Goal: Task Accomplishment & Management: Manage account settings

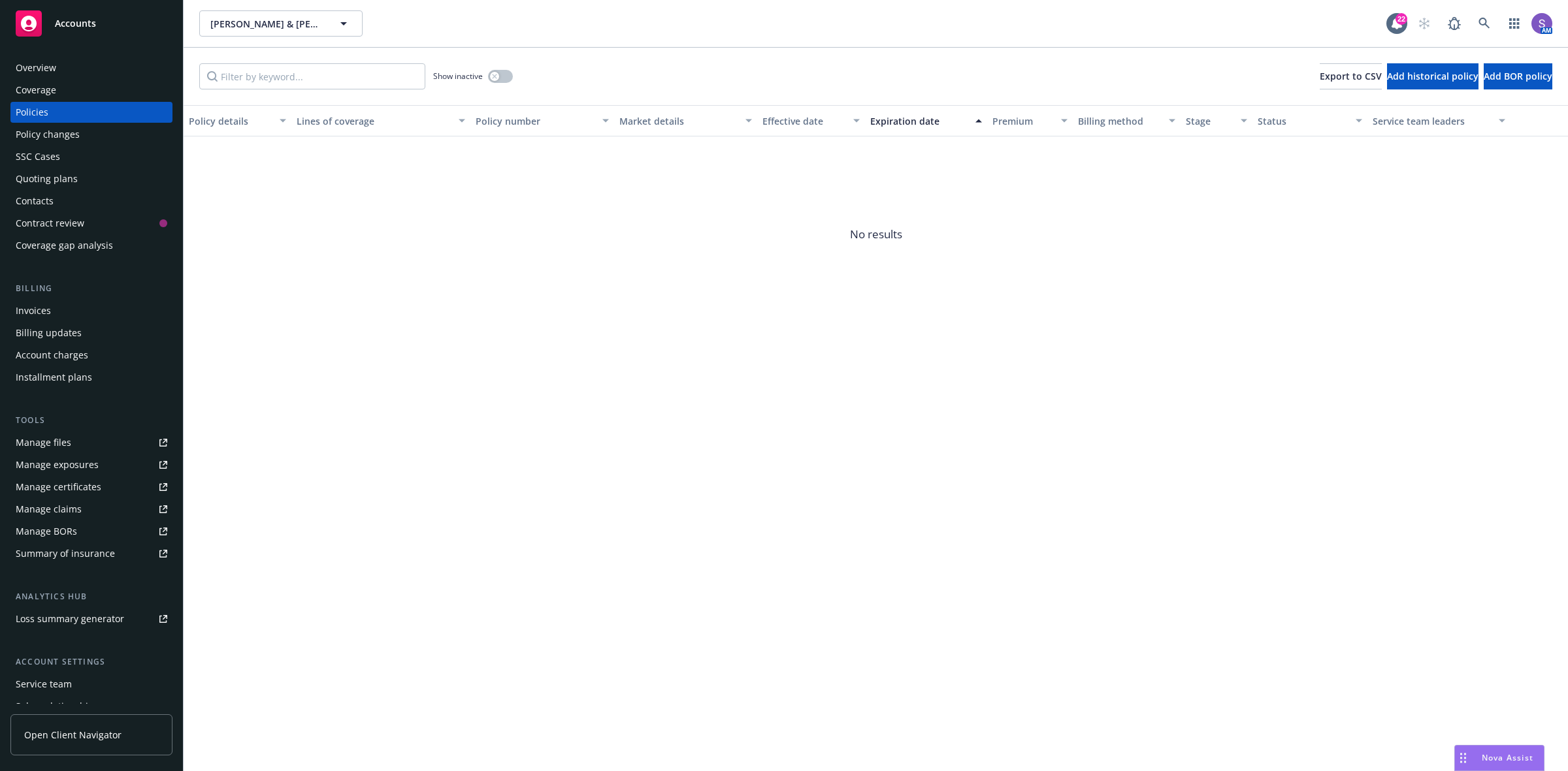
drag, startPoint x: 717, startPoint y: 368, endPoint x: 286, endPoint y: 27, distance: 549.6
click at [719, 369] on div "Policy details Lines of coverage Policy number Market details Effective date Ex…" at bounding box center [876, 438] width 1384 height 666
click at [1485, 20] on icon at bounding box center [1484, 23] width 11 height 11
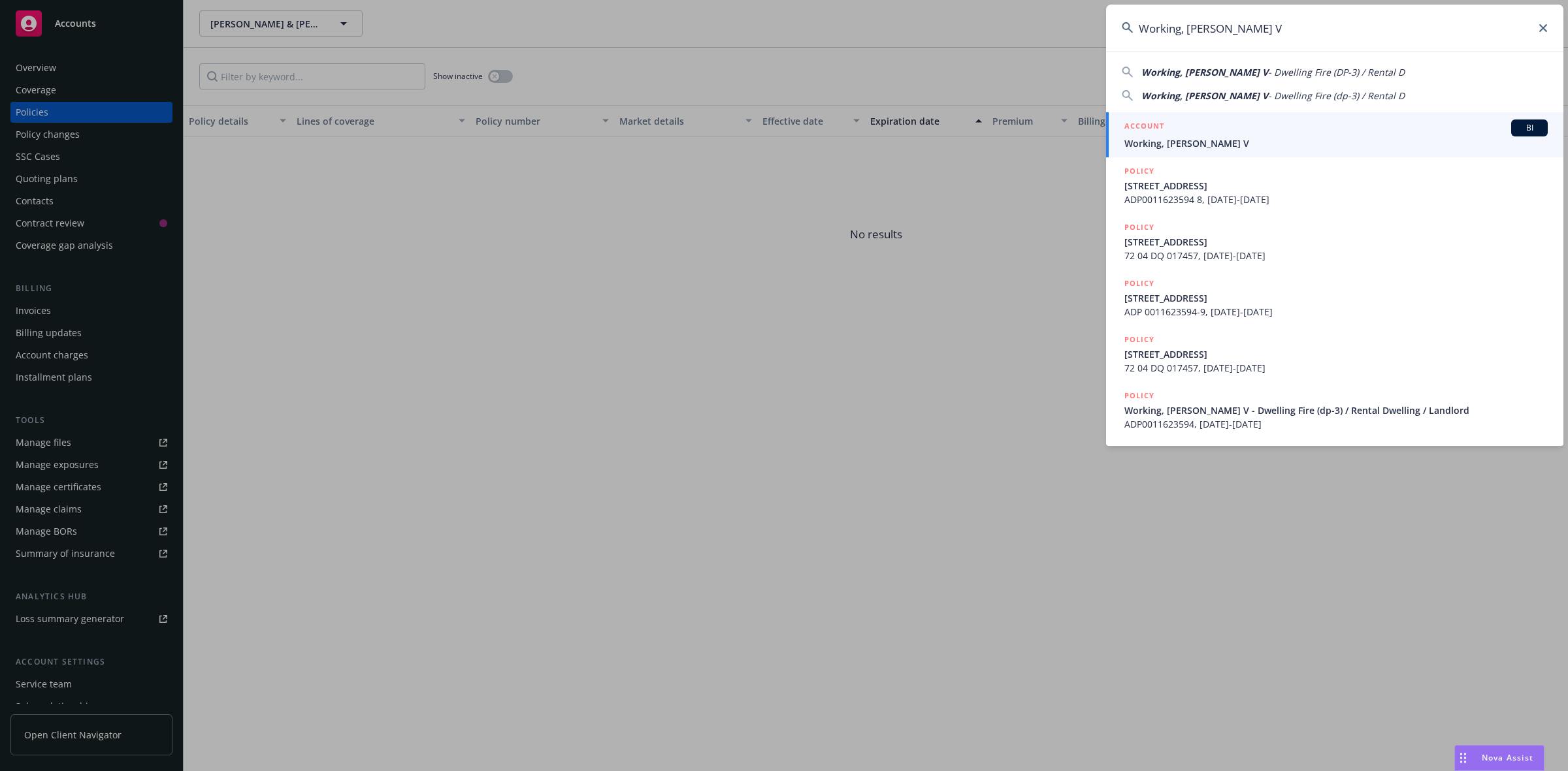
type input "Working, Myrna V"
click at [1177, 145] on span "Working, Myrna V" at bounding box center [1336, 143] width 423 height 13
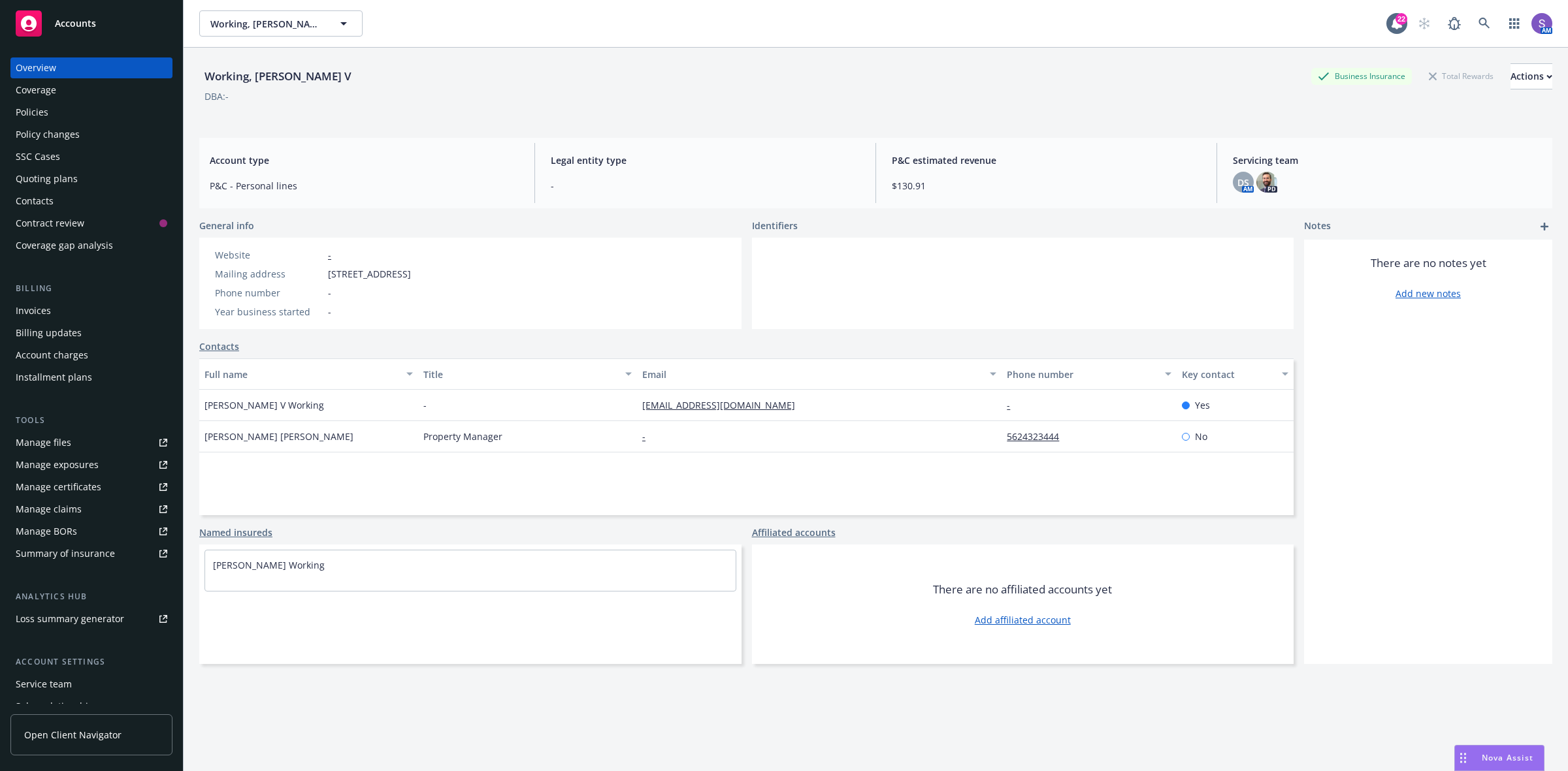
click at [37, 112] on div "Policies" at bounding box center [32, 112] width 32 height 21
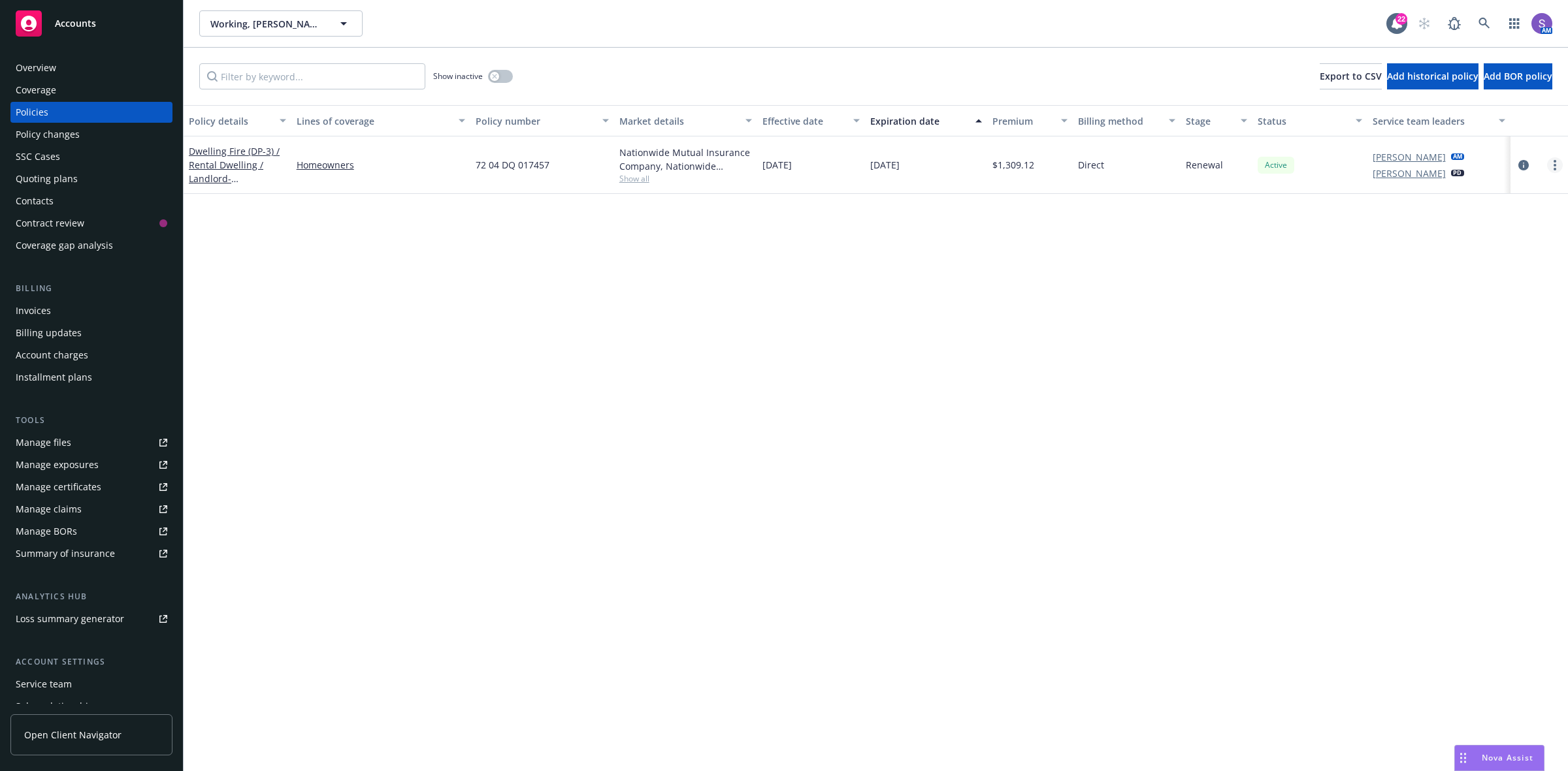
click at [1555, 168] on circle "more" at bounding box center [1555, 169] width 3 height 3
click at [1462, 217] on link "Renew with incumbent" at bounding box center [1486, 218] width 154 height 26
select select "12"
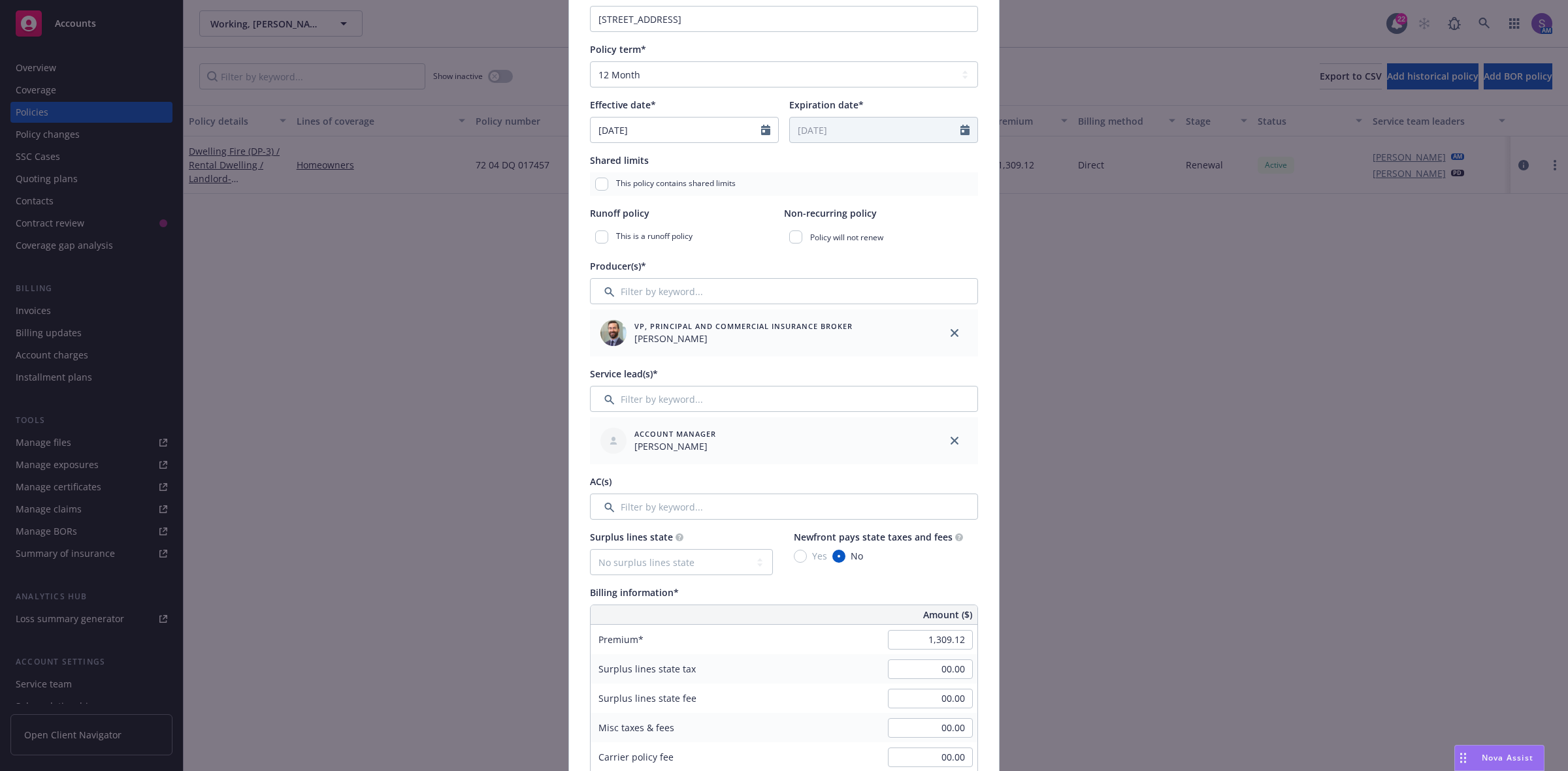
scroll to position [408, 0]
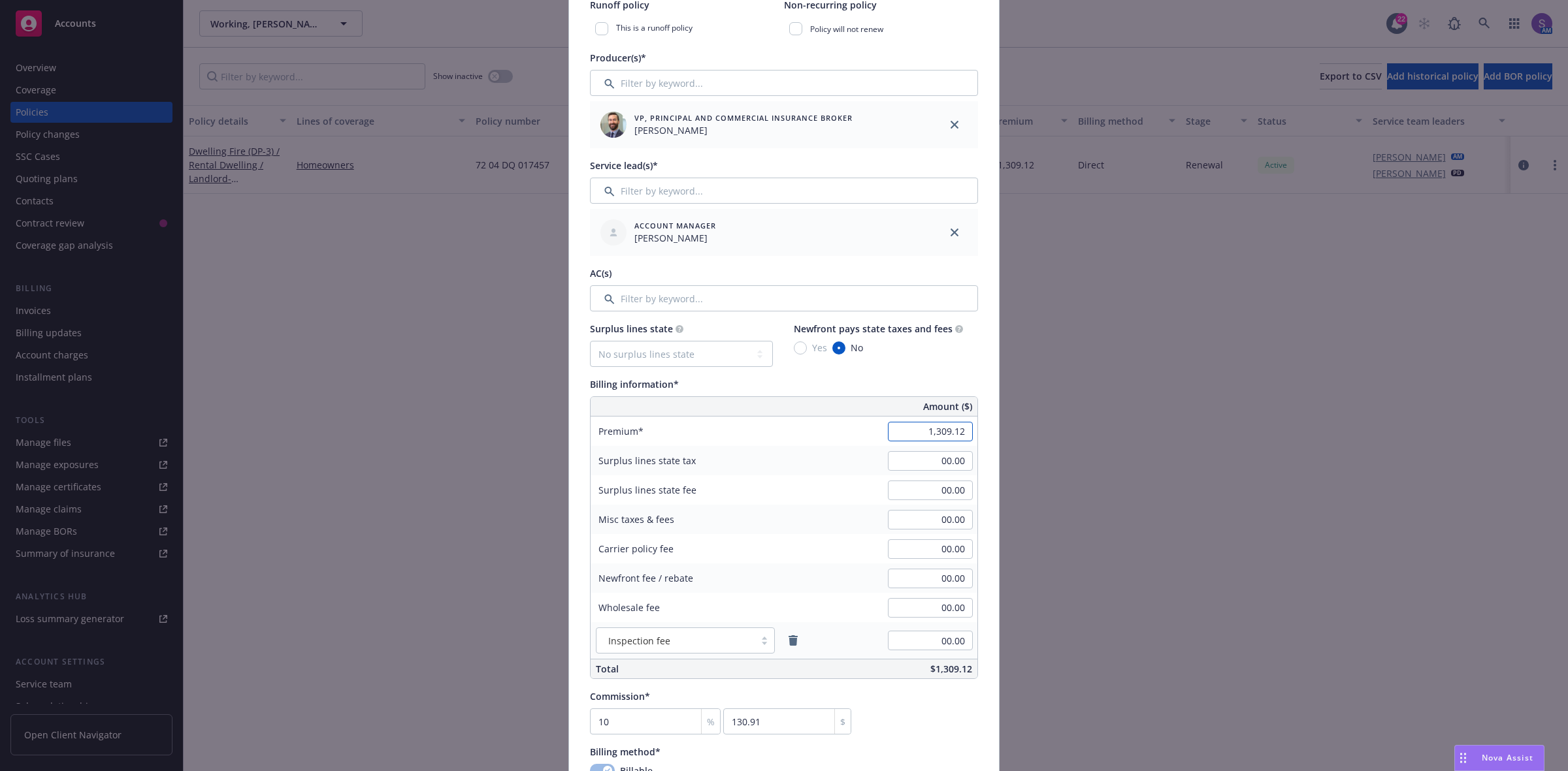
click at [938, 432] on input "1,309.12" at bounding box center [930, 432] width 85 height 20
type input "1,468.53"
type input "146.85"
click at [988, 526] on div "Policy number* 72 04 DQ 017457 Policy number not available at this time Policy …" at bounding box center [784, 485] width 430 height 1603
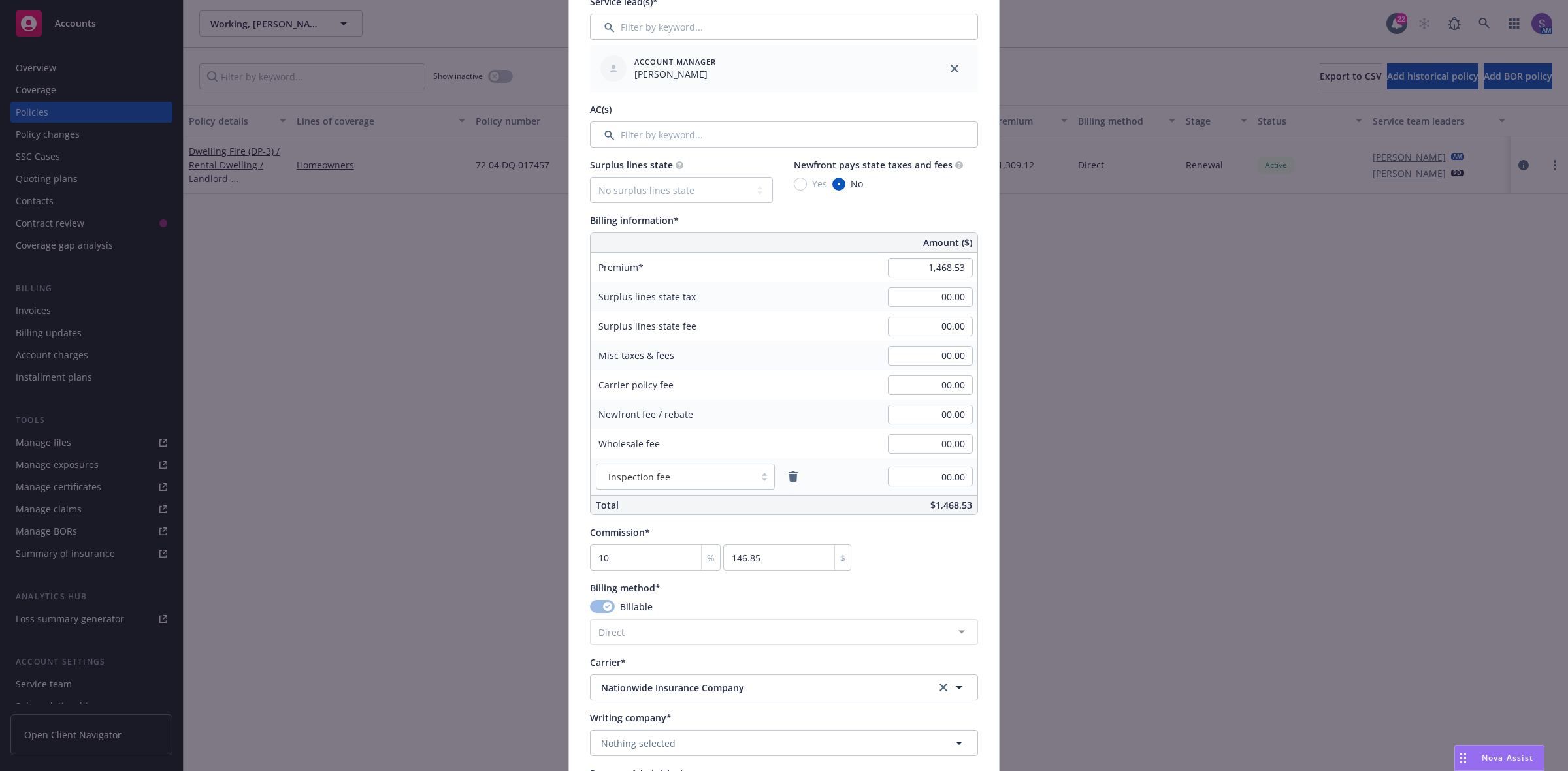
scroll to position [735, 0]
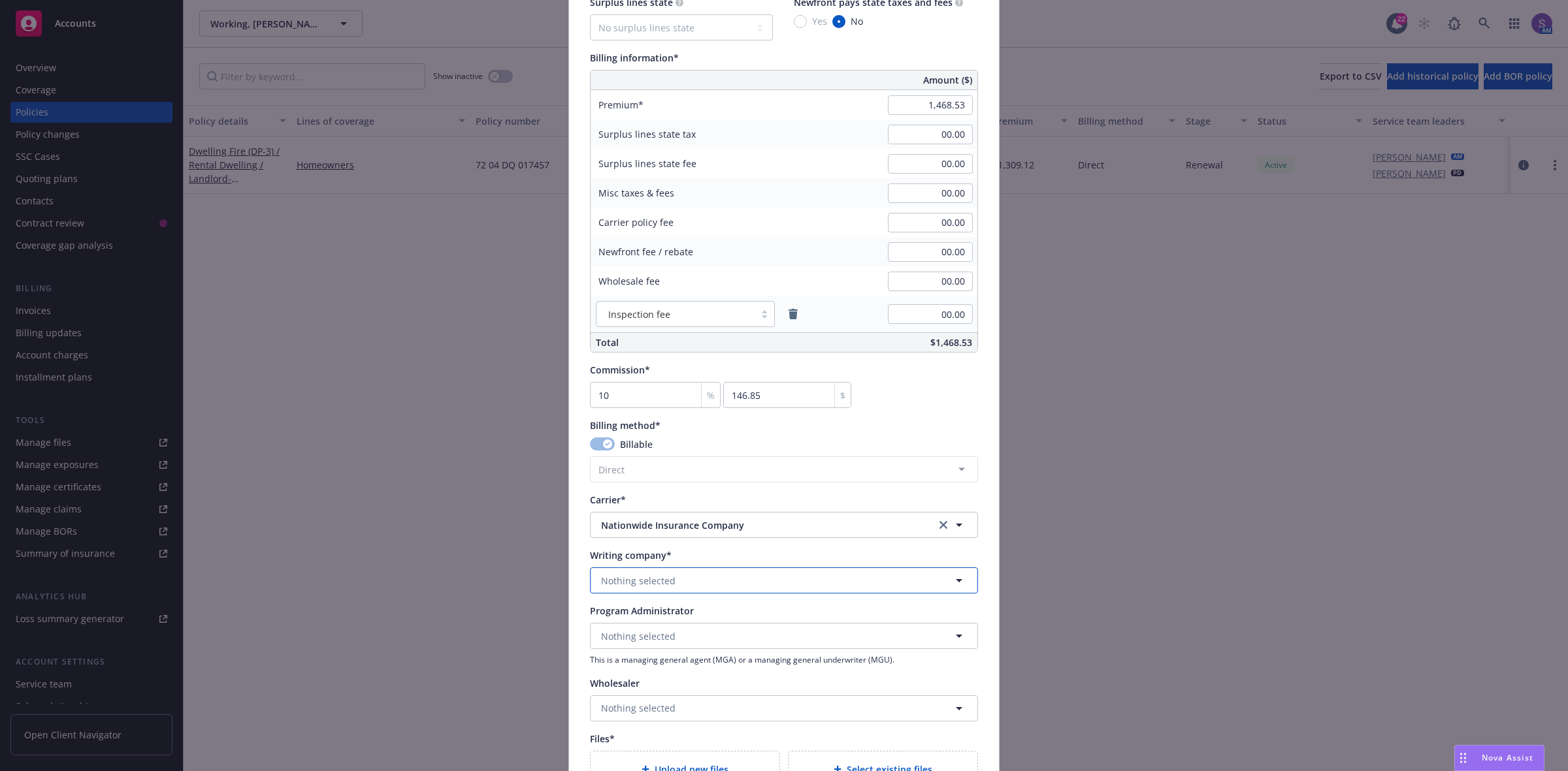
click at [625, 578] on span "Nothing selected" at bounding box center [638, 581] width 75 height 13
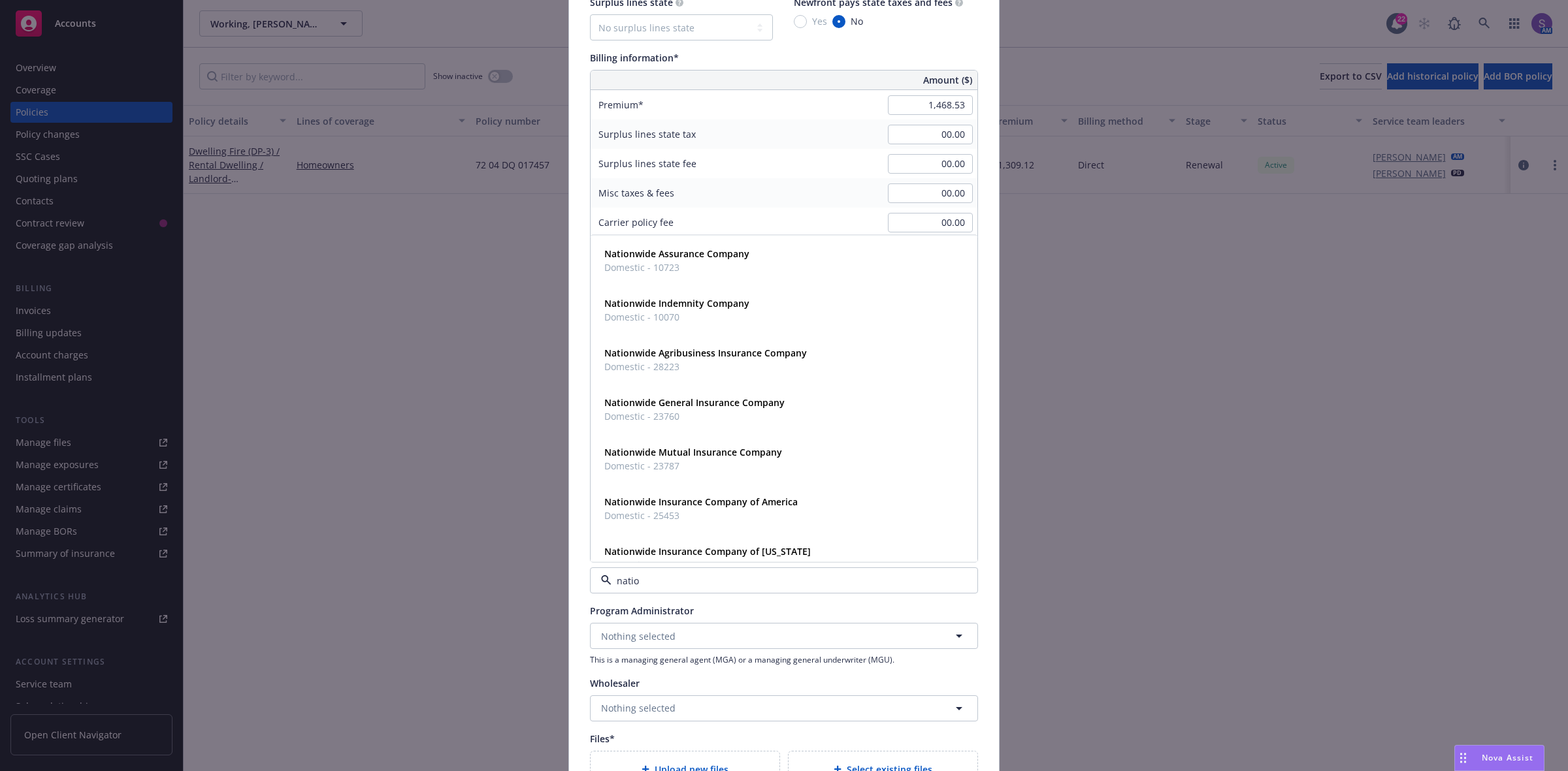
type input "nation"
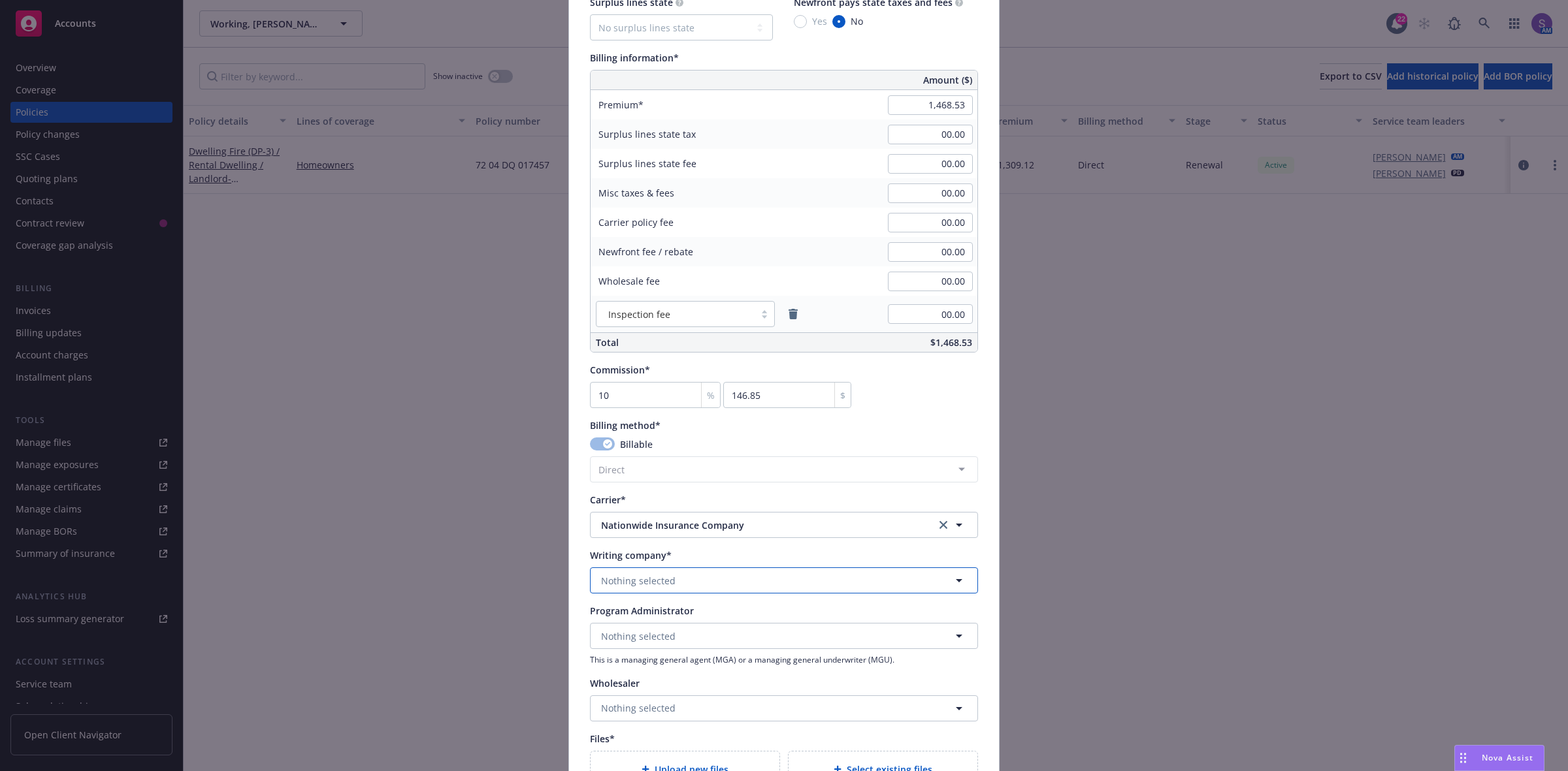
click at [657, 576] on span "Nothing selected" at bounding box center [638, 581] width 75 height 13
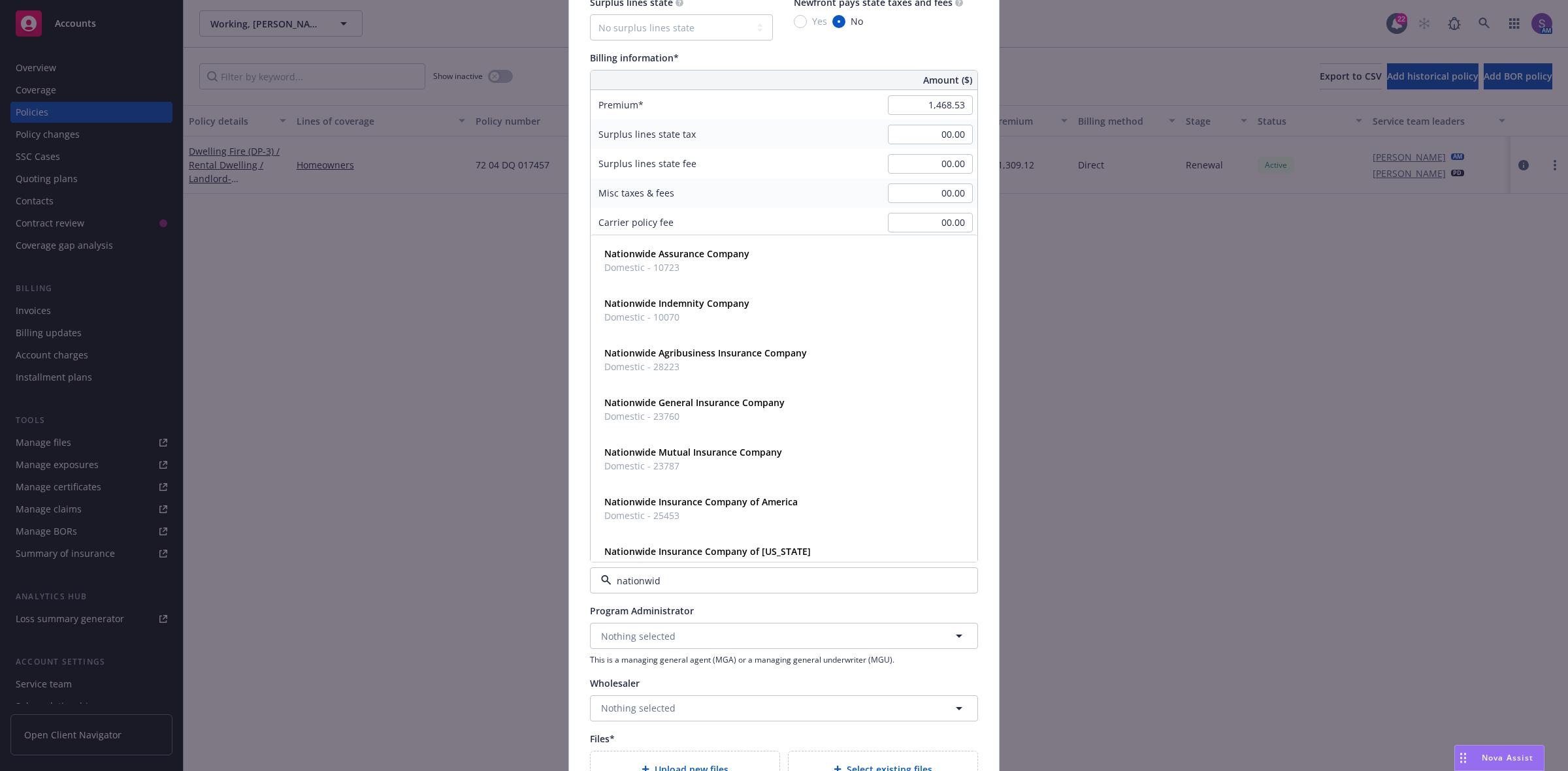
type input "nationwide"
click at [719, 454] on strong "Nationwide Mutual Insurance Company" at bounding box center [693, 452] width 178 height 12
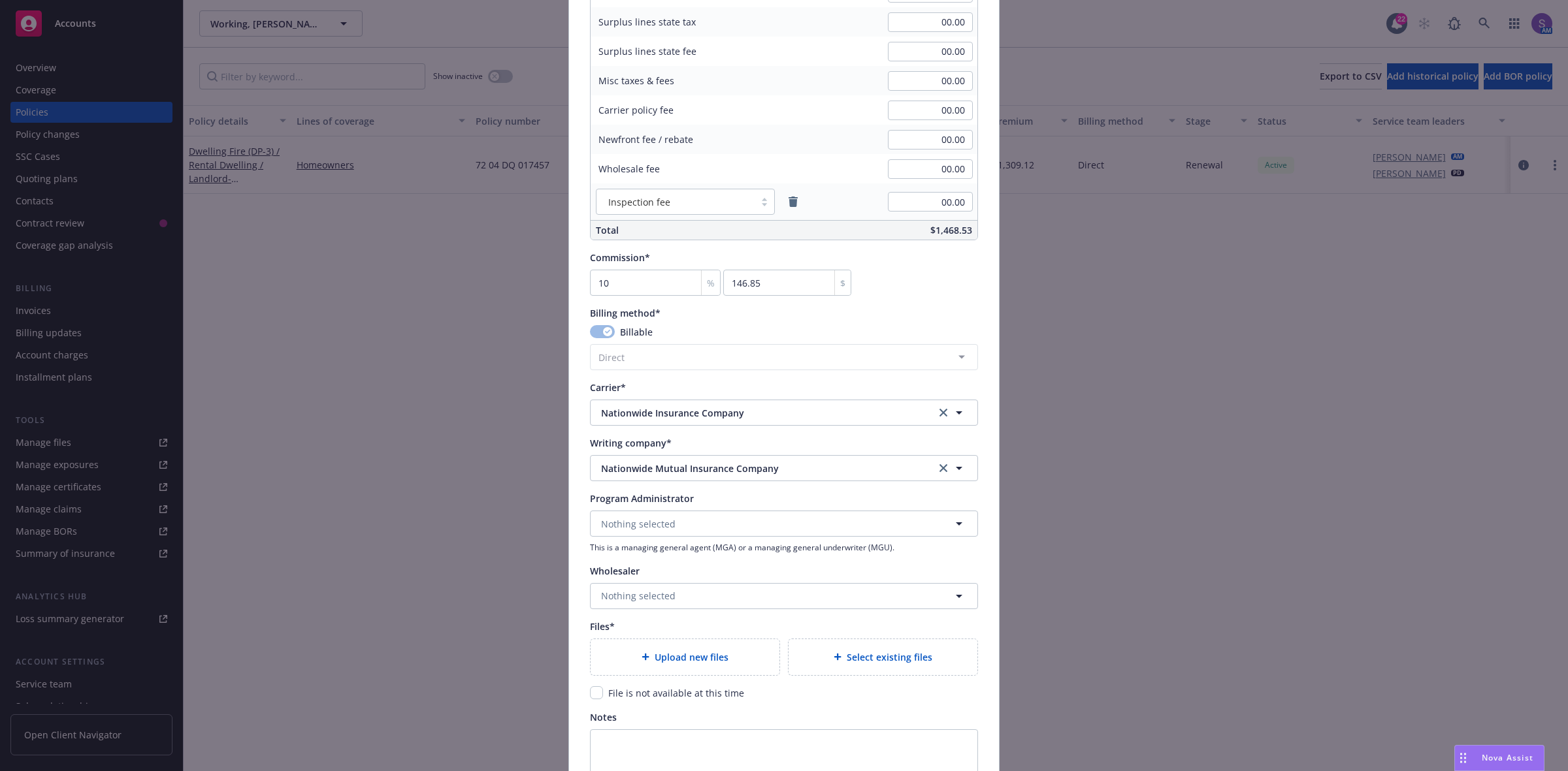
scroll to position [898, 0]
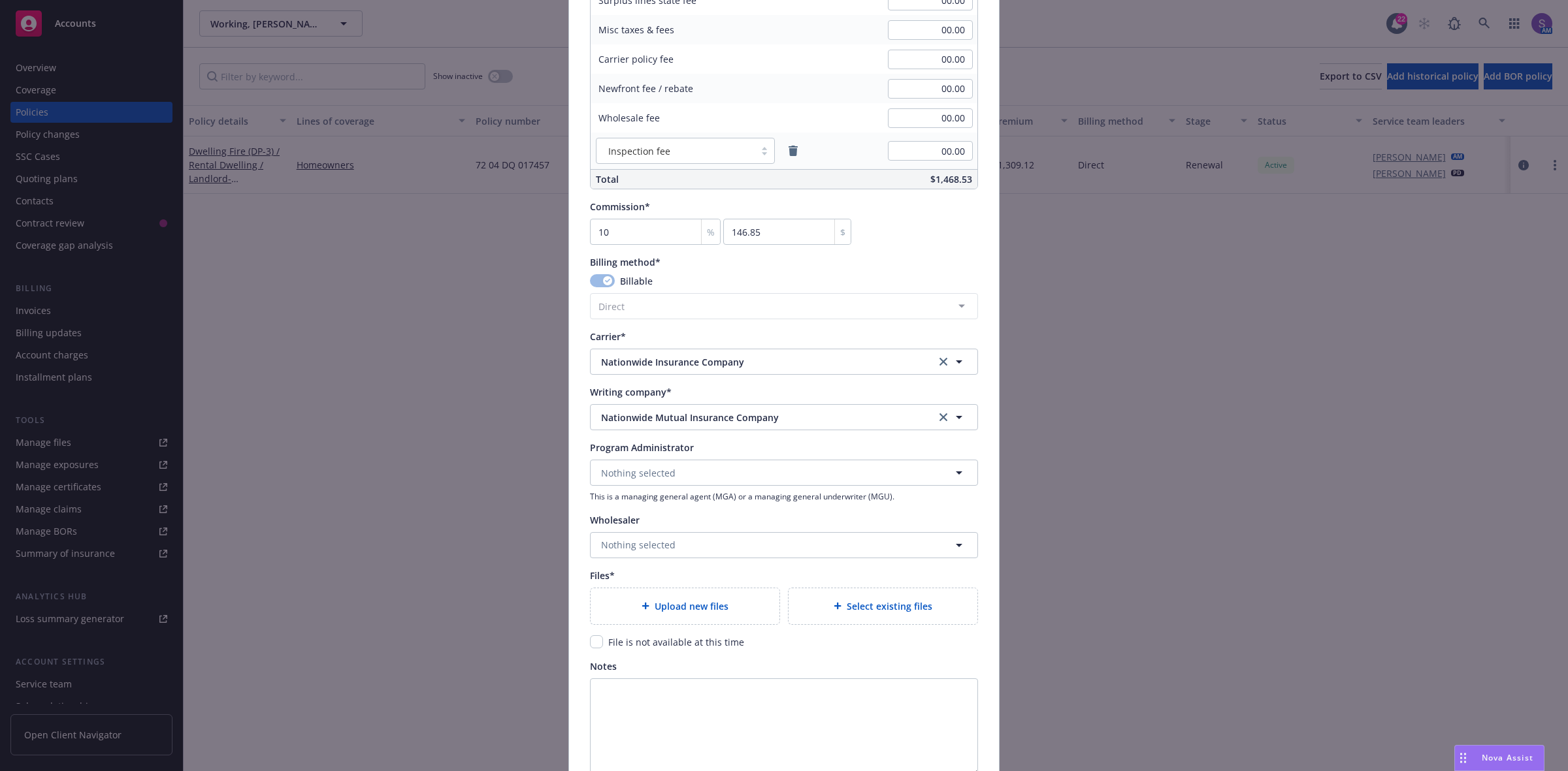
click at [647, 599] on div "Upload new files" at bounding box center [684, 606] width 168 height 15
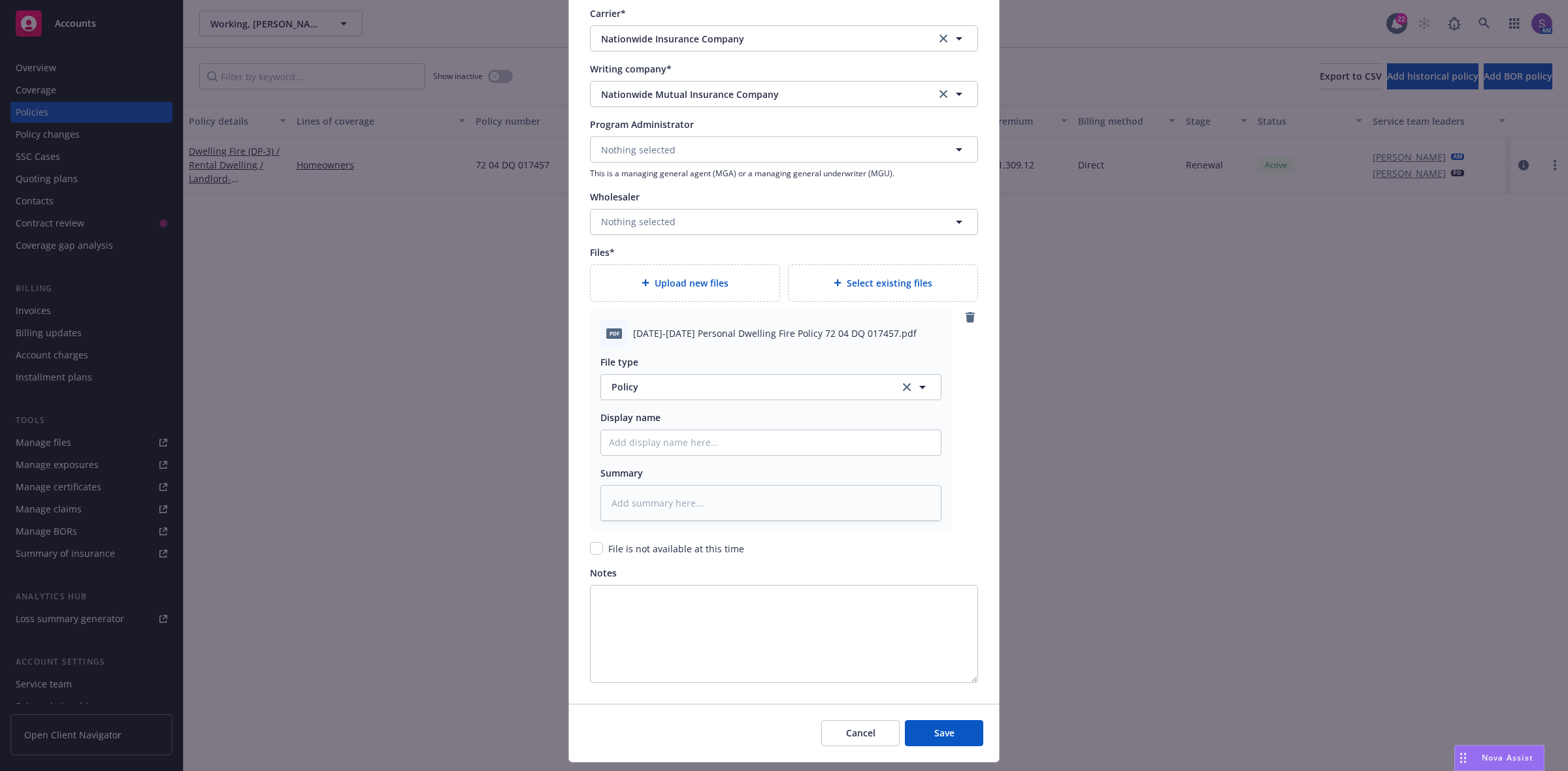
scroll to position [1225, 0]
click at [719, 333] on span "2025-2026 Personal Dwelling Fire Policy 72 04 DQ 017457.pdf" at bounding box center [775, 330] width 284 height 13
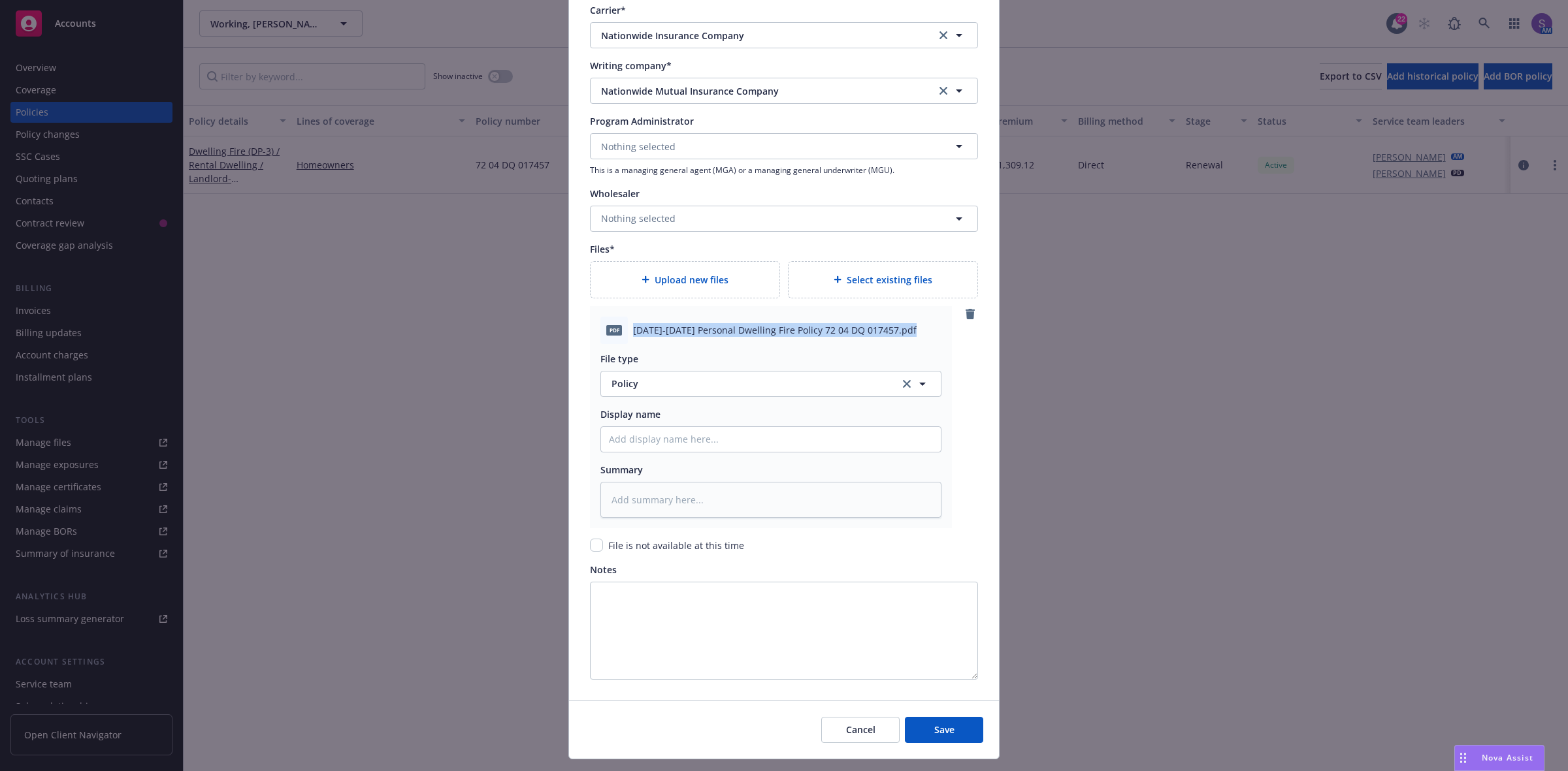
click at [719, 333] on span "2025-2026 Personal Dwelling Fire Policy 72 04 DQ 017457.pdf" at bounding box center [775, 330] width 284 height 13
copy span "2025-2026 Personal Dwelling Fire Policy 72 04 DQ 017457.pdf"
click at [645, 441] on input "Policy display name" at bounding box center [771, 439] width 339 height 25
paste input "2025-2026 Personal Dwelling Fire Policy 72 04 DQ 017457.pdf"
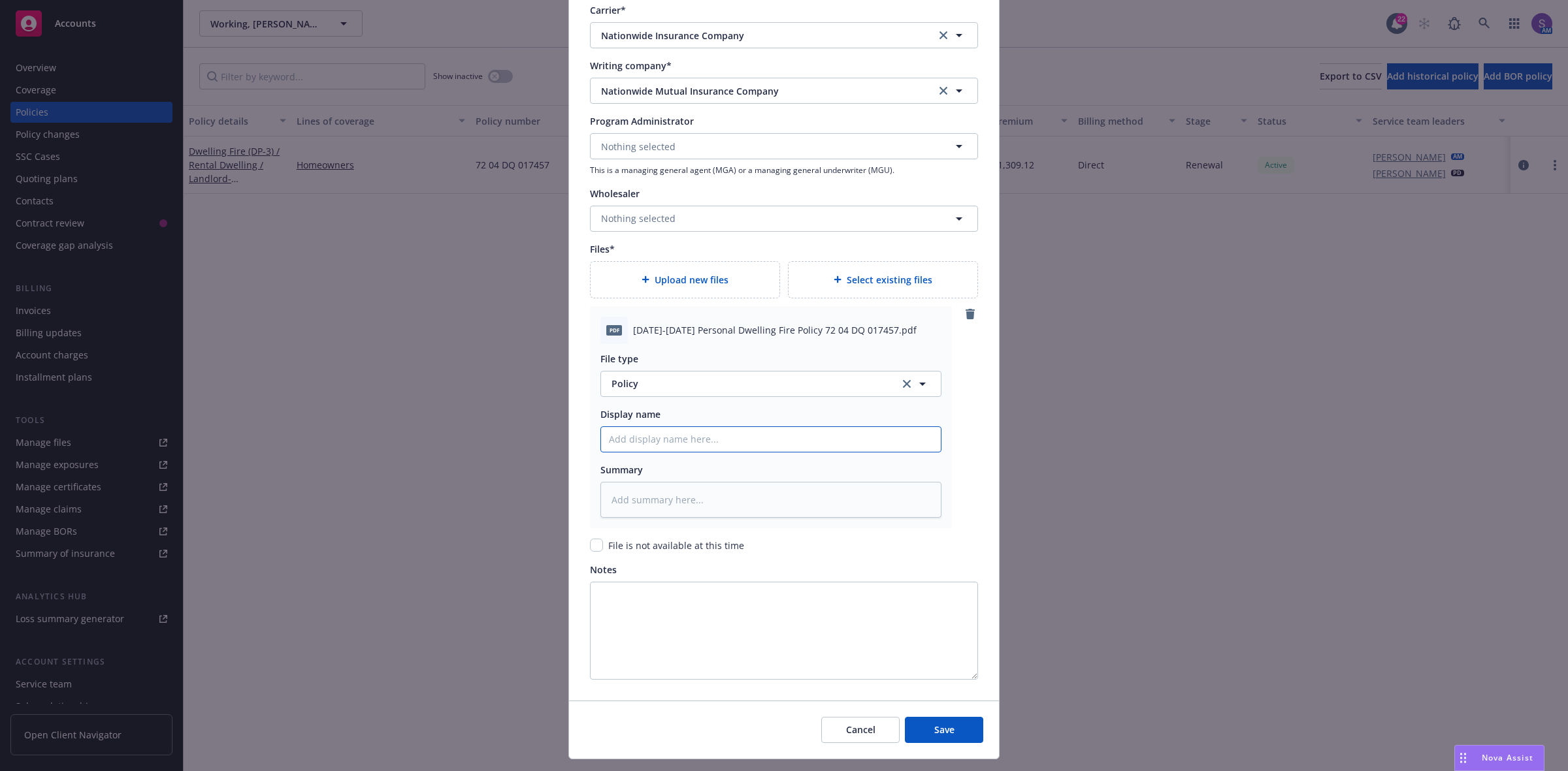
type textarea "x"
type input "2025-2026 Personal Dwelling Fire Policy 72 04 DQ 017457.pdf"
type textarea "x"
type input "2025-2026 Personal Dwelling Fire Policy 72 04 DQ 017457.pd"
type textarea "x"
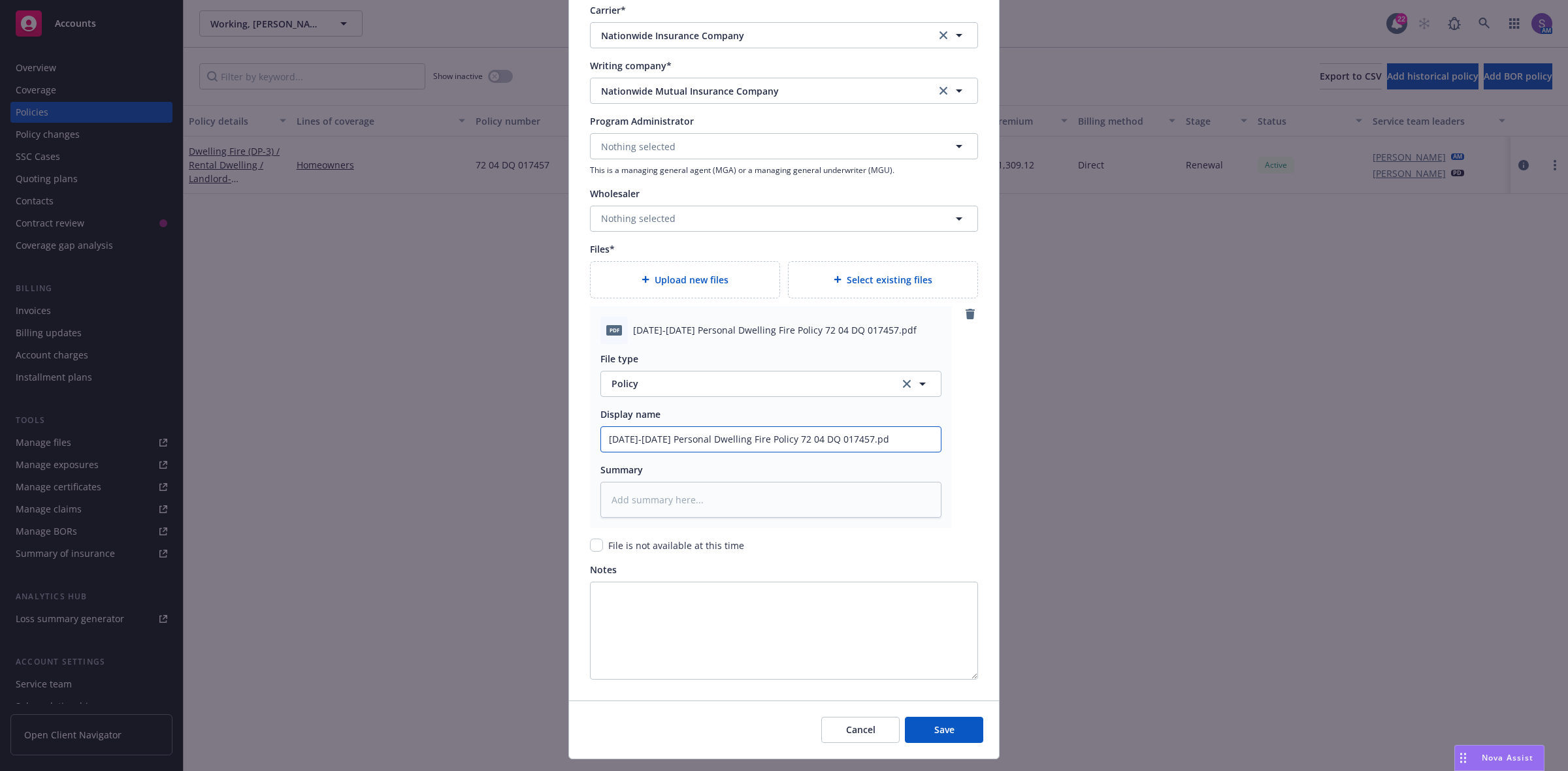
type input "2025-2026 Personal Dwelling Fire Policy 72 04 DQ 017457.p"
type textarea "x"
type input "2025-2026 Personal Dwelling Fire Policy 72 04 DQ 017457."
type textarea "x"
type input "2025-2026 Personal Dwelling Fire Policy 72 04 DQ 017457"
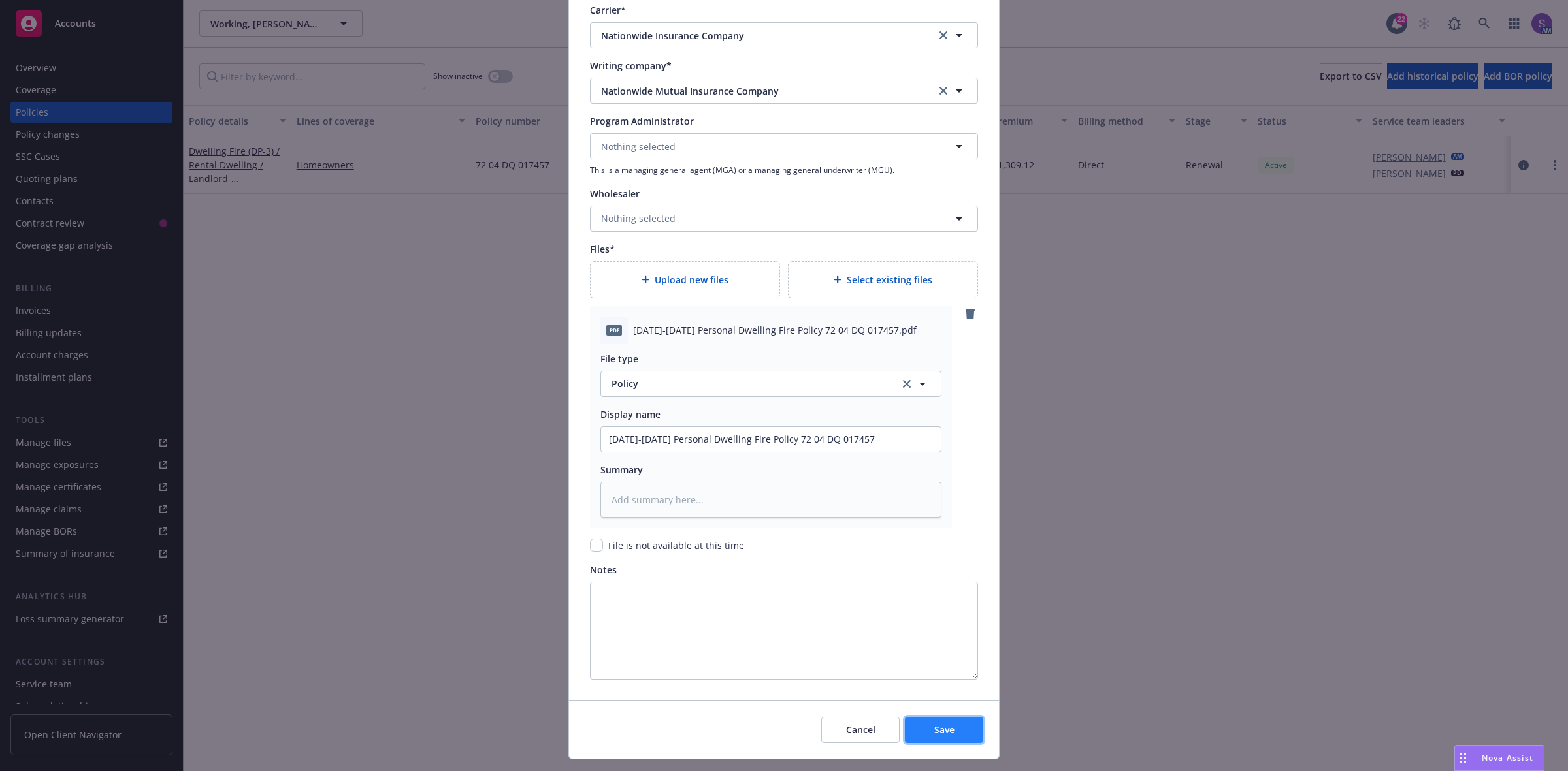
click at [912, 731] on button "Save" at bounding box center [944, 730] width 78 height 26
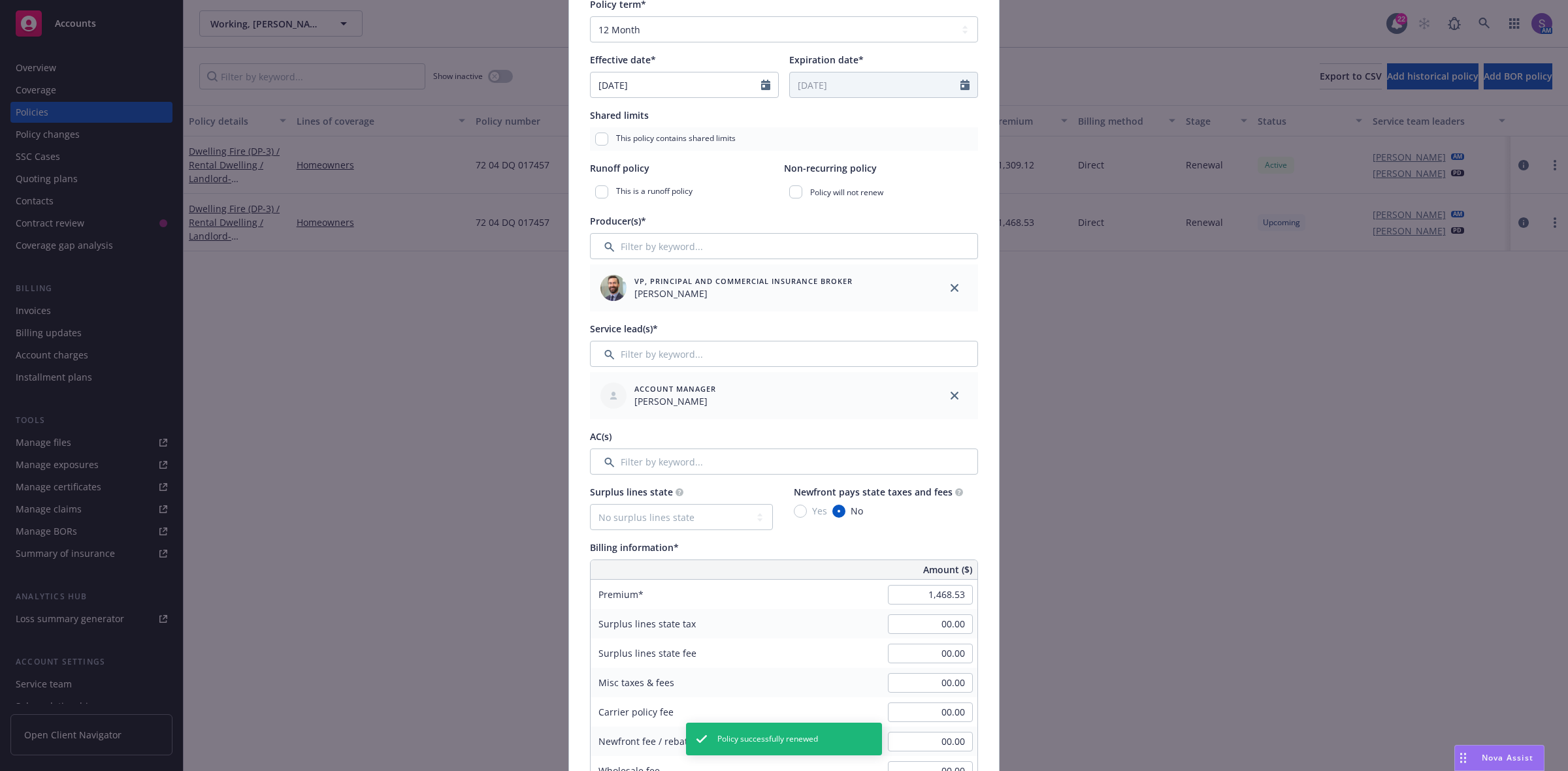
scroll to position [0, 0]
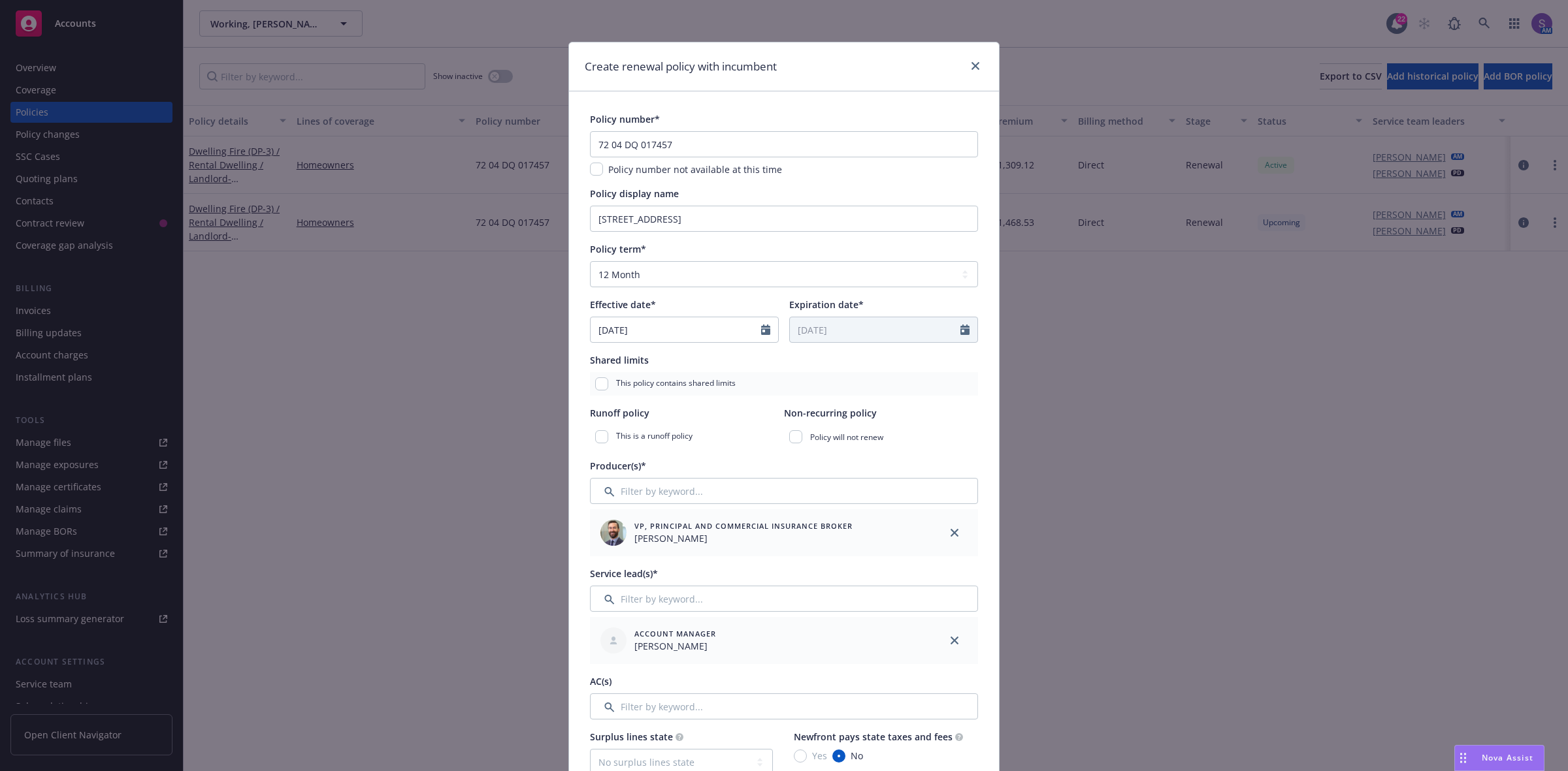
type textarea "x"
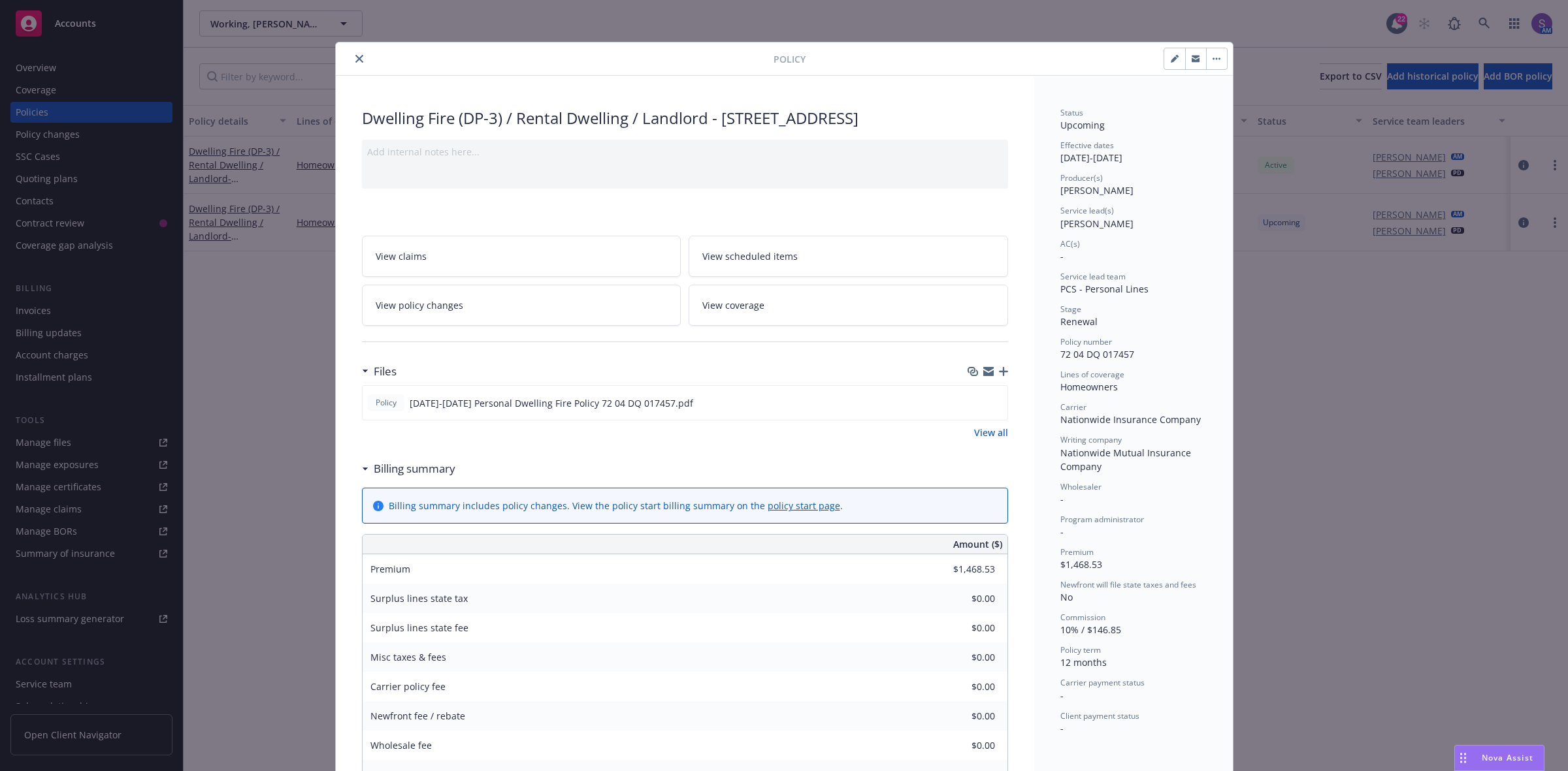
click at [356, 56] on icon "close" at bounding box center [360, 59] width 8 height 8
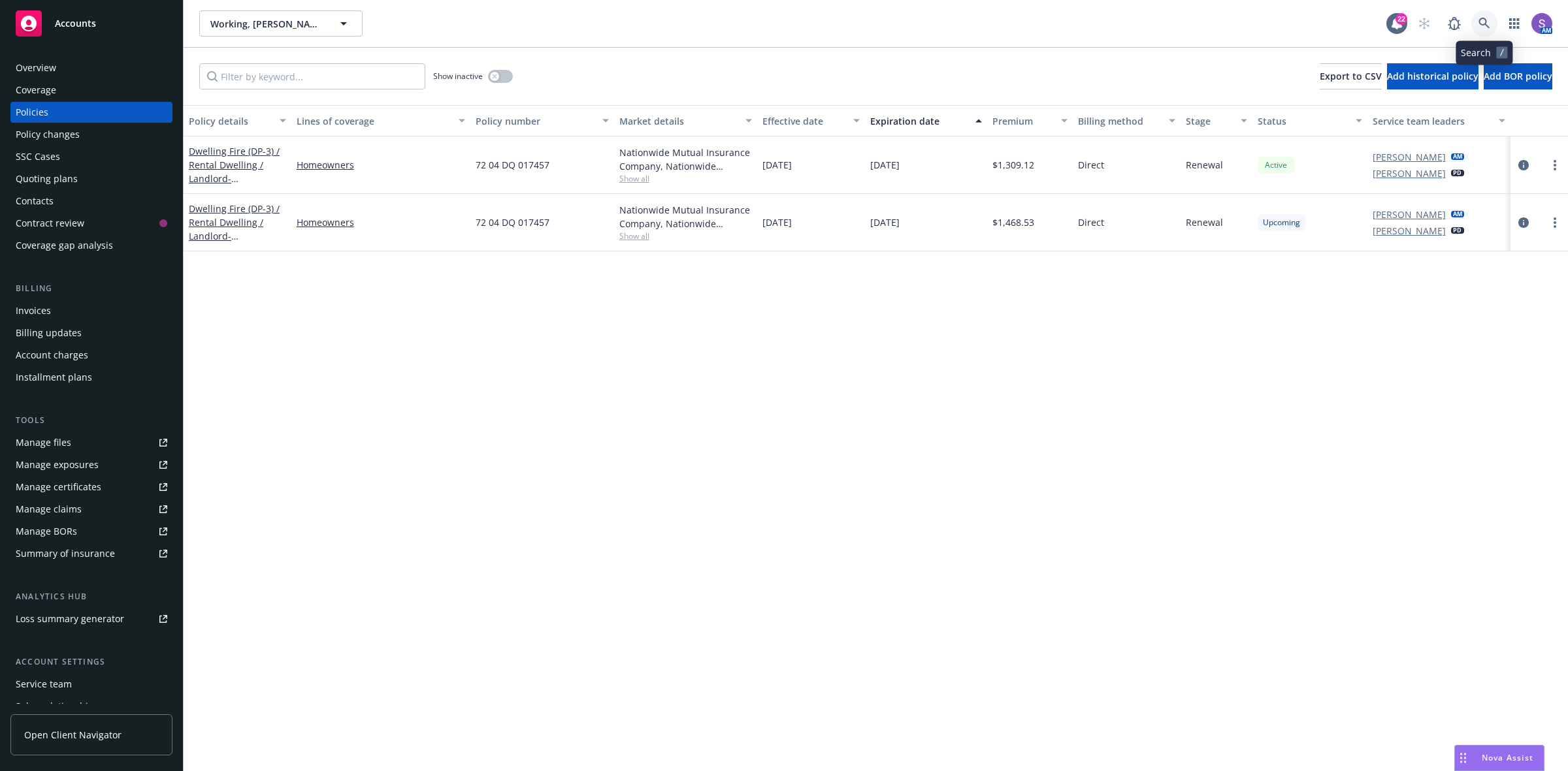
click at [1486, 22] on icon at bounding box center [1484, 23] width 11 height 11
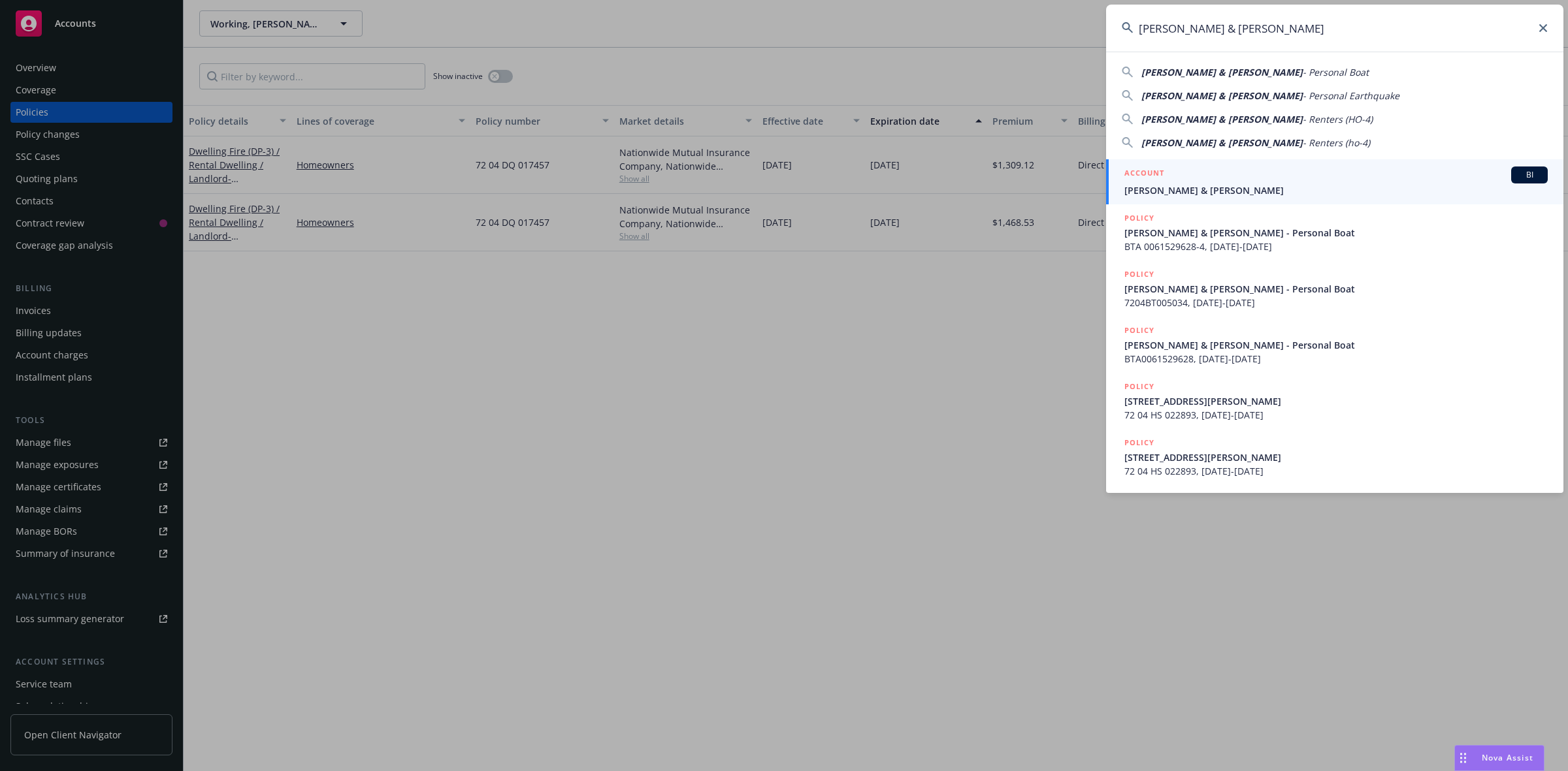
type input "[PERSON_NAME] & [PERSON_NAME]"
click at [1166, 187] on span "[PERSON_NAME] & [PERSON_NAME]" at bounding box center [1336, 191] width 423 height 13
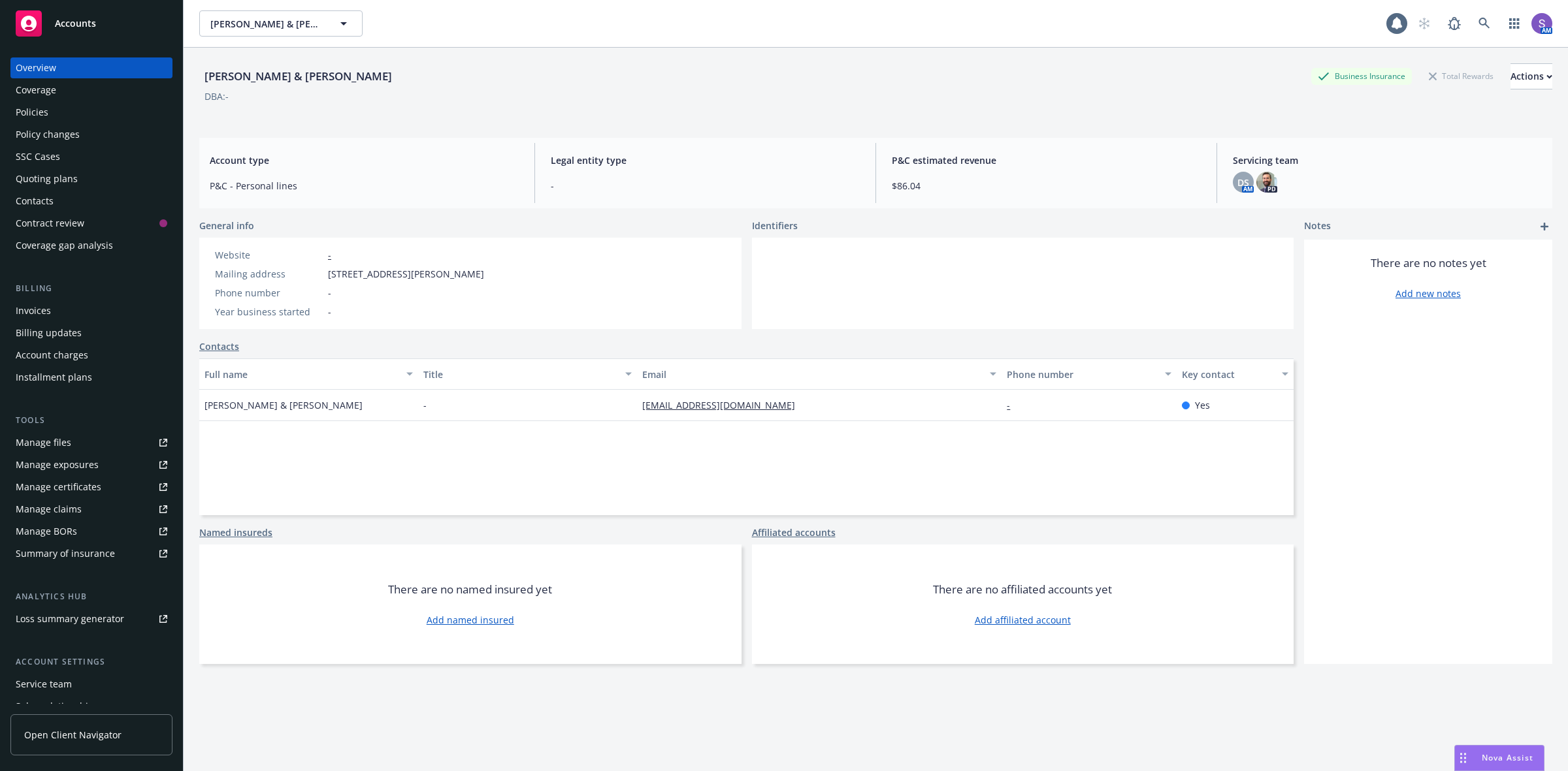
click at [20, 115] on div "Policies" at bounding box center [32, 112] width 32 height 21
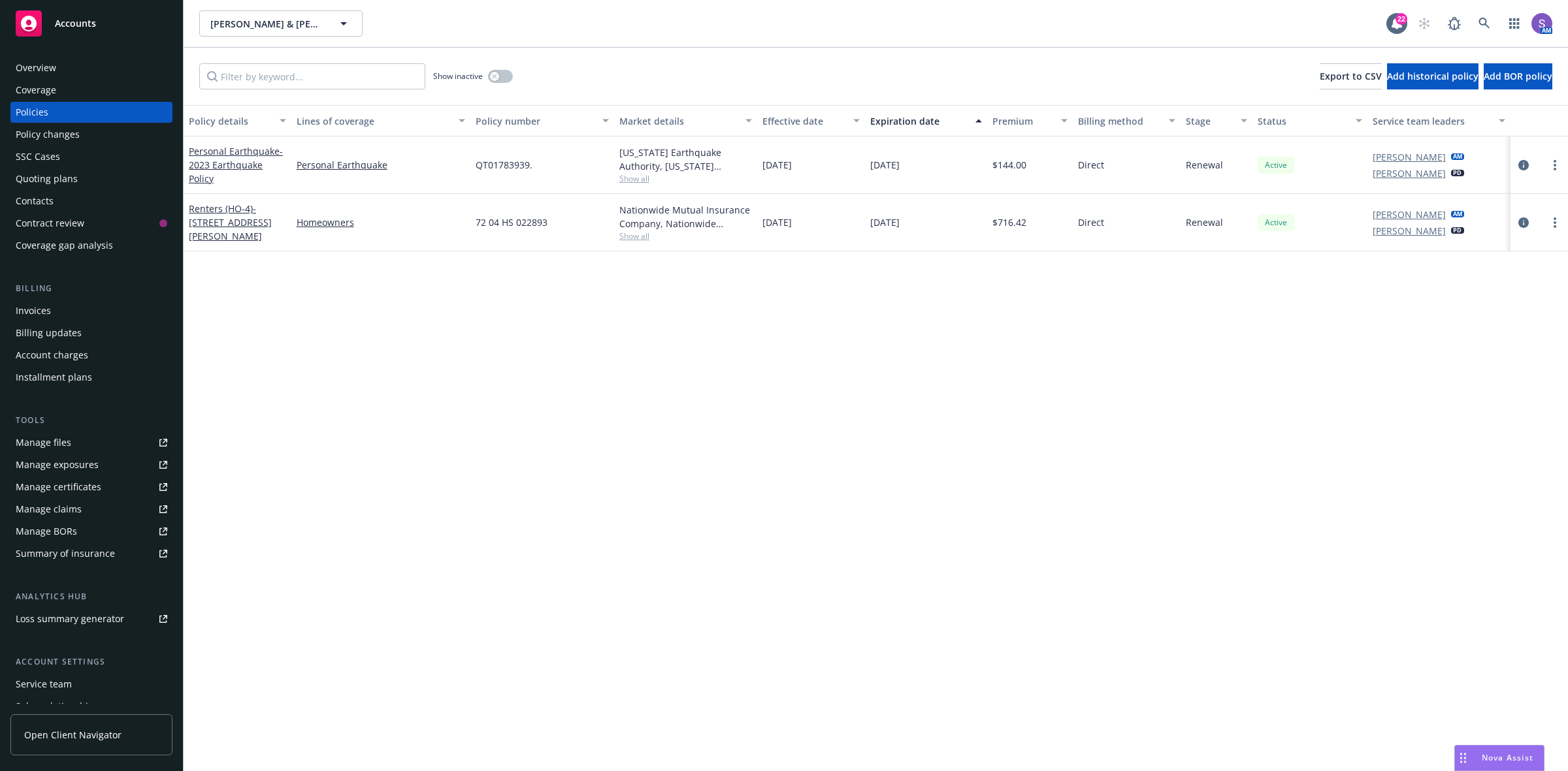
click at [517, 211] on div "72 04 HS 022893" at bounding box center [542, 222] width 143 height 57
copy span "72 04 HS 022893"
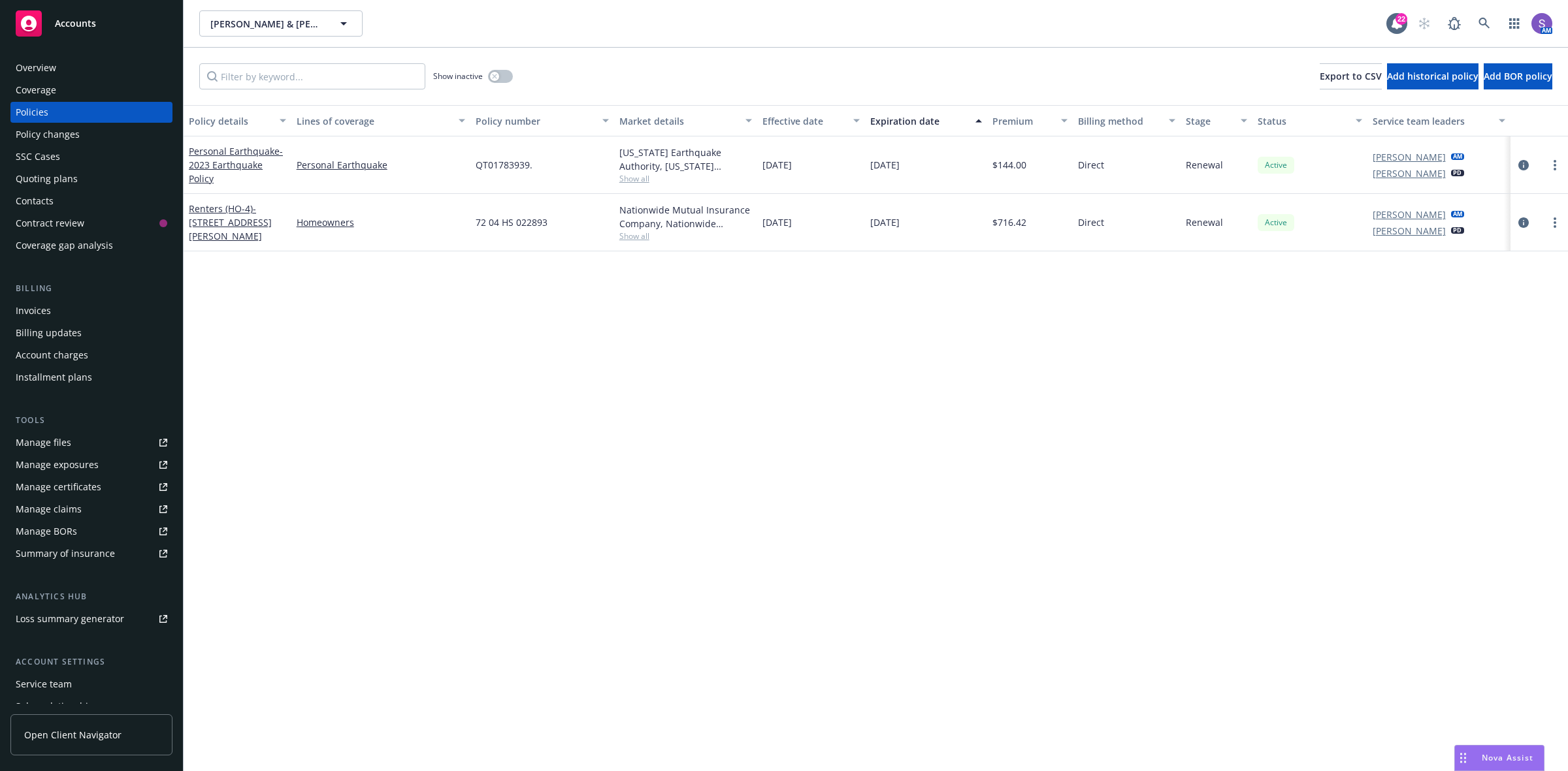
click at [715, 366] on div "Policy details Lines of coverage Policy number Market details Effective date Ex…" at bounding box center [876, 438] width 1384 height 666
click at [1552, 224] on link "more" at bounding box center [1555, 222] width 15 height 15
click at [1457, 275] on link "Renew with incumbent" at bounding box center [1486, 275] width 154 height 26
select select "12"
select select "CA"
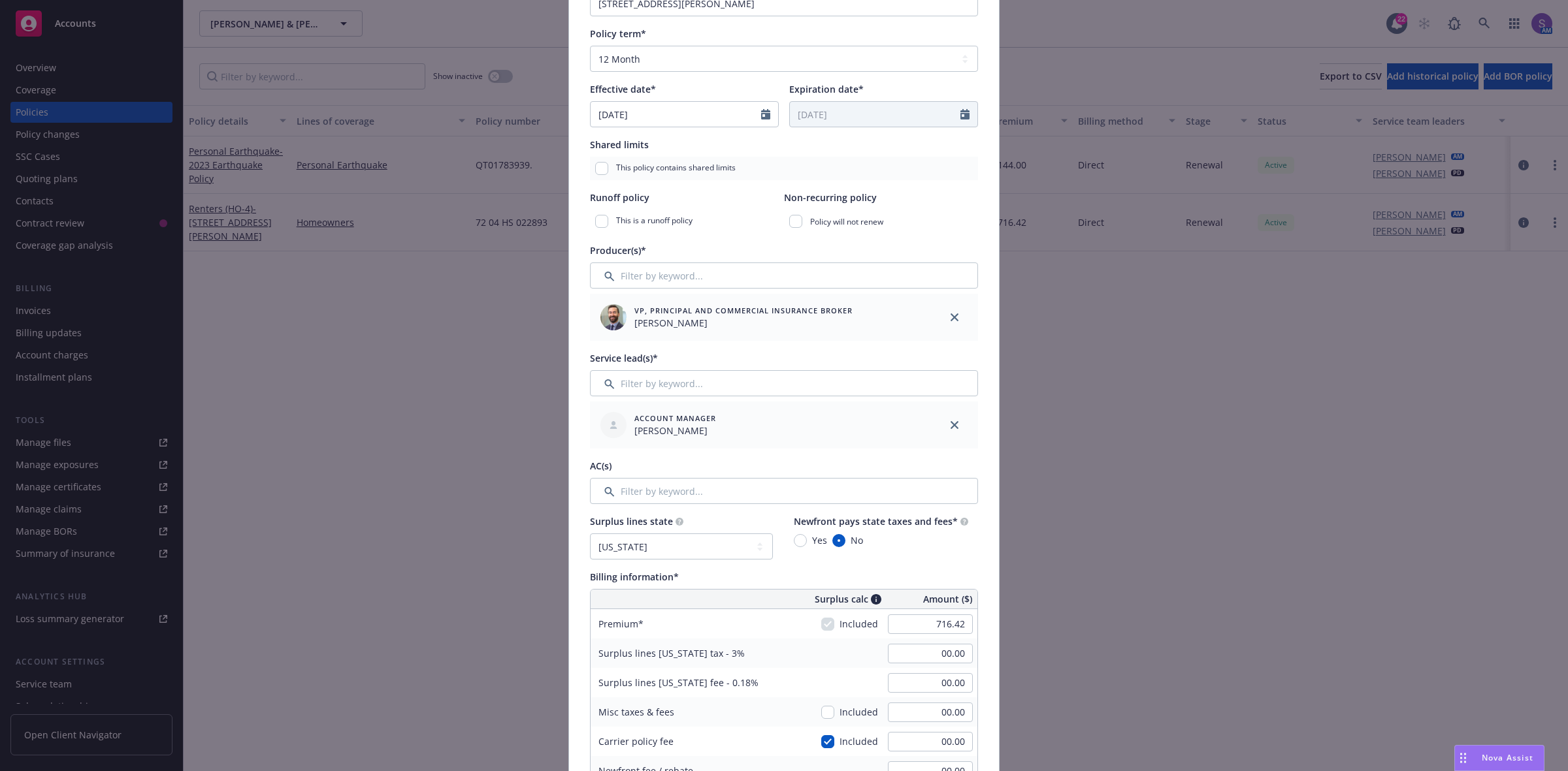
scroll to position [327, 0]
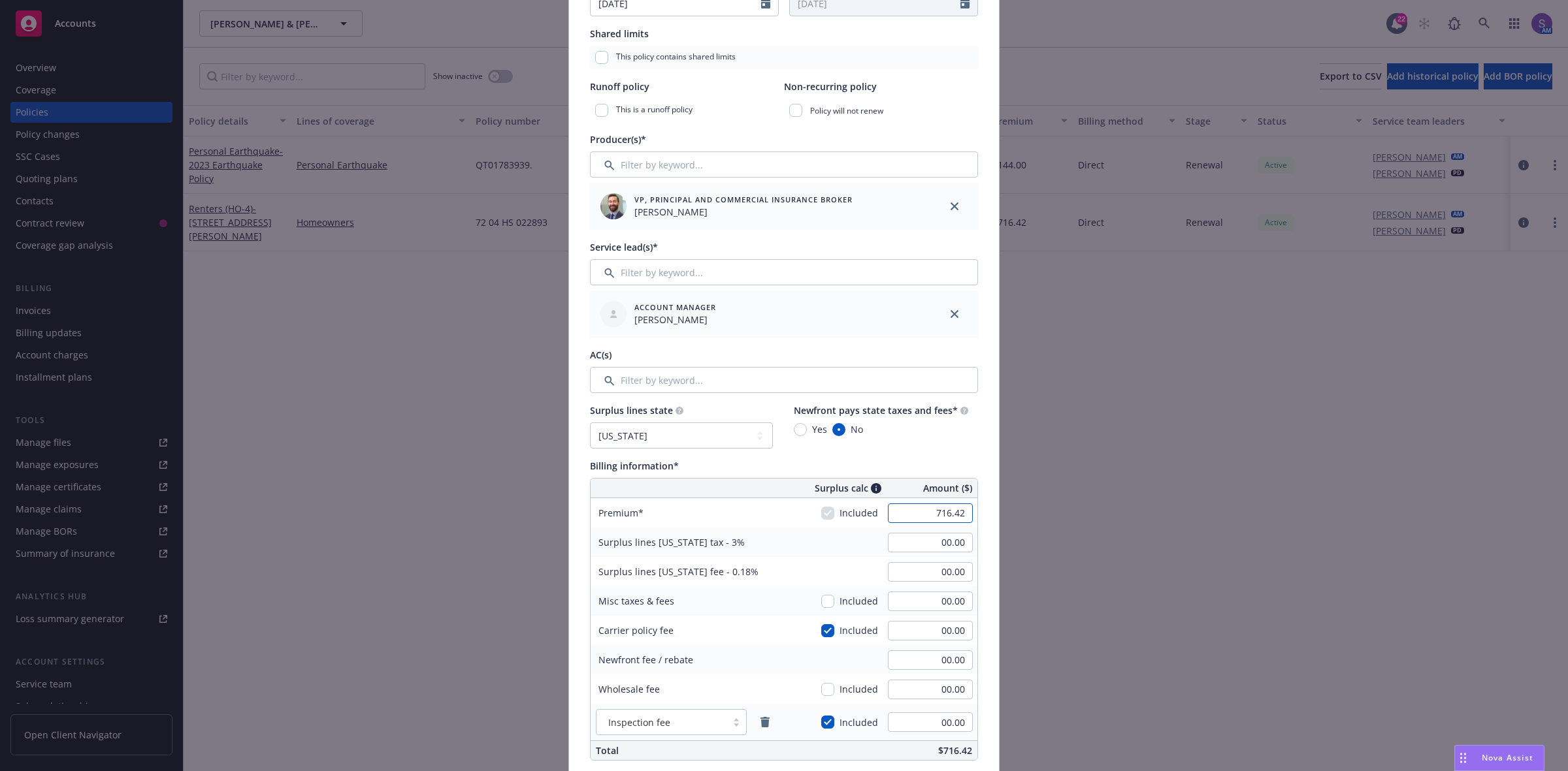
click at [919, 516] on input "716.42" at bounding box center [930, 513] width 85 height 20
type input "723.09"
type input "21.69"
type input "1.30"
type input "72.31"
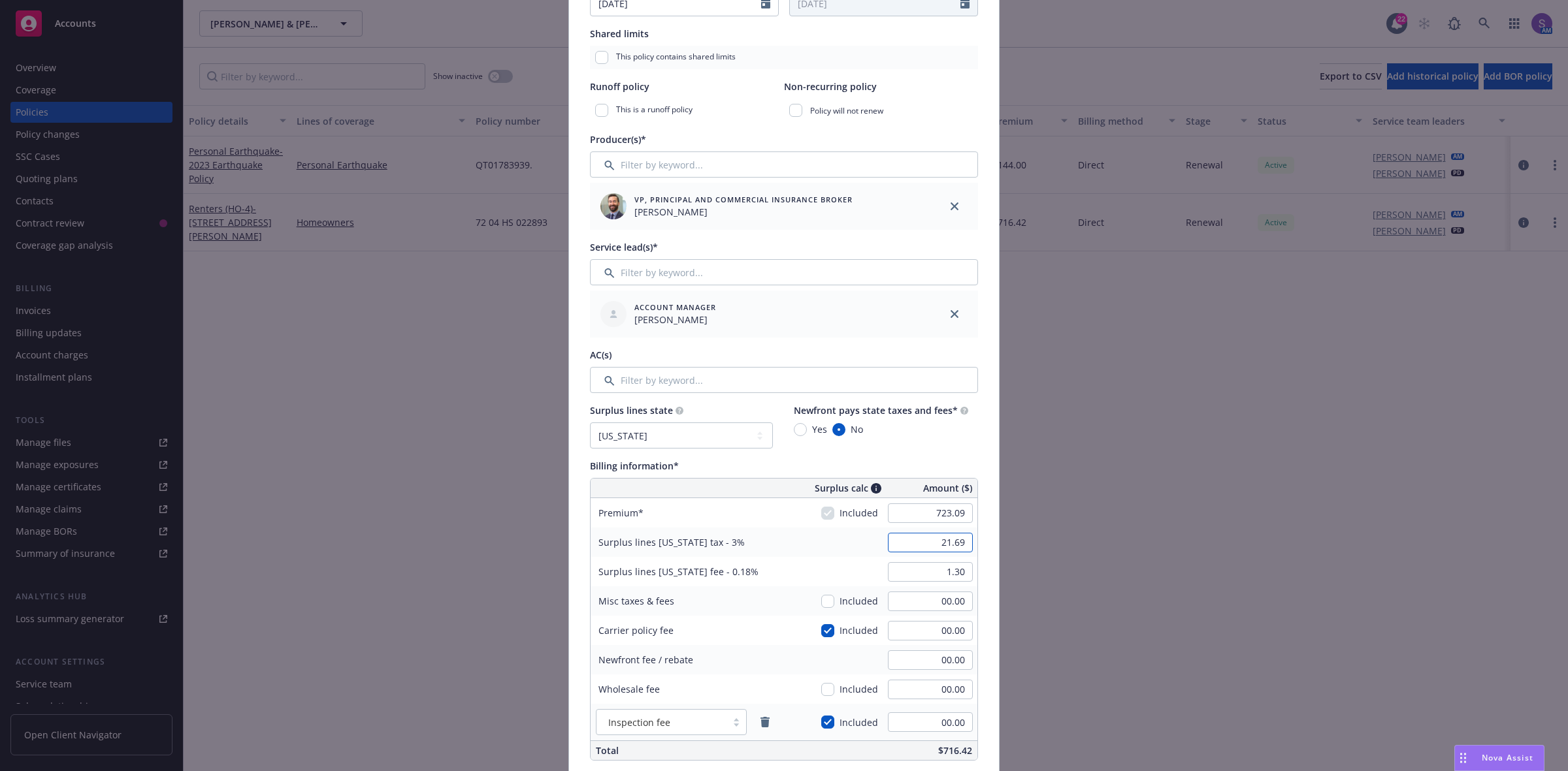
click at [944, 533] on input "21.69" at bounding box center [930, 542] width 85 height 20
type input "00.00"
click at [944, 568] on input "1.30" at bounding box center [930, 572] width 85 height 20
type input "00.00"
click at [975, 609] on div "Policy number* 72 04 HS 022893 Policy number not available at this time Policy …" at bounding box center [784, 566] width 430 height 1603
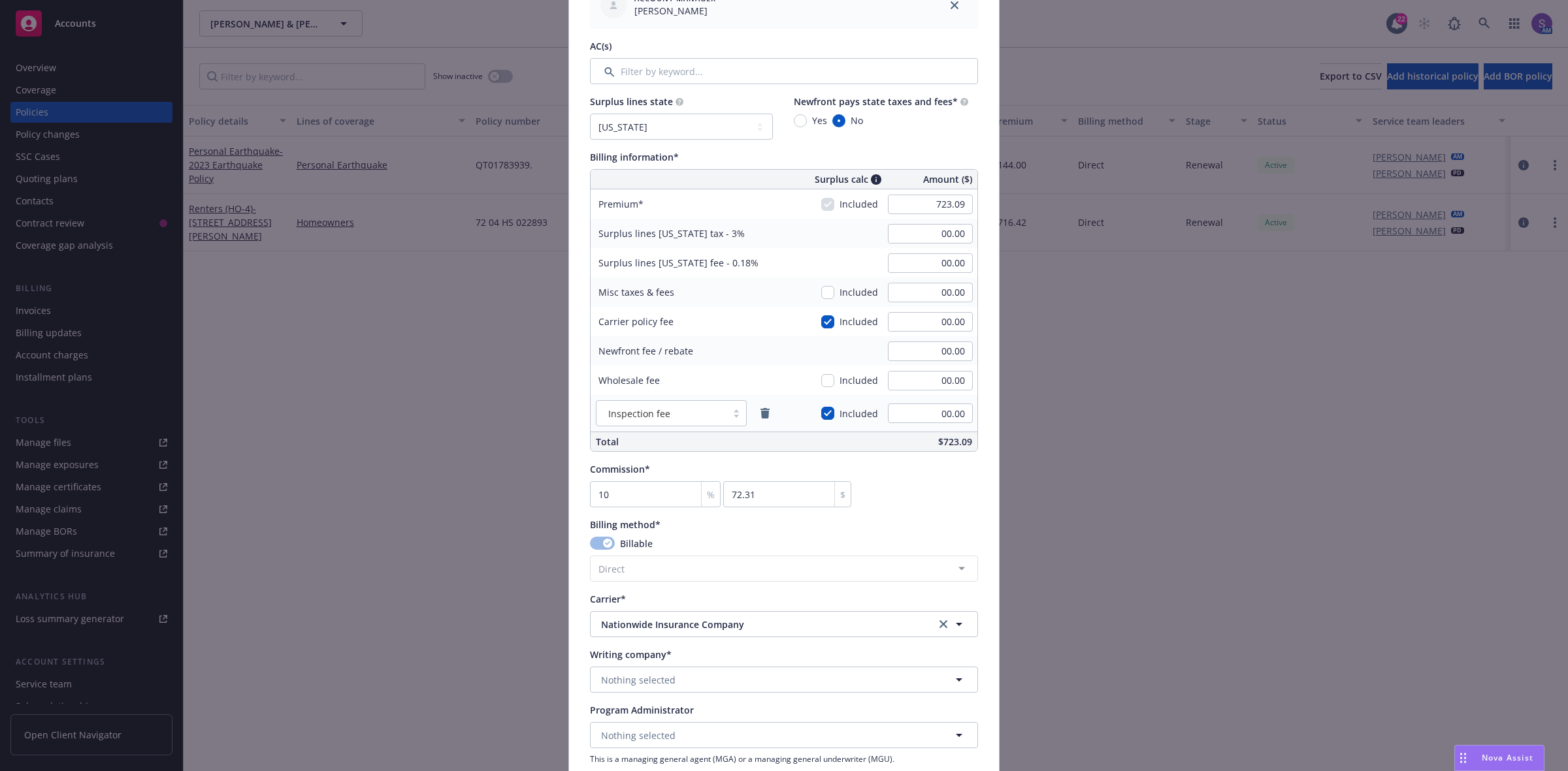
scroll to position [735, 0]
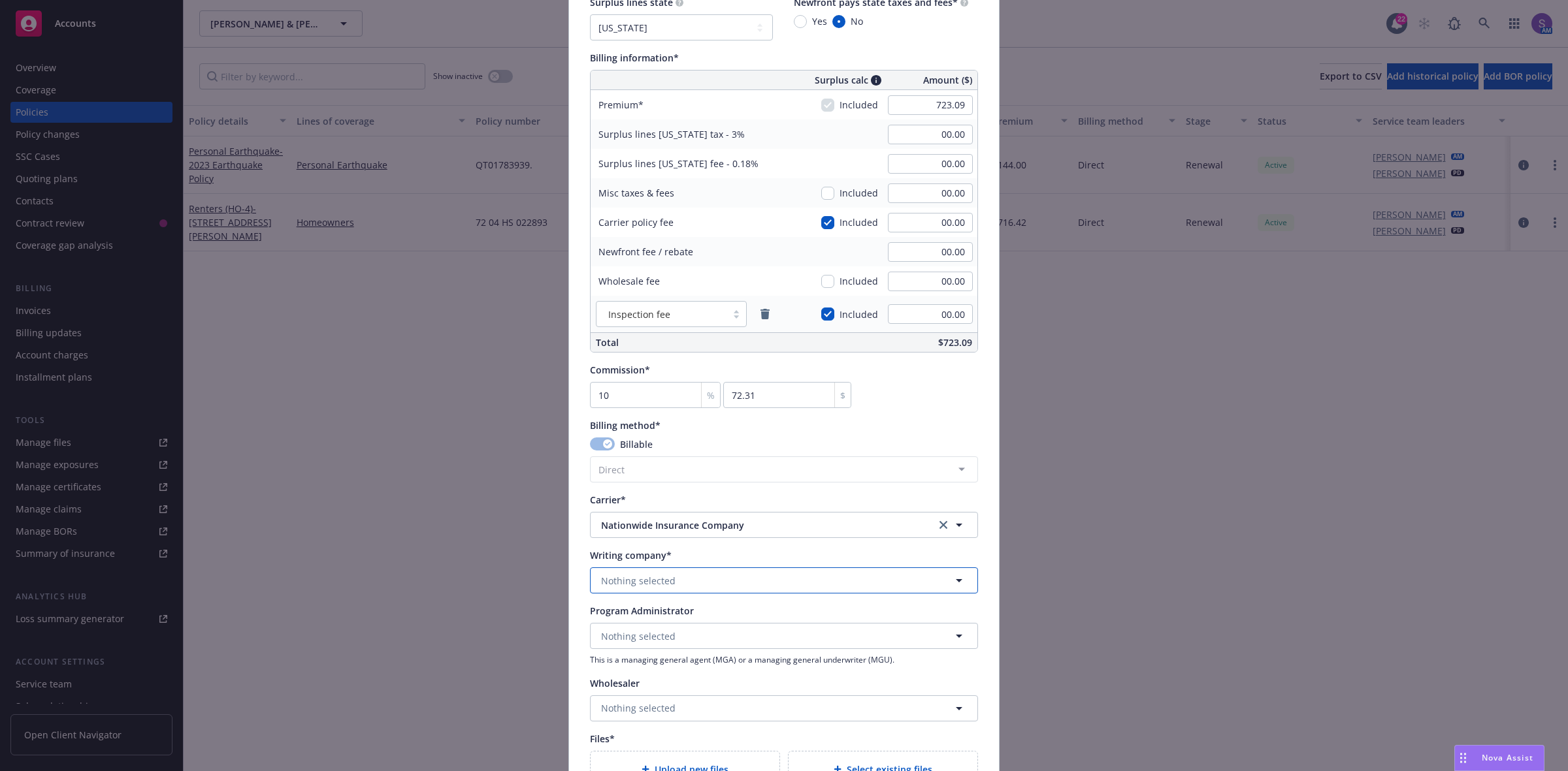
click at [635, 576] on span "Nothing selected" at bounding box center [638, 581] width 75 height 13
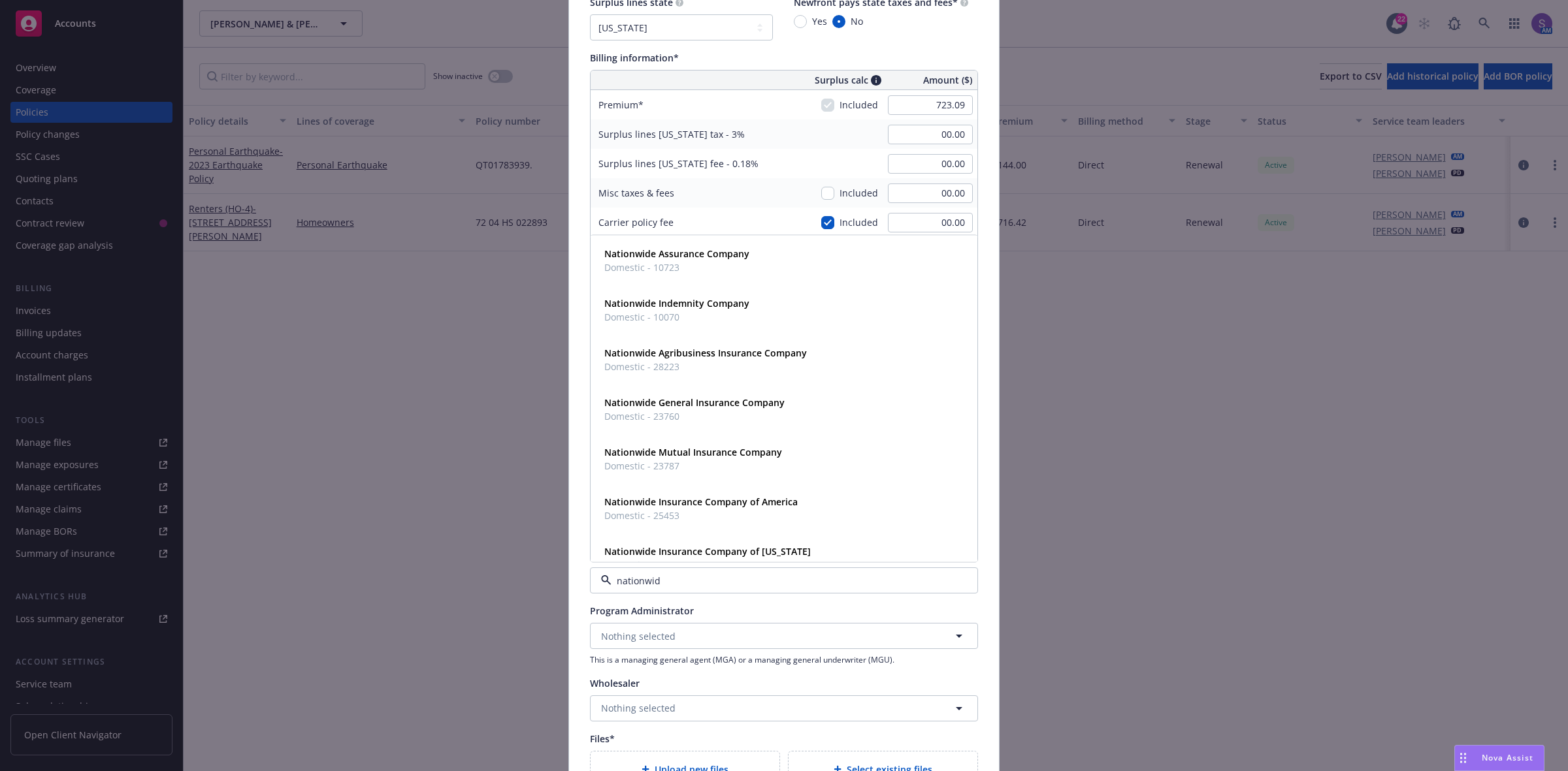
type input "nationwide"
click at [696, 448] on strong "Nationwide Mutual Insurance Company" at bounding box center [693, 452] width 178 height 12
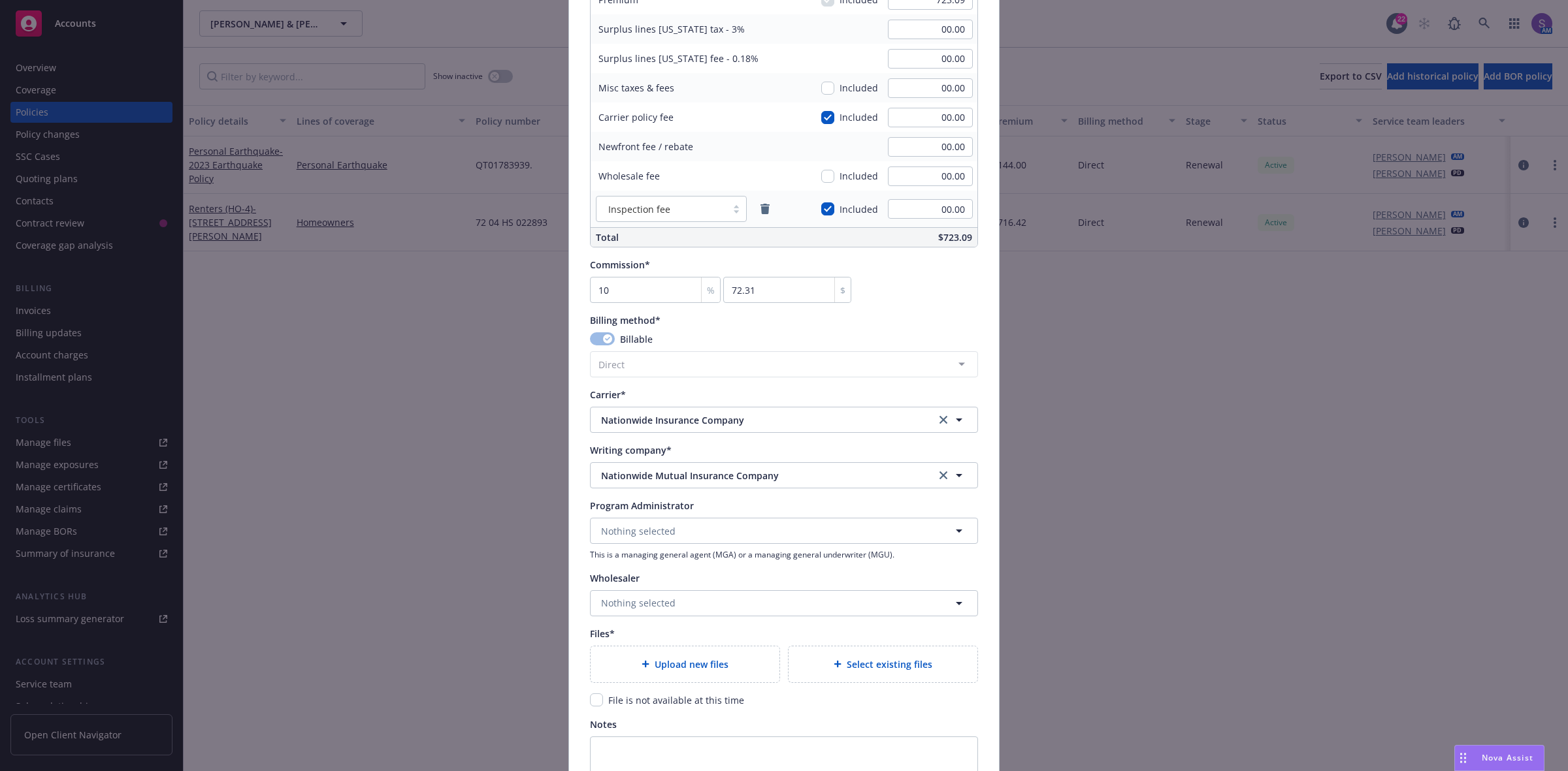
scroll to position [980, 0]
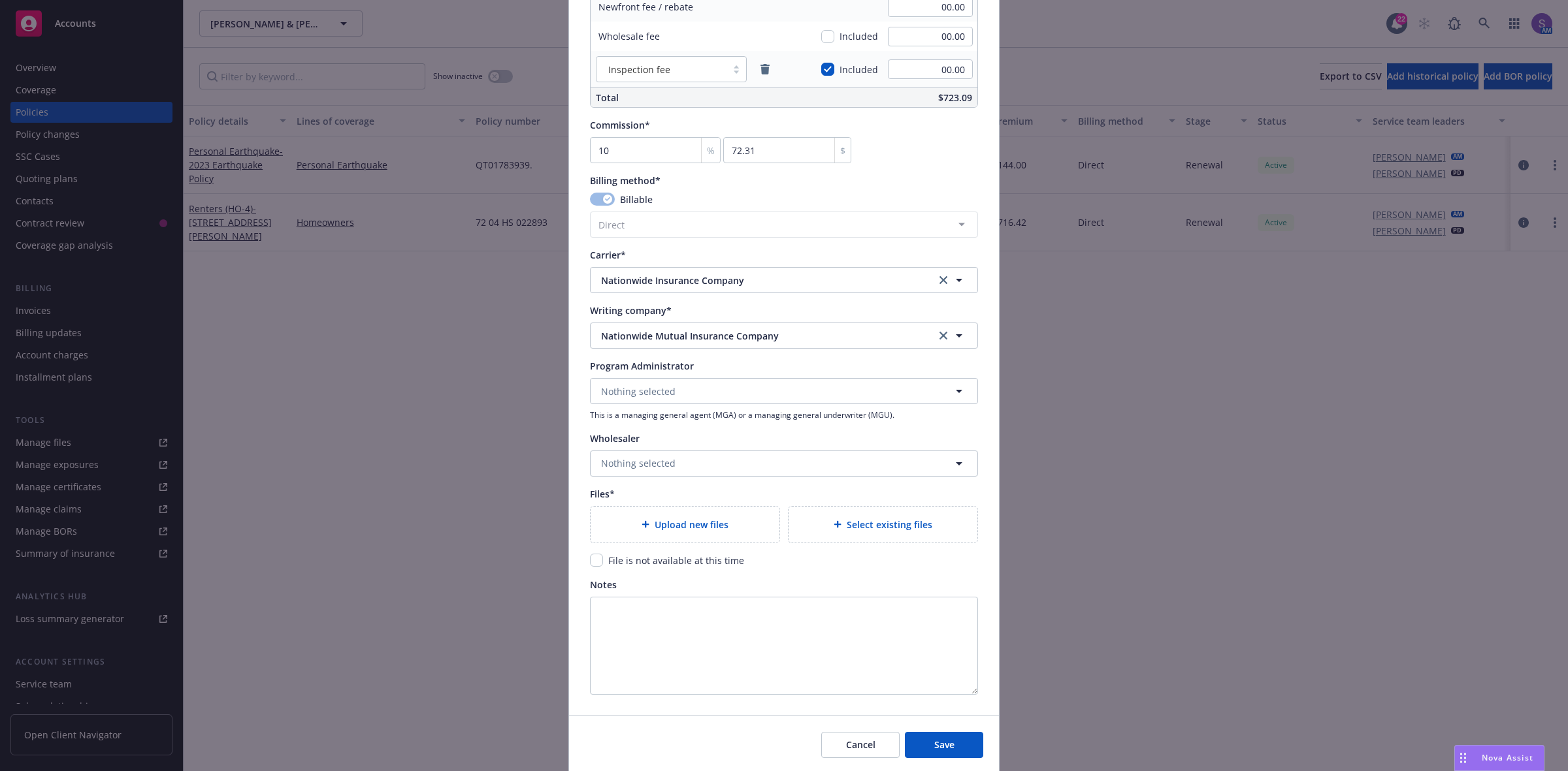
click at [642, 523] on icon at bounding box center [645, 525] width 7 height 7
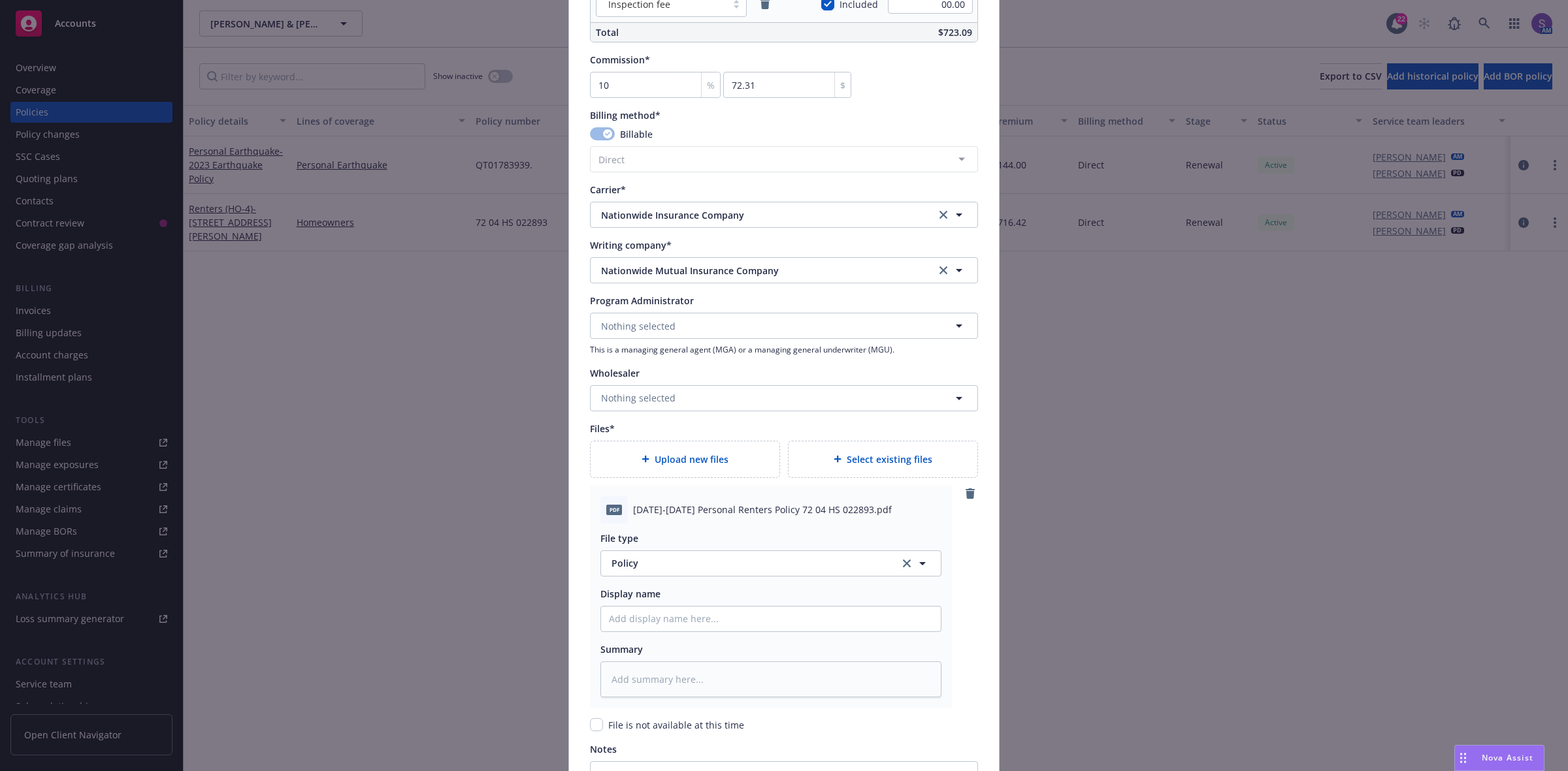
scroll to position [1061, 0]
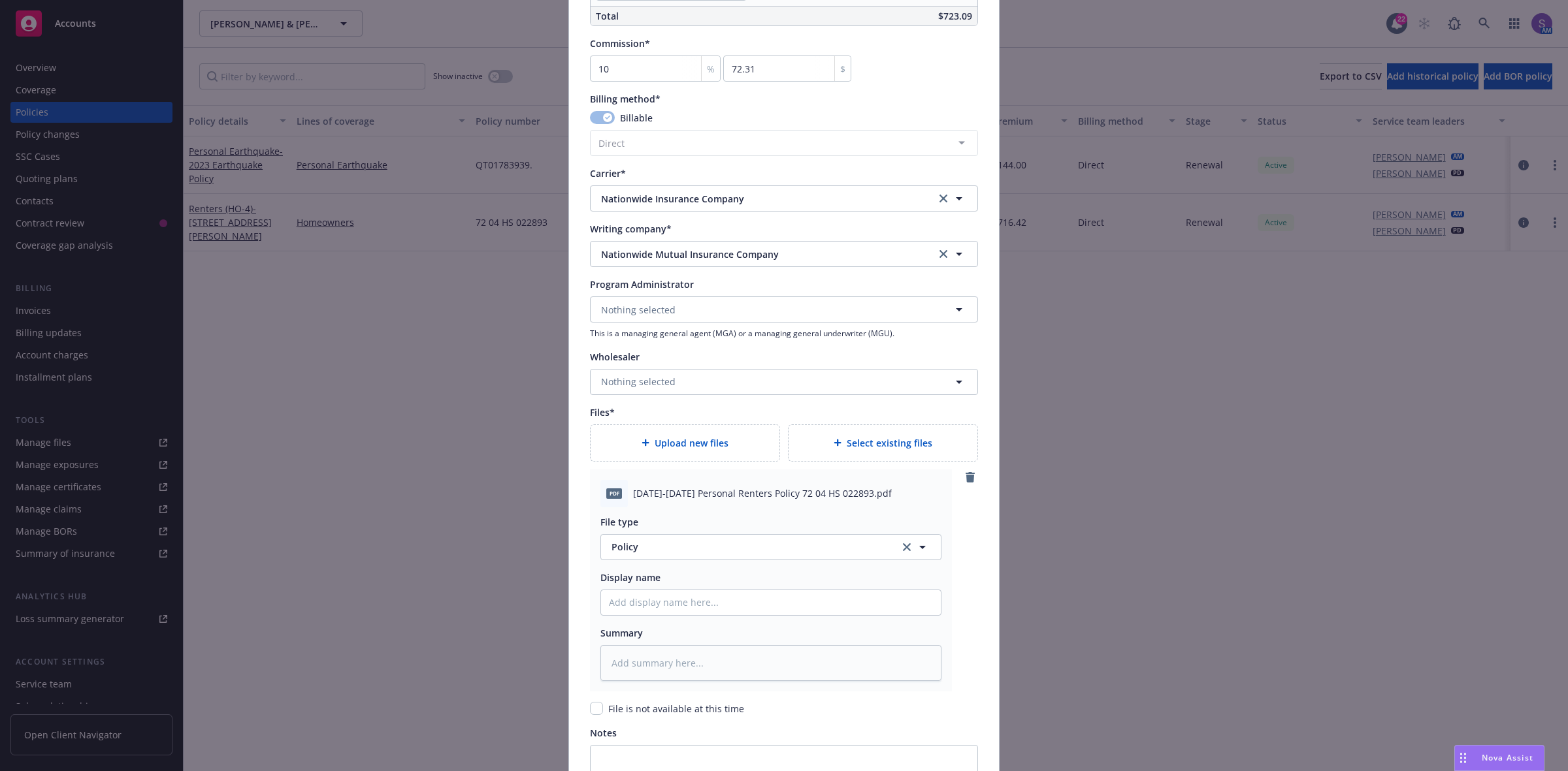
click at [667, 493] on span "2025-2026 Personal Renters Policy 72 04 HS 022893.pdf" at bounding box center [762, 494] width 259 height 13
click at [668, 493] on span "2025-2026 Personal Renters Policy 72 04 HS 022893.pdf" at bounding box center [762, 494] width 259 height 13
copy span "2025-2026 Personal Renters Policy 72 04 HS 022893.pdf"
click at [643, 602] on input "Policy display name" at bounding box center [771, 603] width 339 height 25
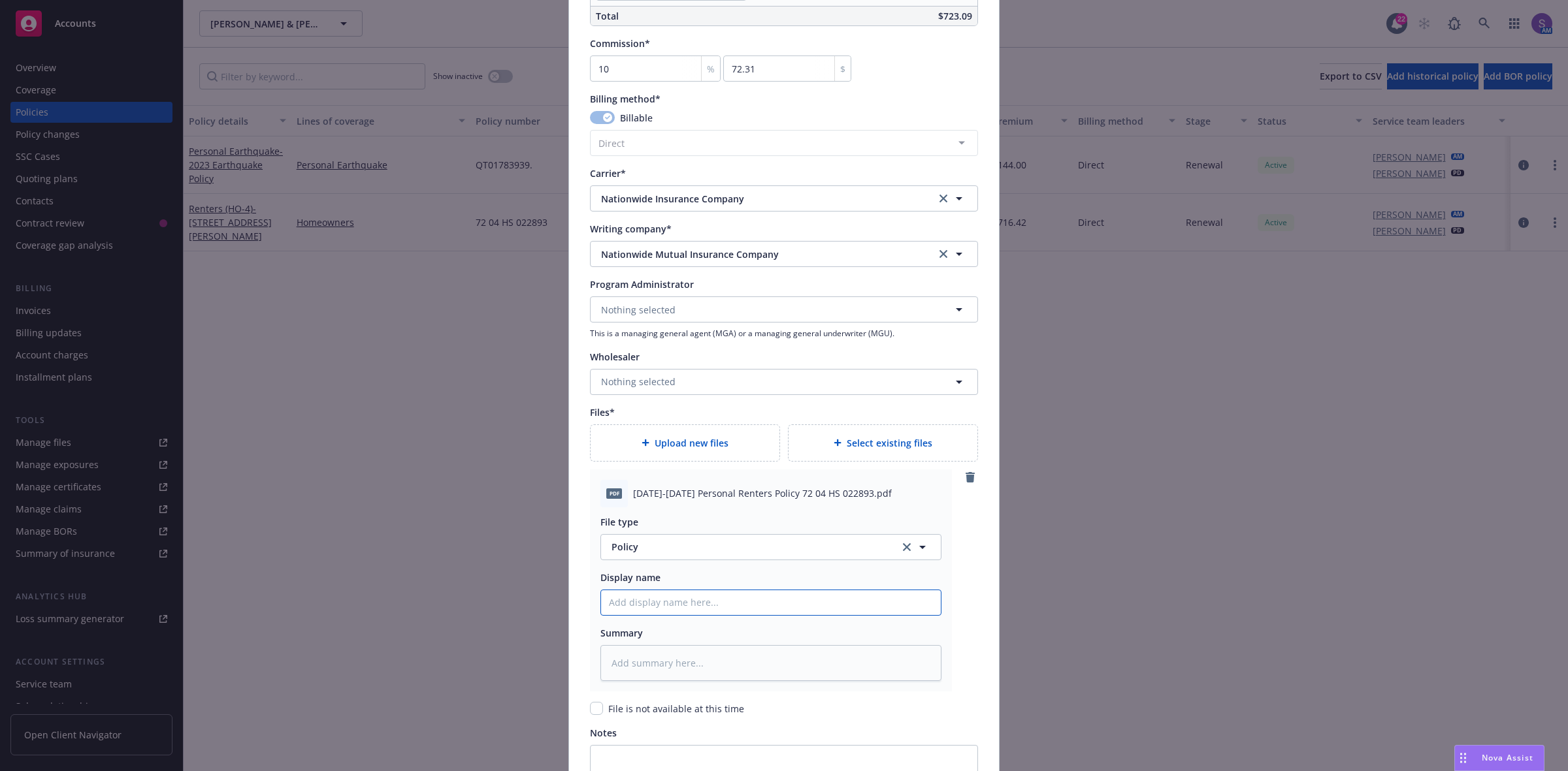
paste input "2025-2026 Personal Renters Policy 72 04 HS 022893.pdf"
type textarea "x"
type input "2025-2026 Personal Renters Policy 72 04 HS 022893.pdf"
type textarea "x"
type input "2025-2026 Personal Renters Policy 72 04 HS 022893.pd"
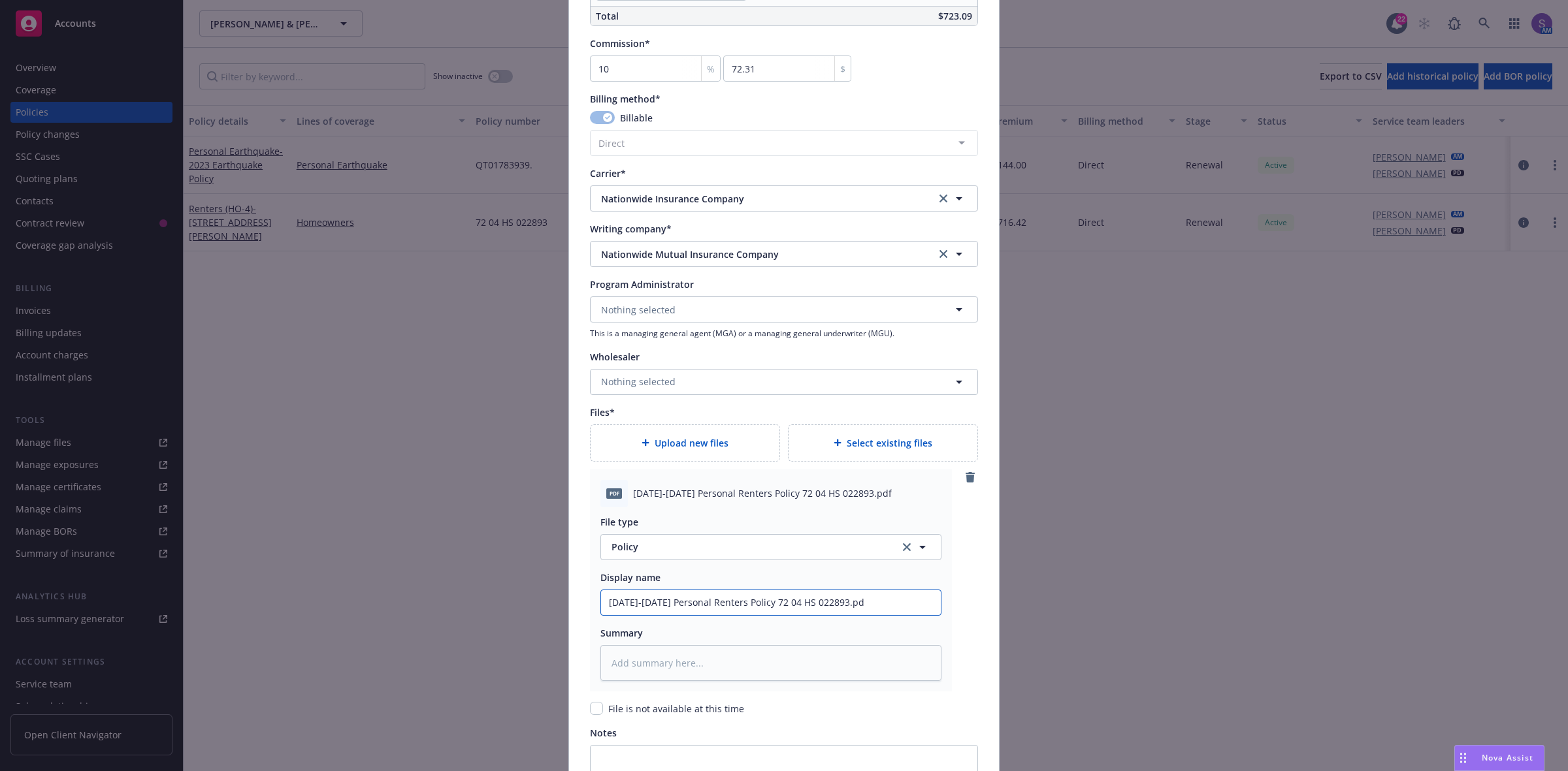
type textarea "x"
type input "2025-2026 Personal Renters Policy 72 04 HS 022893."
type textarea "x"
type input "2025-2026 Personal Renters Policy 72 04 HS 022893"
type textarea "x"
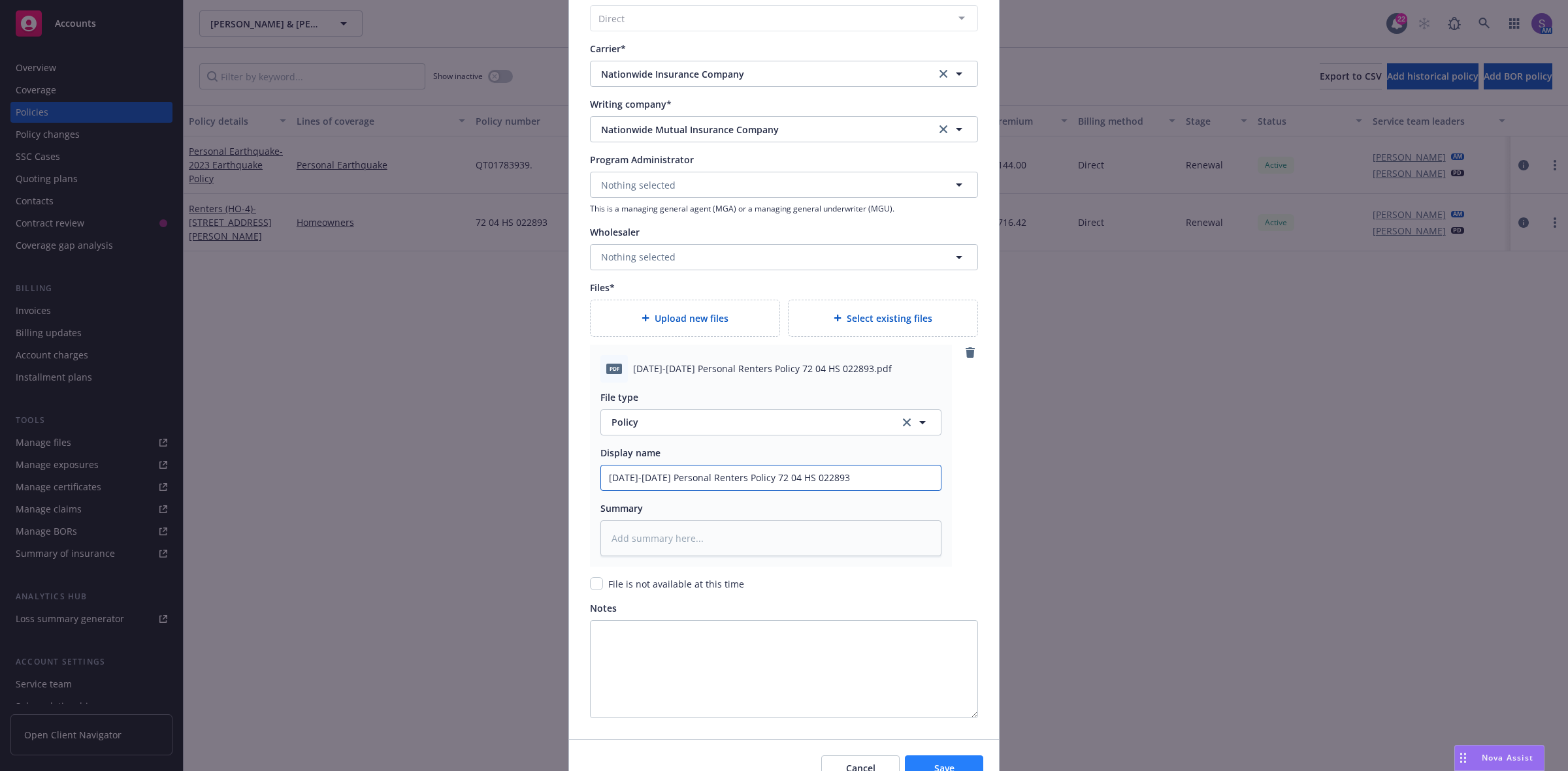
scroll to position [1255, 0]
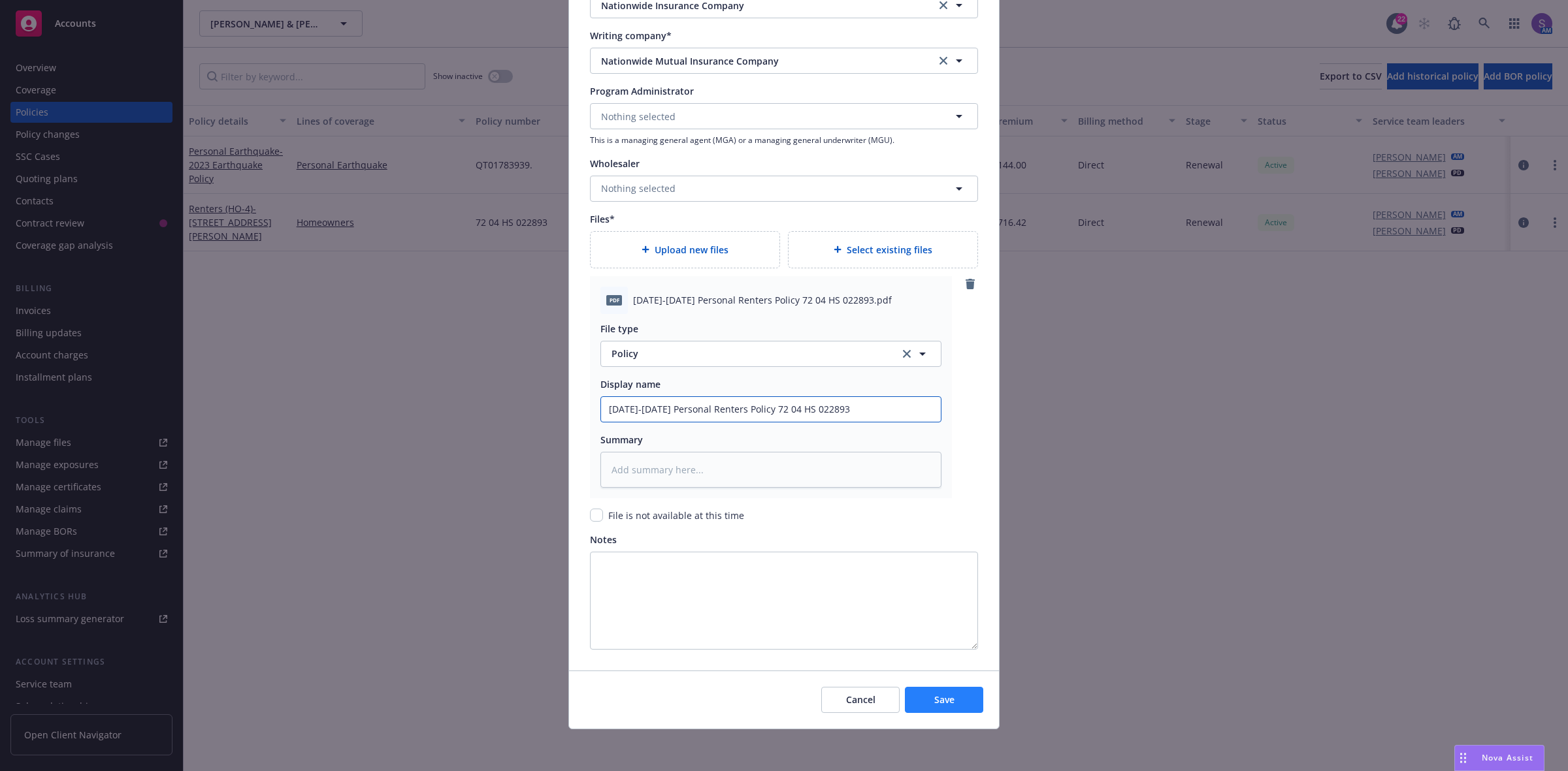
type input "2025-2026 Personal Renters Policy 72 04 HS 022893"
click at [942, 701] on span "Save" at bounding box center [944, 700] width 20 height 12
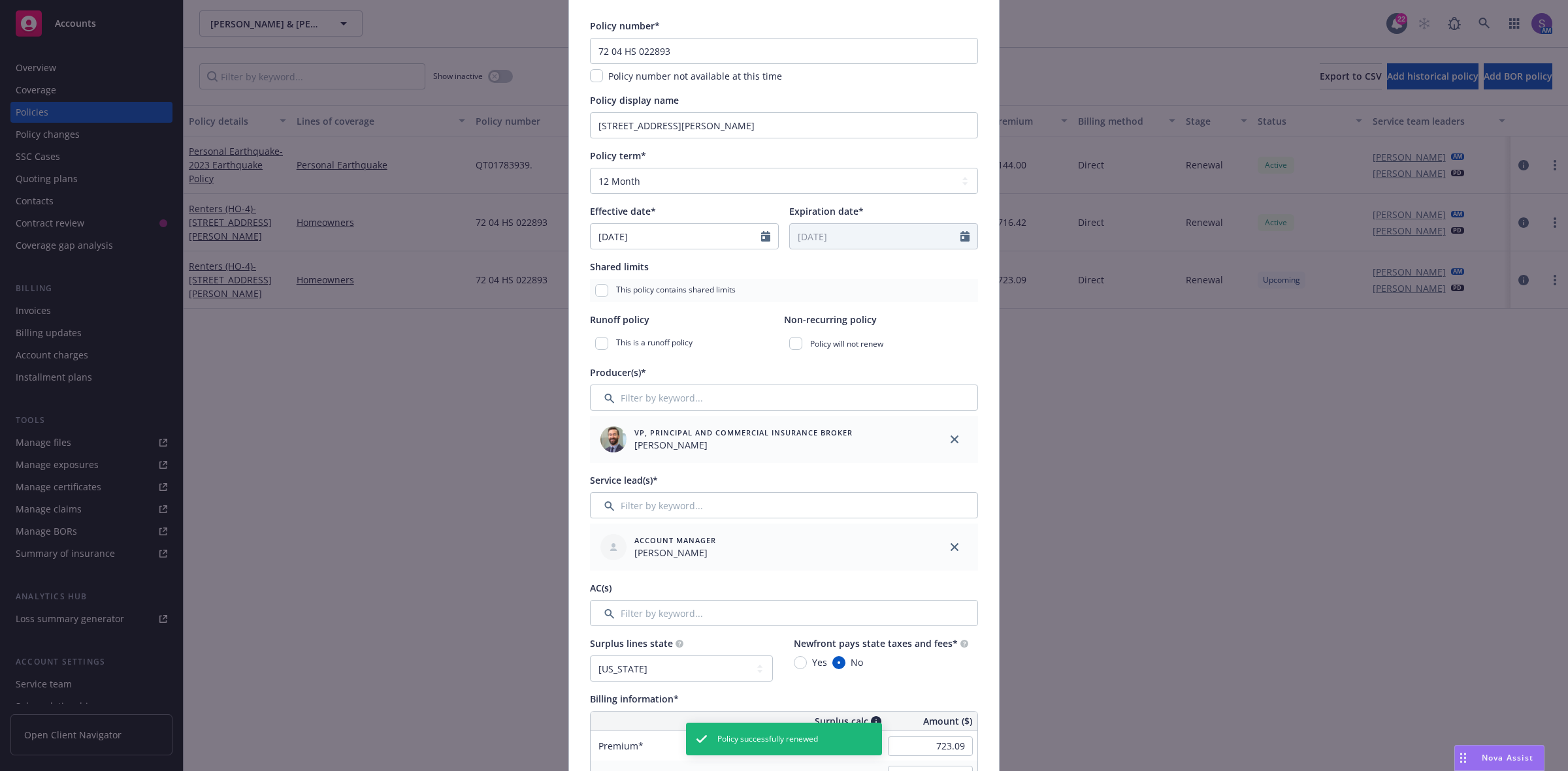
scroll to position [0, 0]
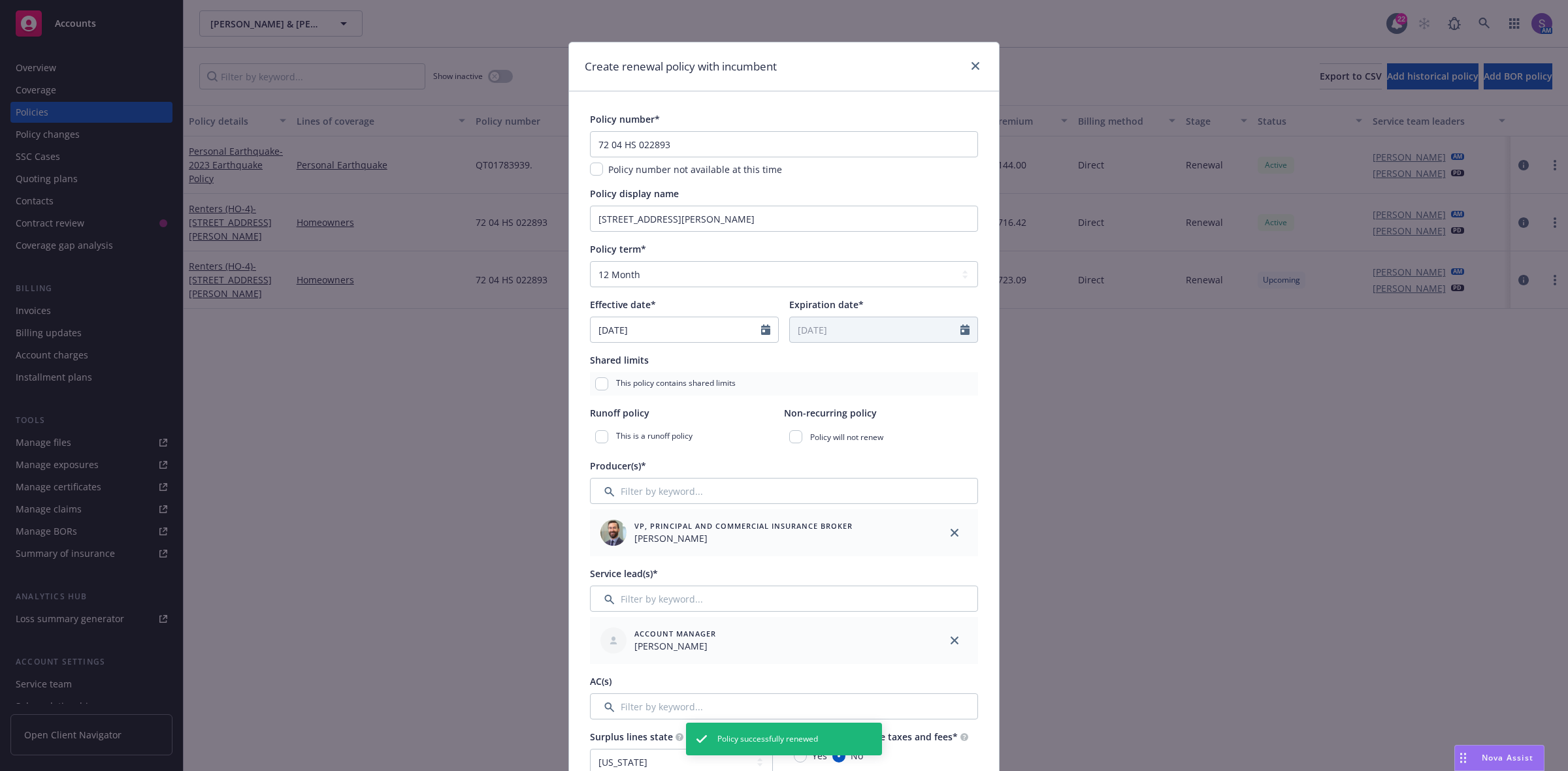
type textarea "x"
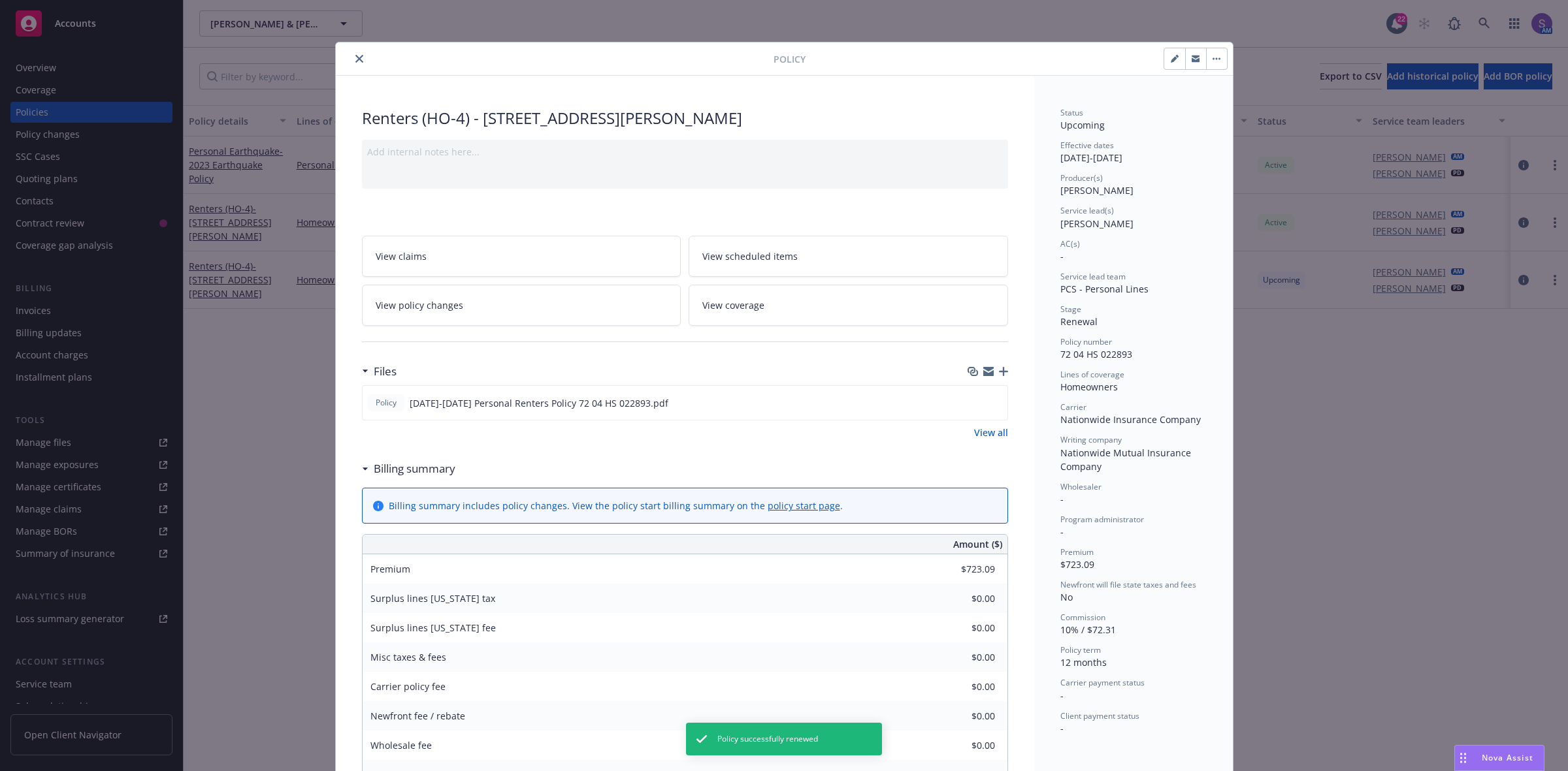
click at [356, 57] on icon "close" at bounding box center [360, 59] width 8 height 8
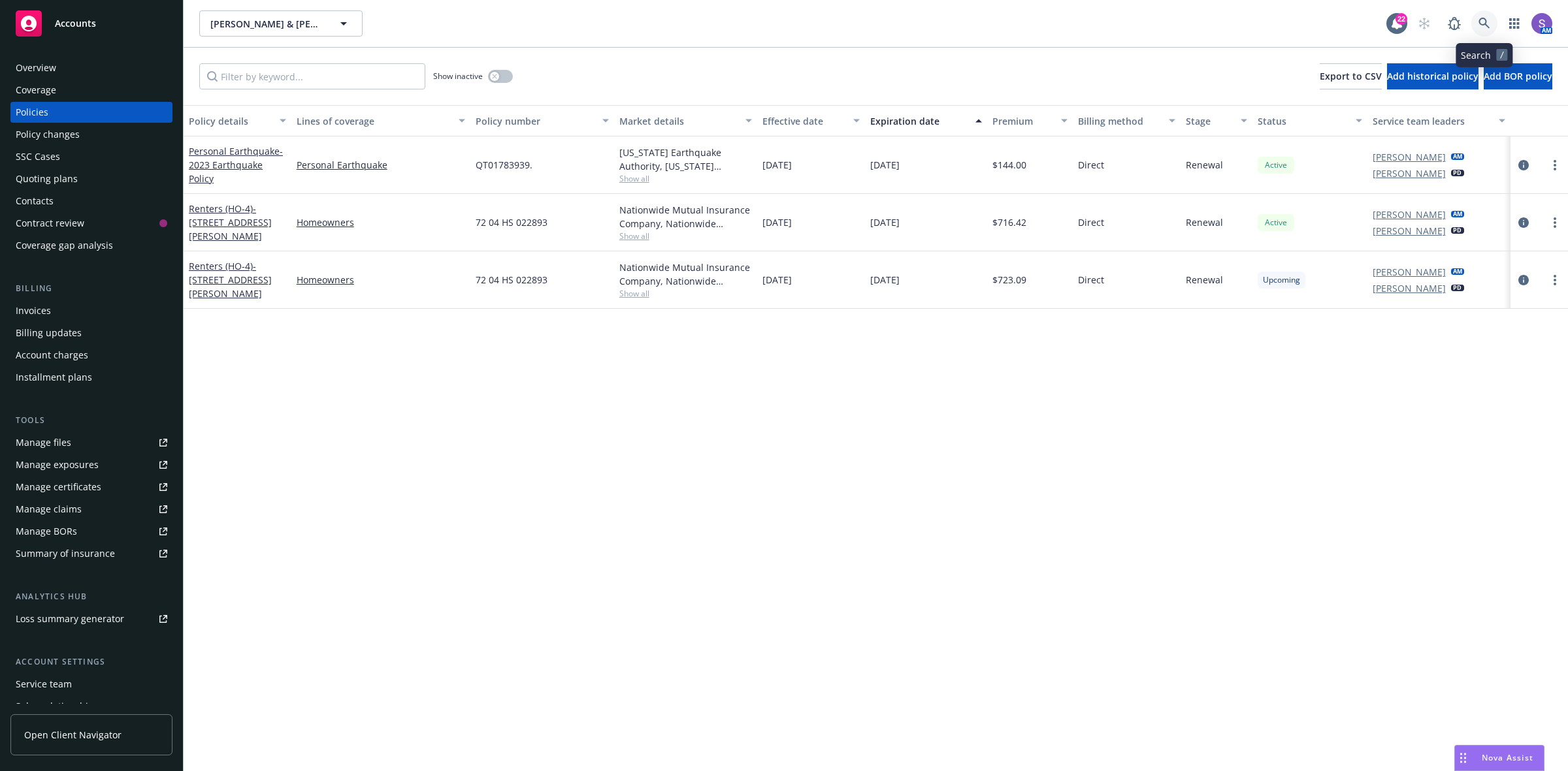
click at [1484, 21] on icon at bounding box center [1484, 23] width 11 height 11
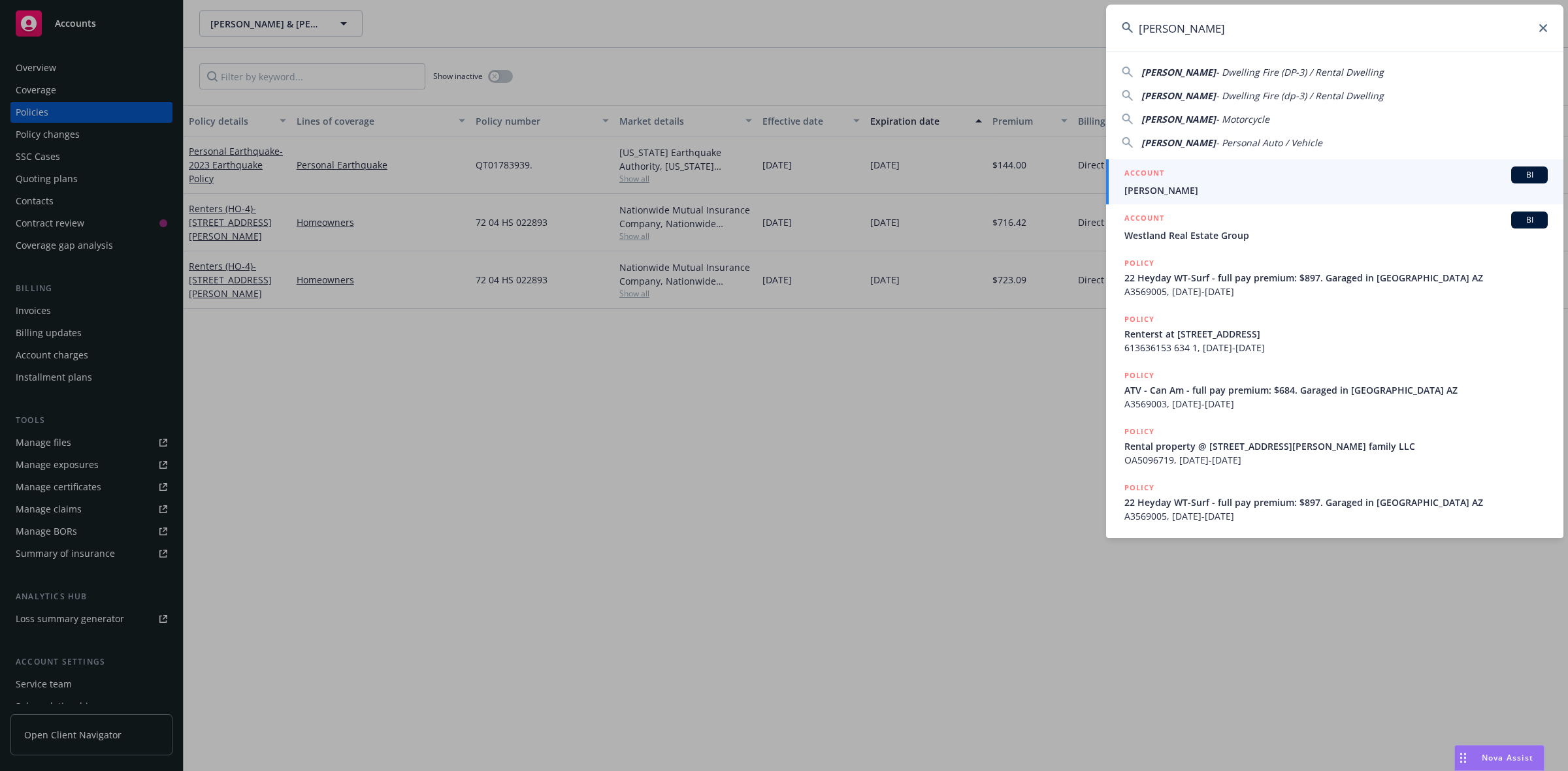
type input "Marc Duda"
click at [1232, 182] on div "ACCOUNT BI" at bounding box center [1336, 174] width 423 height 17
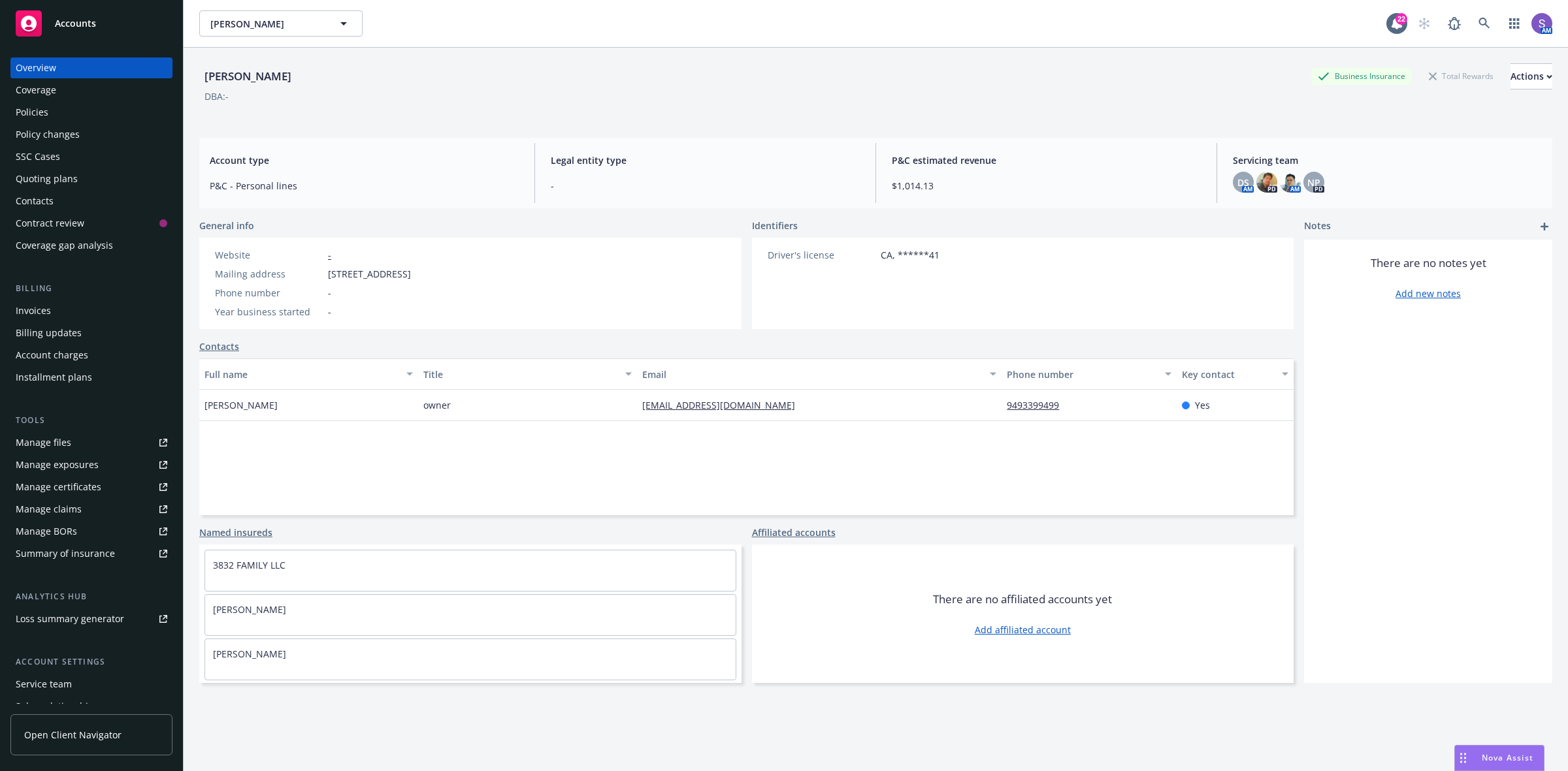
click at [34, 108] on div "Policies" at bounding box center [32, 112] width 32 height 21
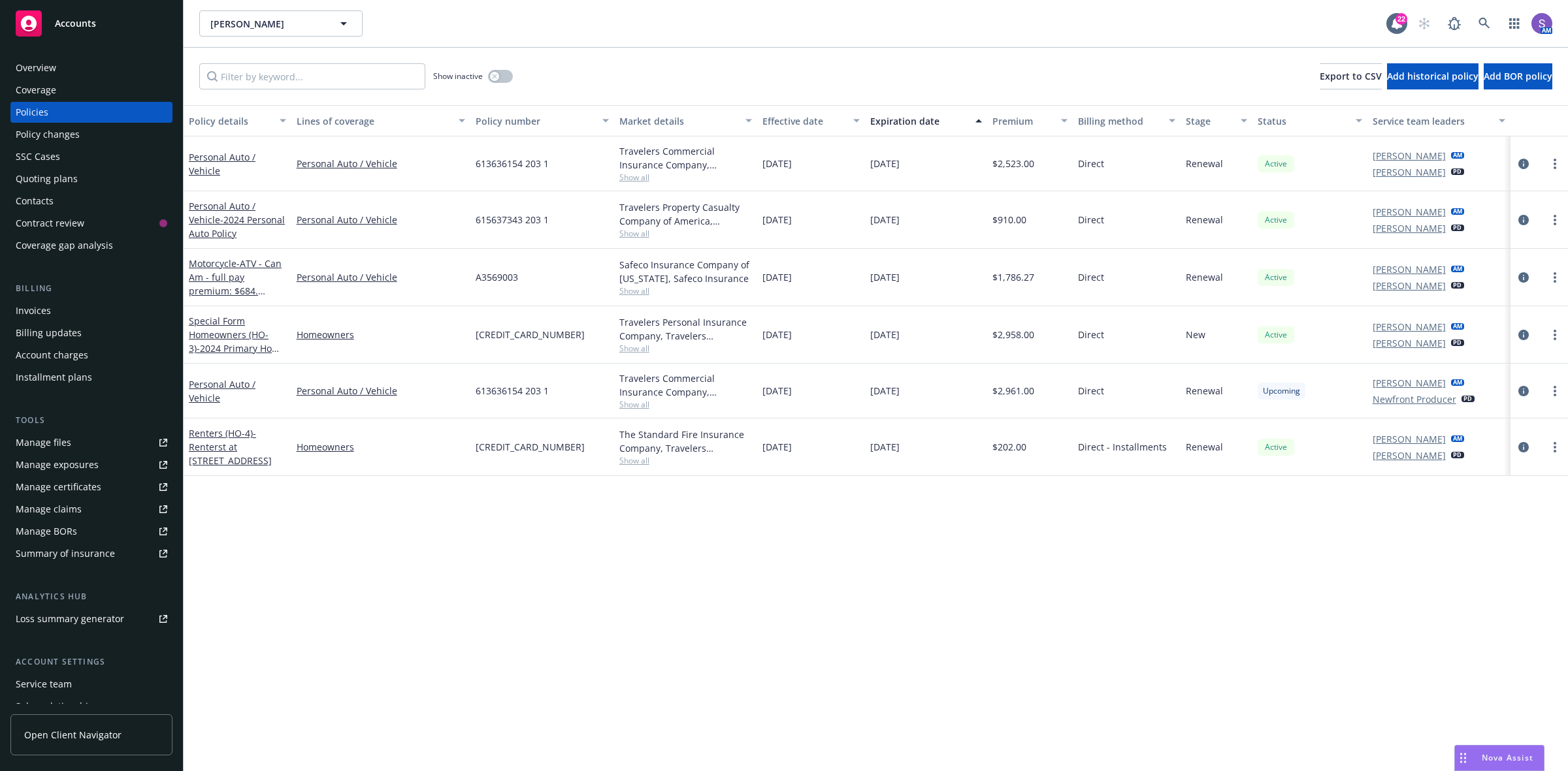
click at [515, 385] on span "613636154 203 1" at bounding box center [512, 391] width 73 height 13
copy span "613636154 203 1"
click at [527, 217] on span "615637343 203 1" at bounding box center [512, 220] width 73 height 13
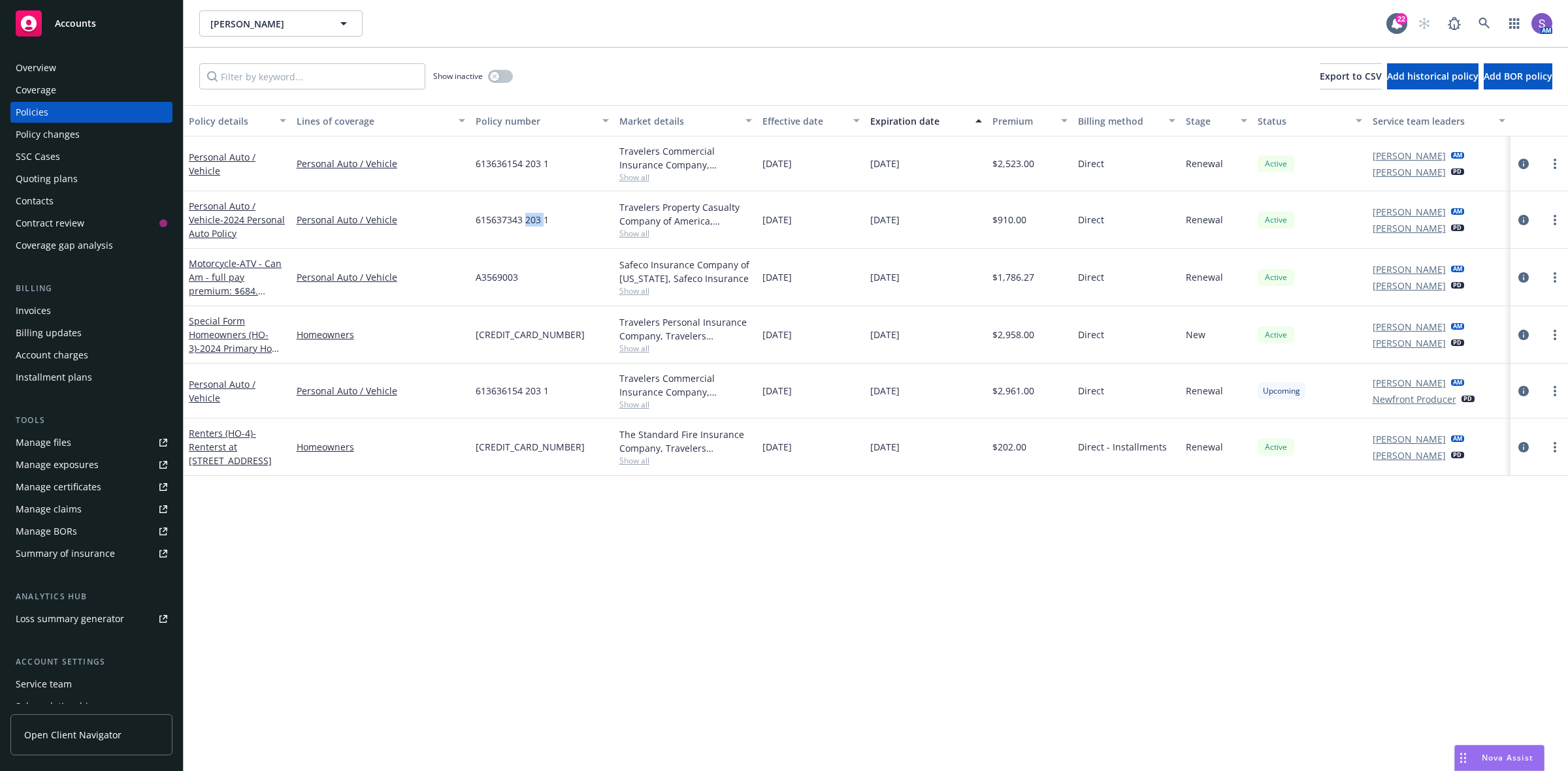
click at [527, 217] on span "615637343 203 1" at bounding box center [512, 220] width 73 height 13
copy span "615637343 203 1"
click at [1522, 223] on icon "circleInformation" at bounding box center [1524, 220] width 11 height 11
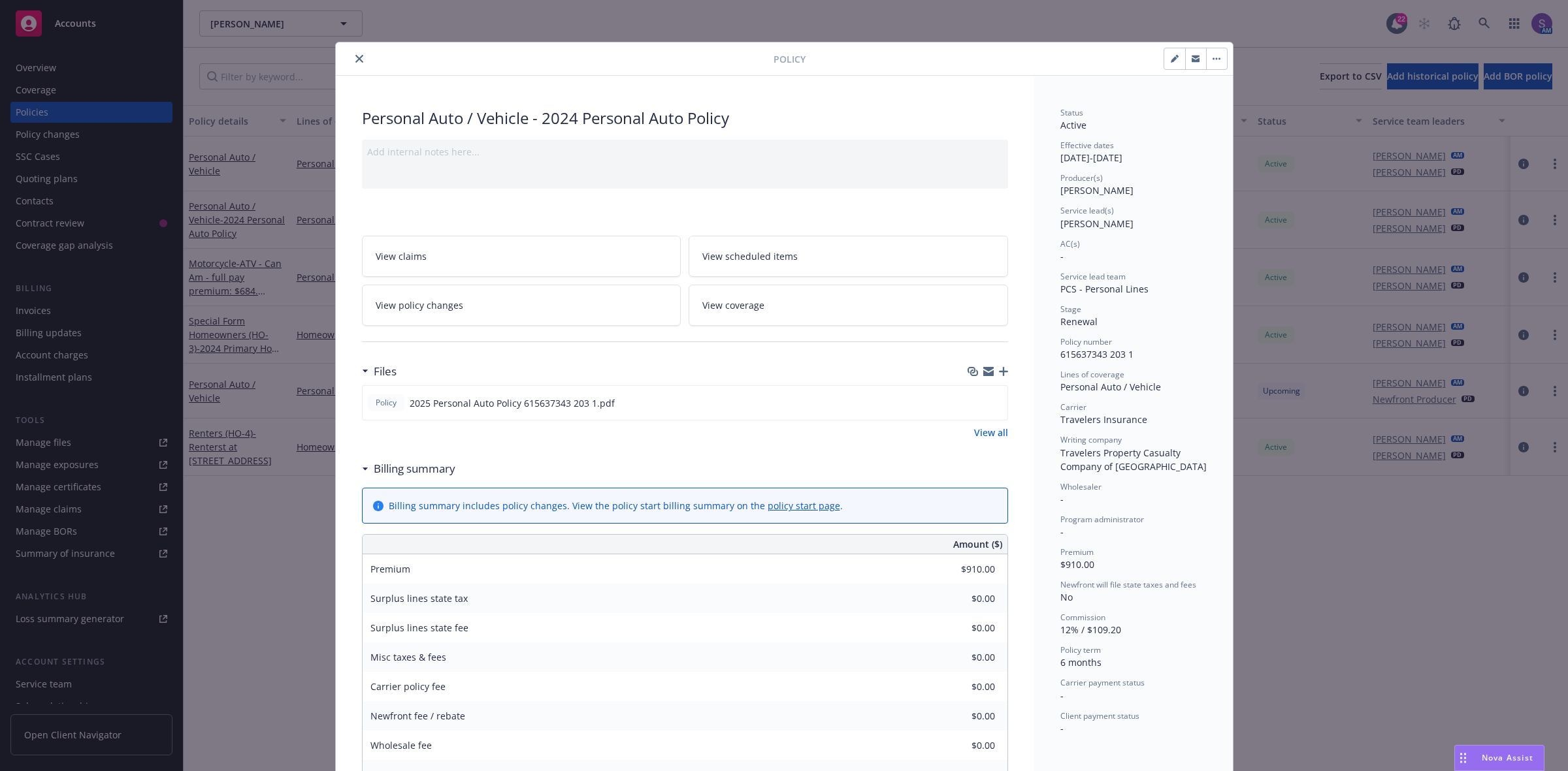
click at [1000, 370] on icon "button" at bounding box center [1004, 372] width 9 height 9
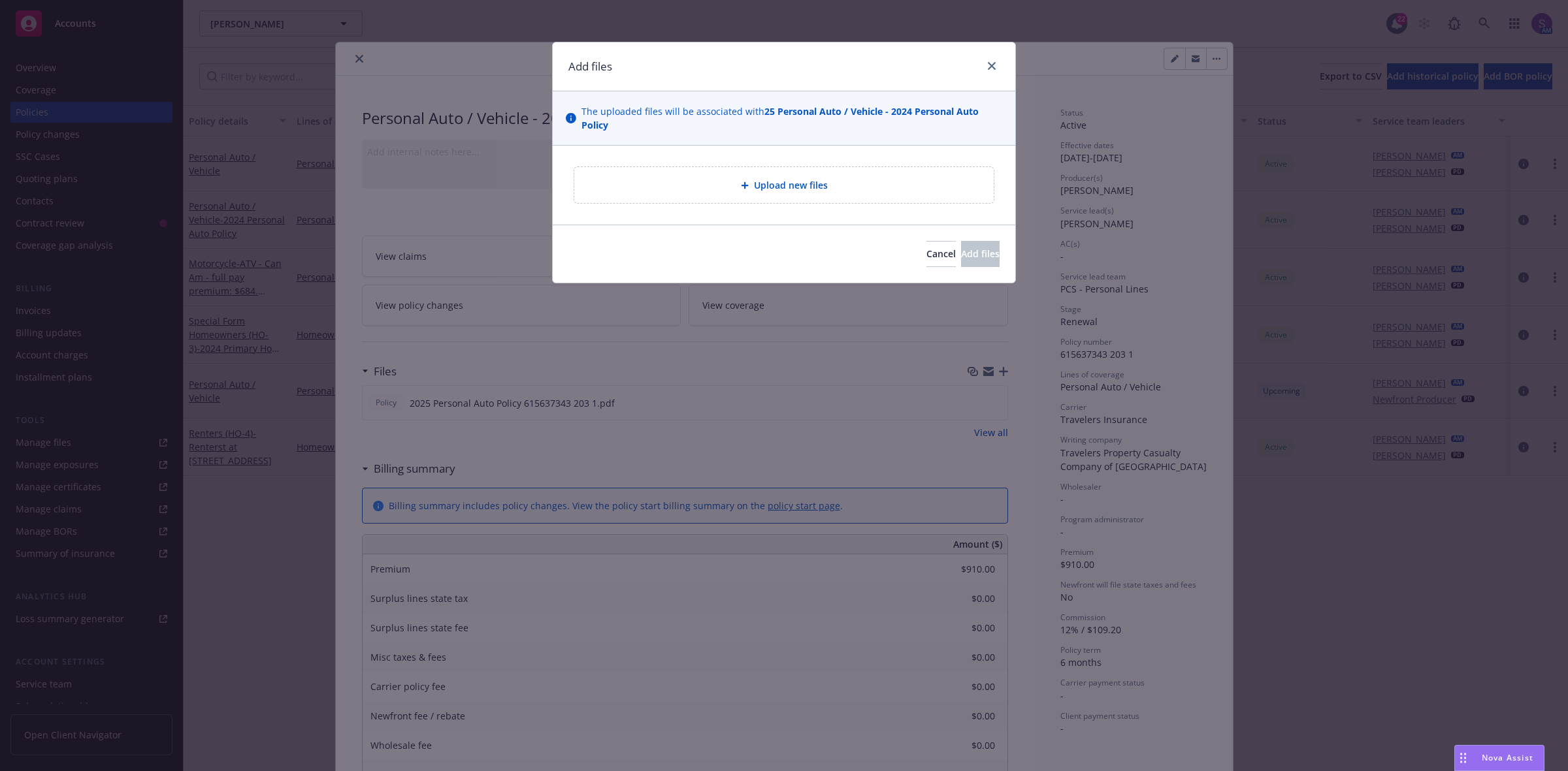
click at [778, 193] on div "Upload new files" at bounding box center [784, 185] width 399 height 15
type textarea "x"
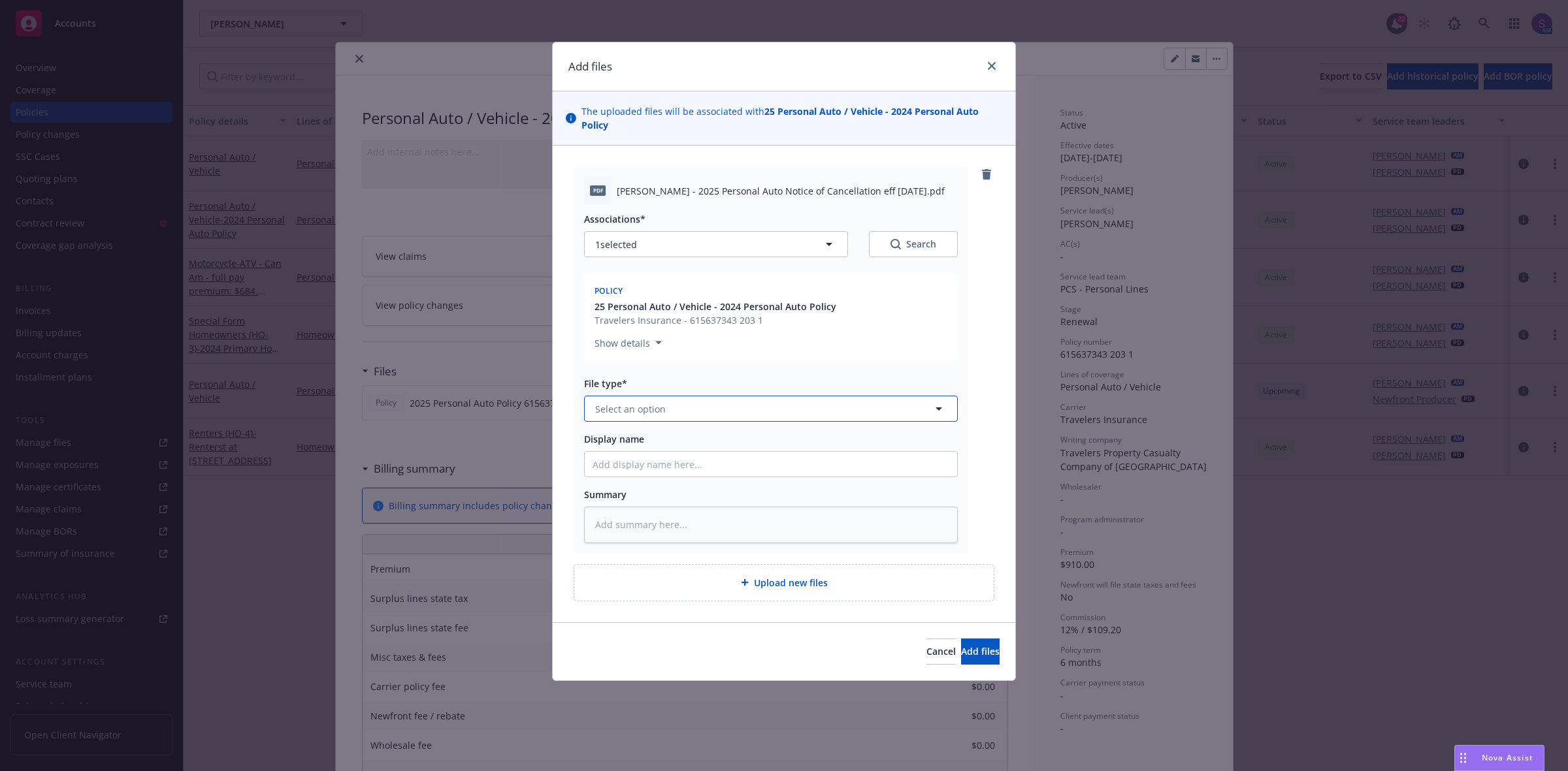
click at [634, 411] on span "Select an option" at bounding box center [630, 409] width 71 height 13
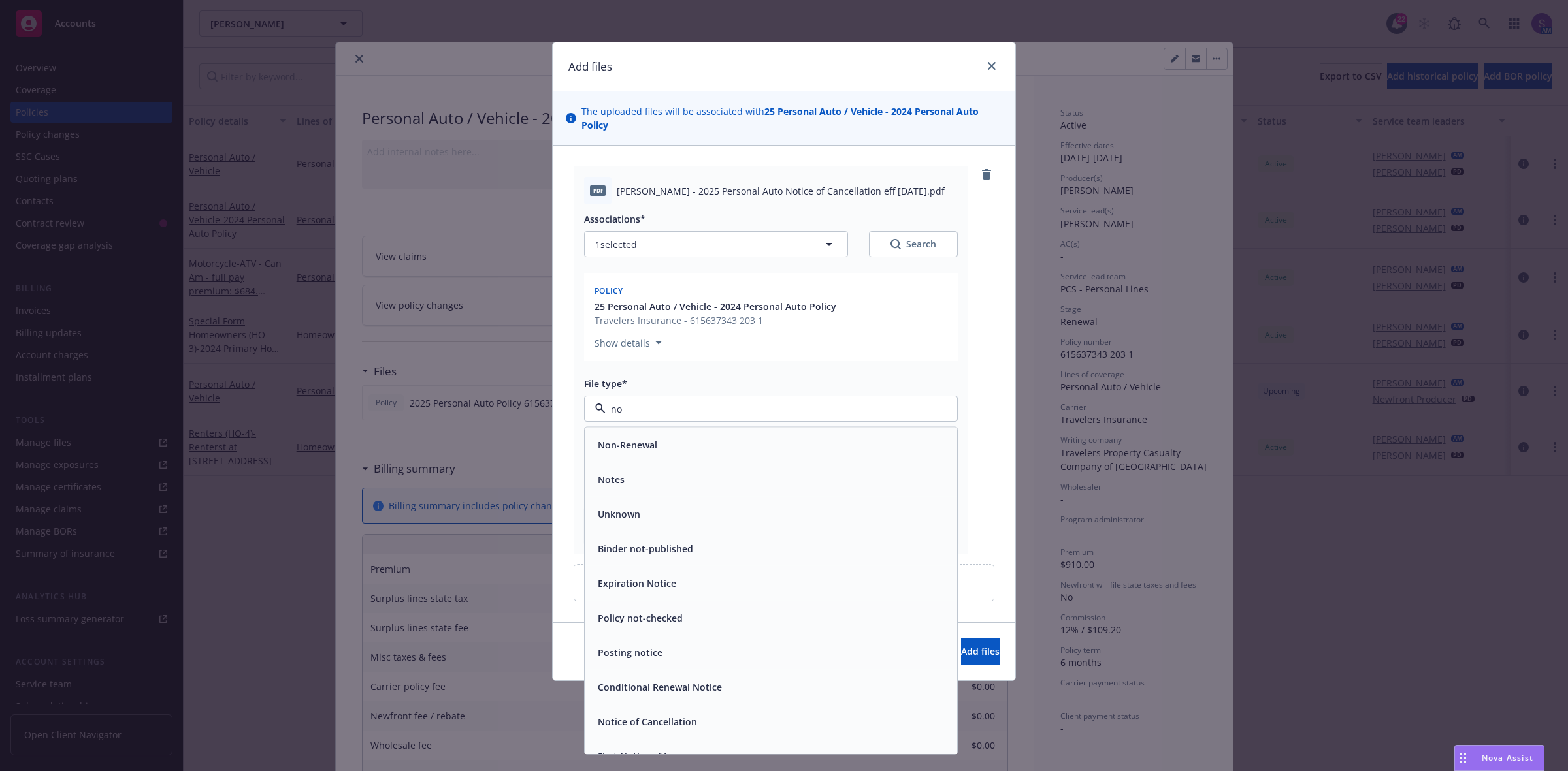
type input "not"
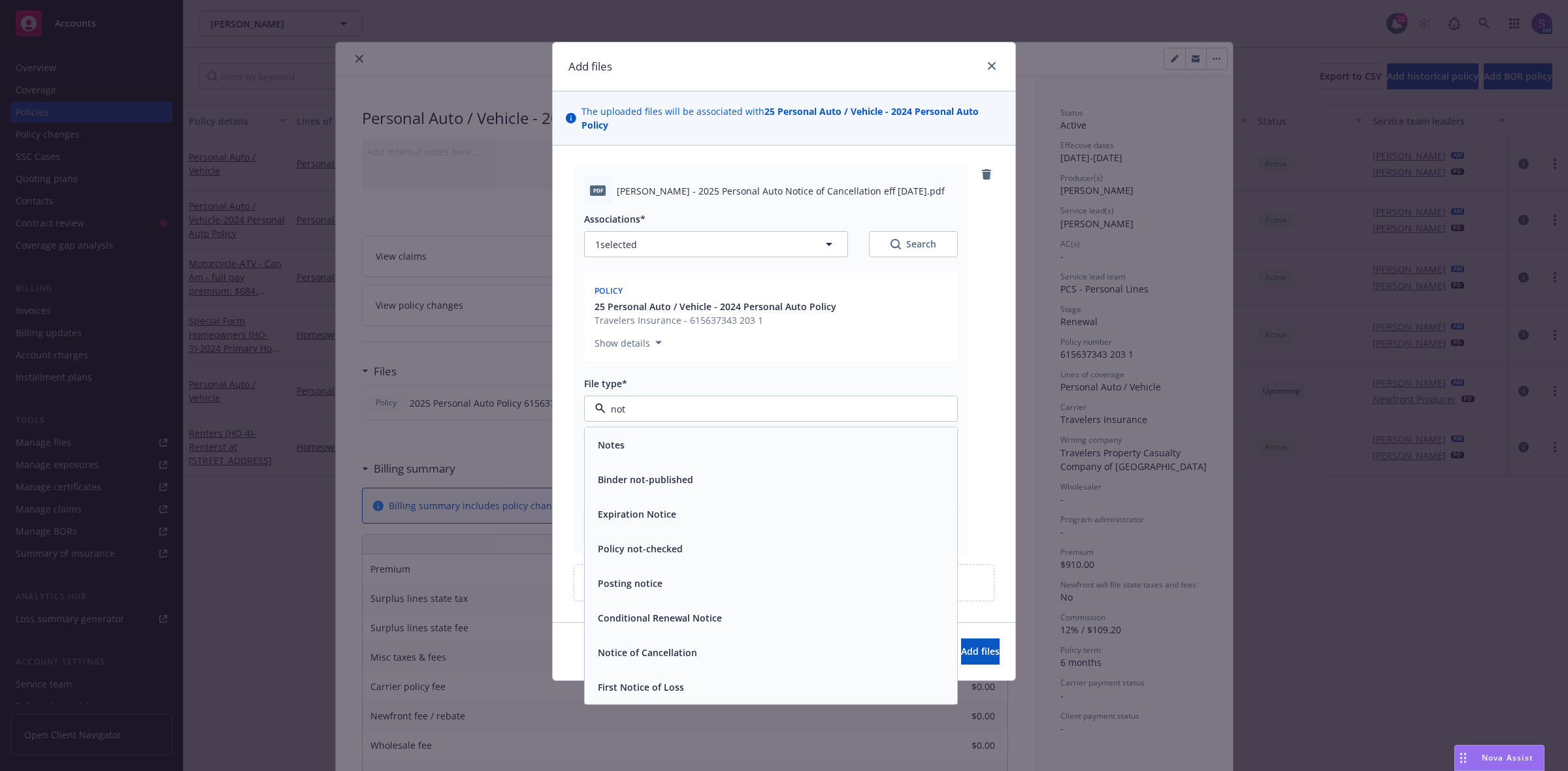
click at [632, 650] on span "Notice of Cancellation" at bounding box center [647, 652] width 99 height 13
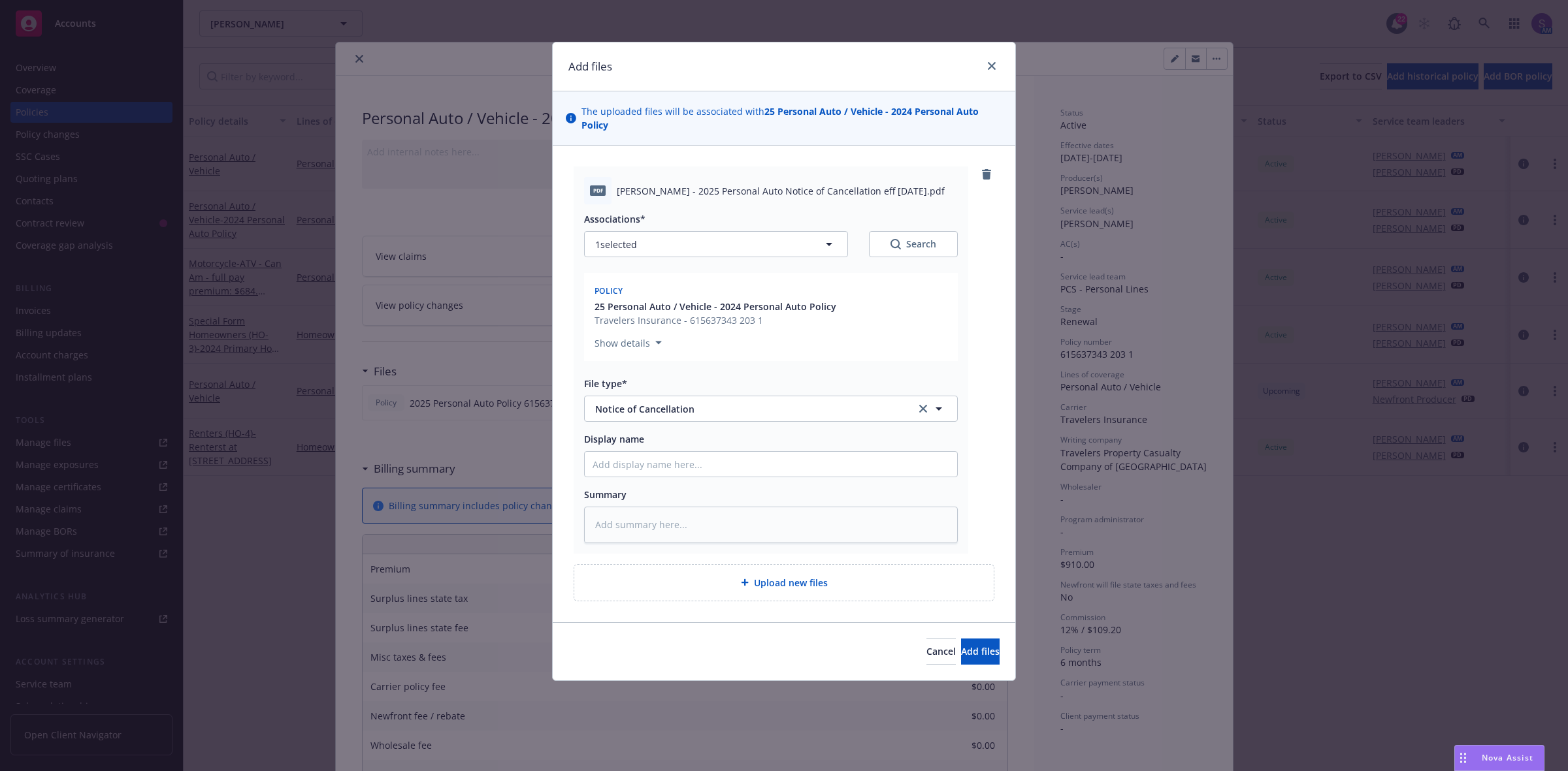
click at [713, 193] on span "Marc Duda - 2025 Personal Auto Notice of Cancellation eff 09-01-2025.pdf" at bounding box center [781, 191] width 328 height 13
copy span "Marc Duda - 2025 Personal Auto Notice of Cancellation eff 09-01-2025.pdf"
click at [639, 463] on input "Display name" at bounding box center [771, 464] width 372 height 25
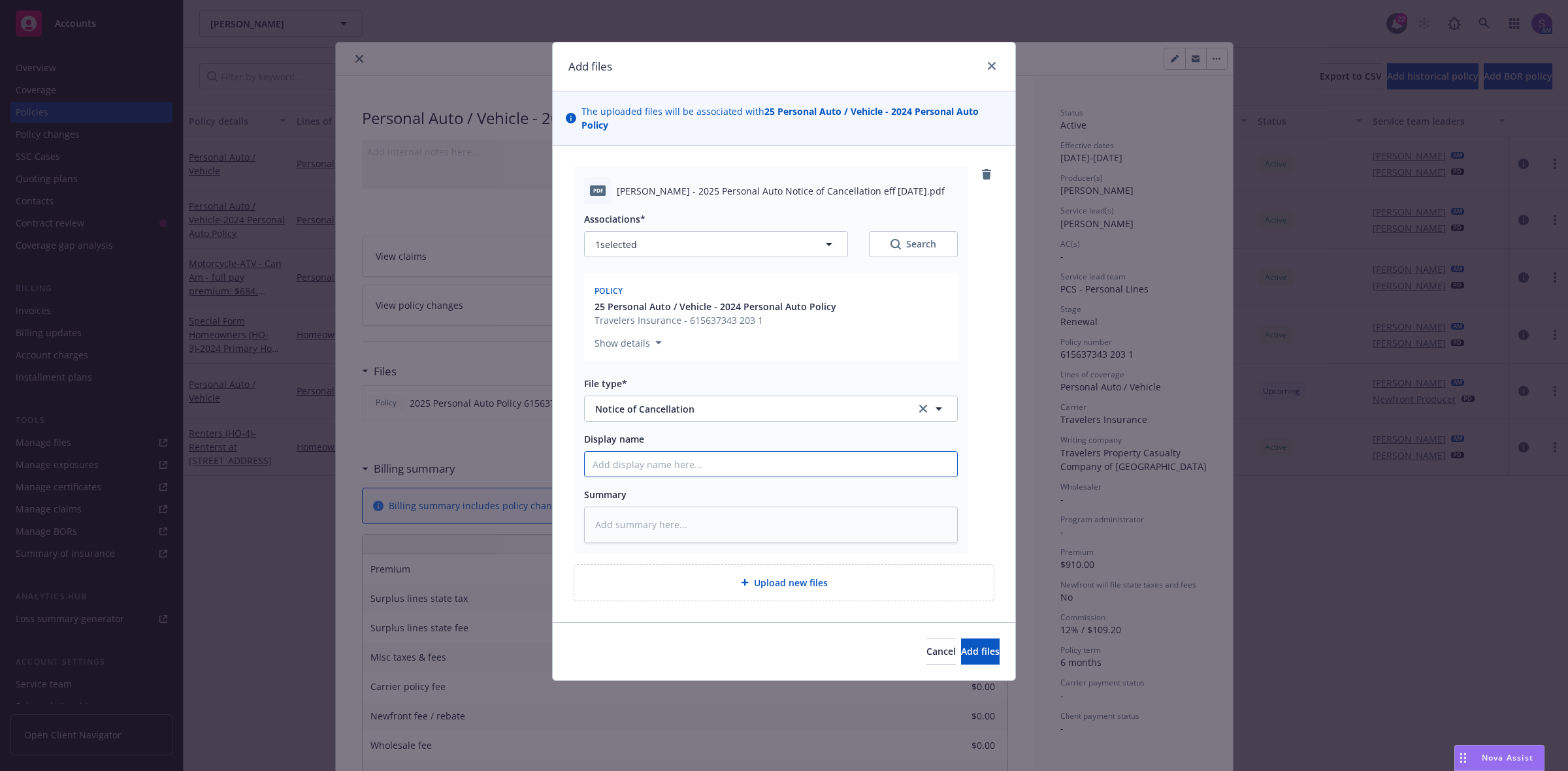
paste input "Marc Duda - 2025 Personal Auto Notice of Cancellation eff 09-01-2025.pdf"
type textarea "x"
type input "Marc Duda - 2025 Personal Auto Notice of Cancellation eff 09-01-2025.pdf"
type textarea "x"
type input "Marc Duda - 2025 Personal Auto Notice of Cancellation eff 09-01-2025.pd"
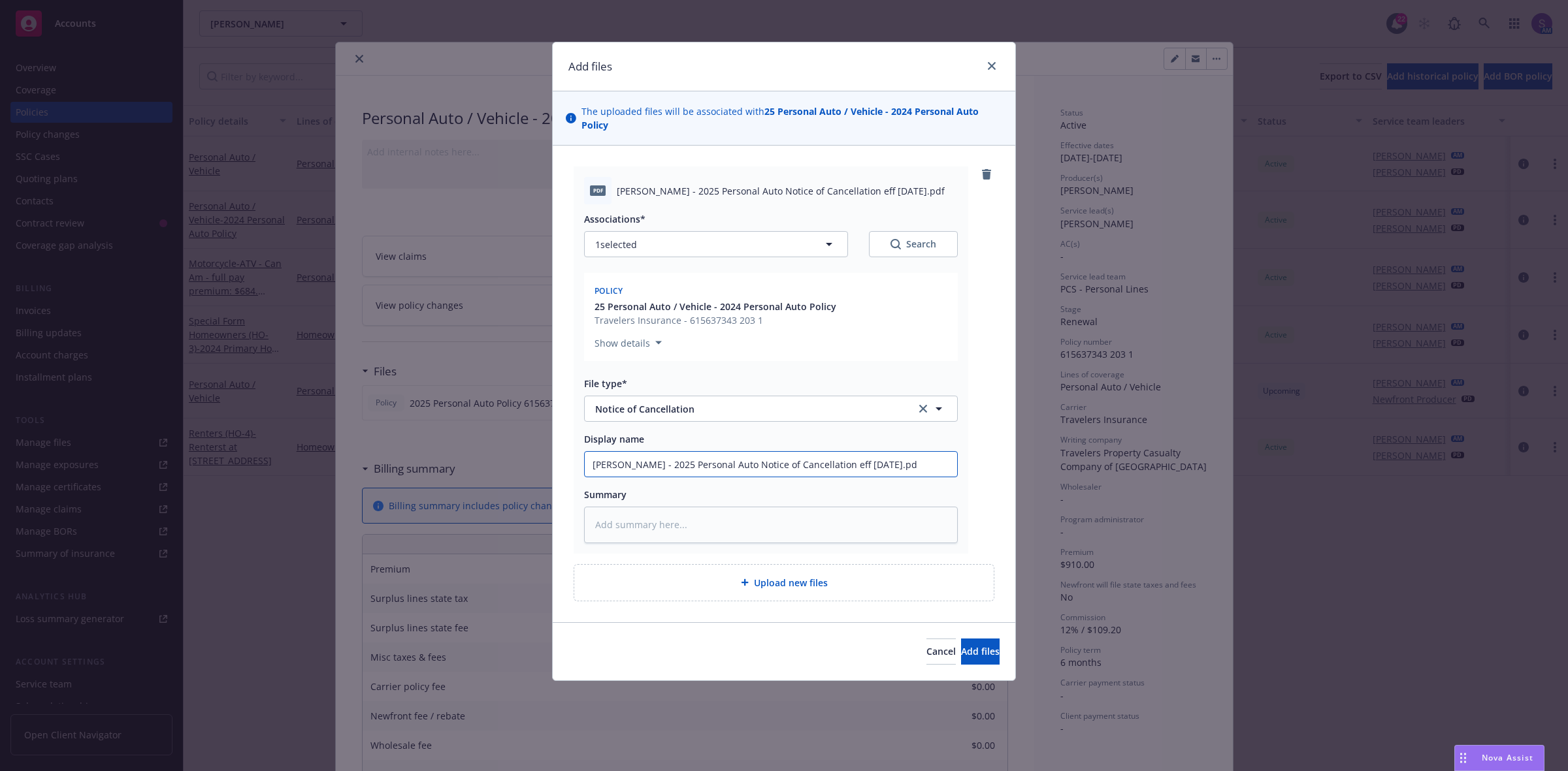
type textarea "x"
type input "Marc Duda - 2025 Personal Auto Notice of Cancellation eff 09-01-2025.p"
type textarea "x"
type input "Marc Duda - 2025 Personal Auto Notice of Cancellation eff 09-01-2025."
type textarea "x"
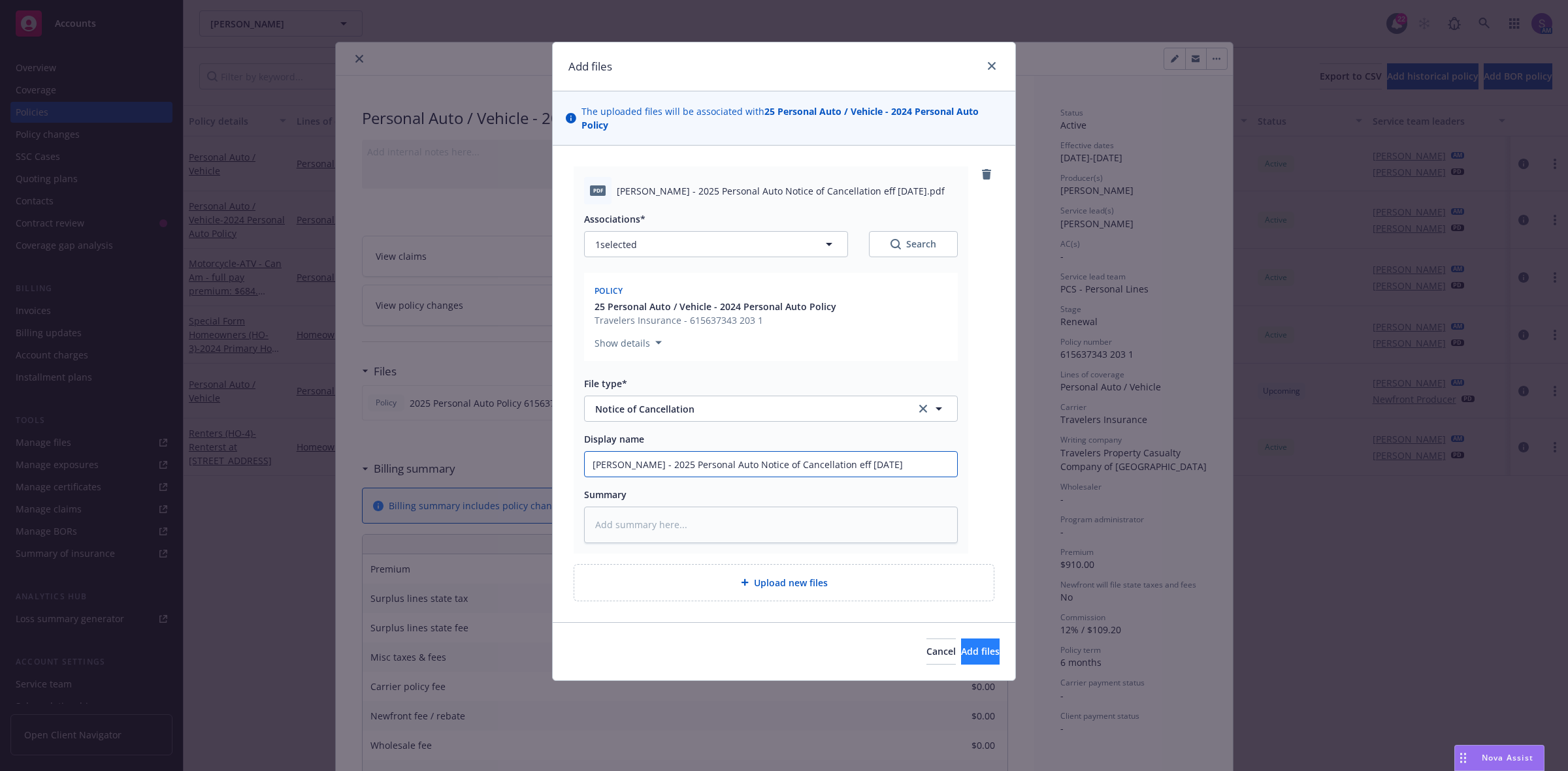
type input "Marc Duda - 2025 Personal Auto Notice of Cancellation eff 09-01-2025"
click at [971, 654] on span "Add files" at bounding box center [980, 651] width 38 height 12
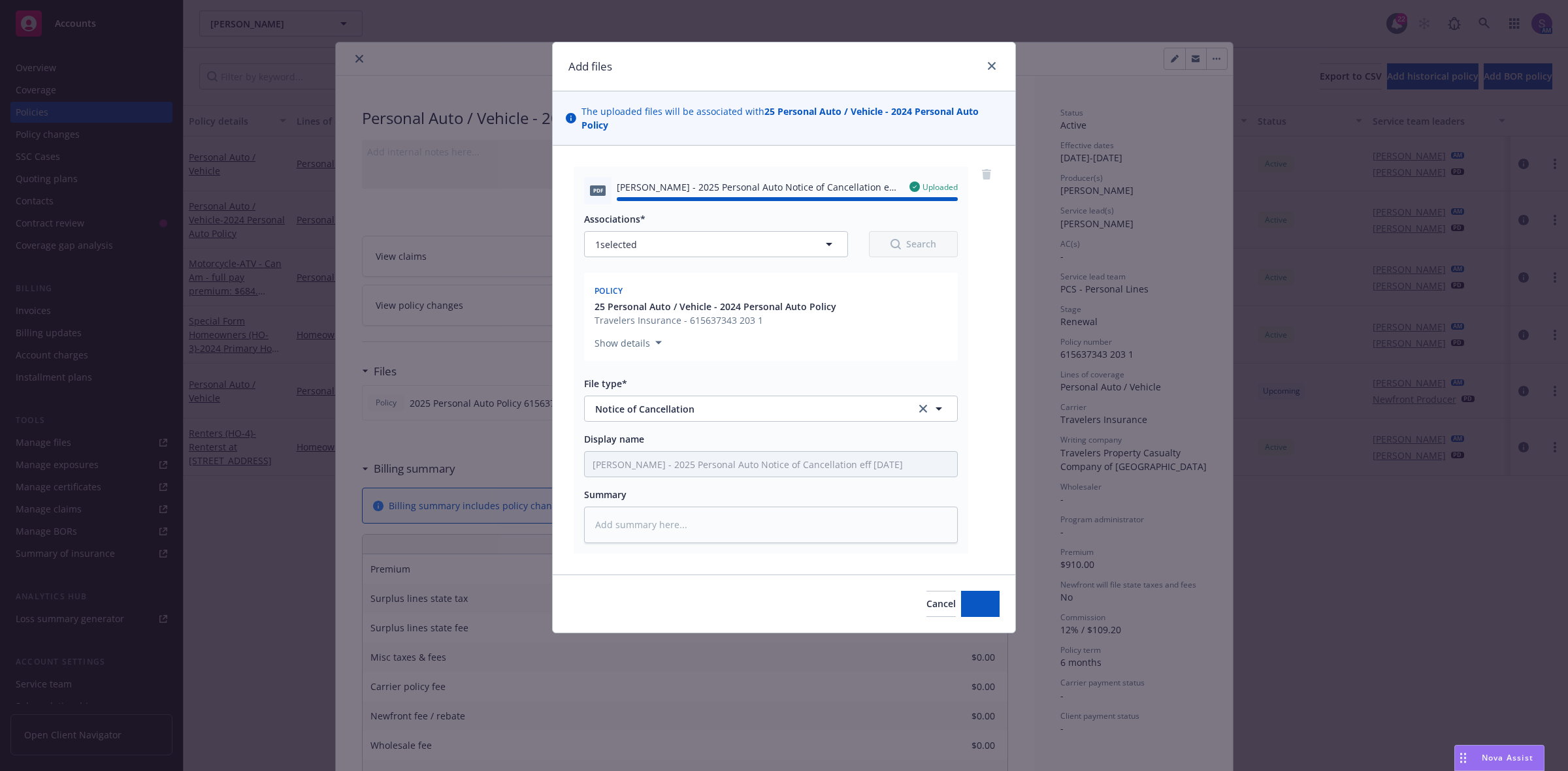
type textarea "x"
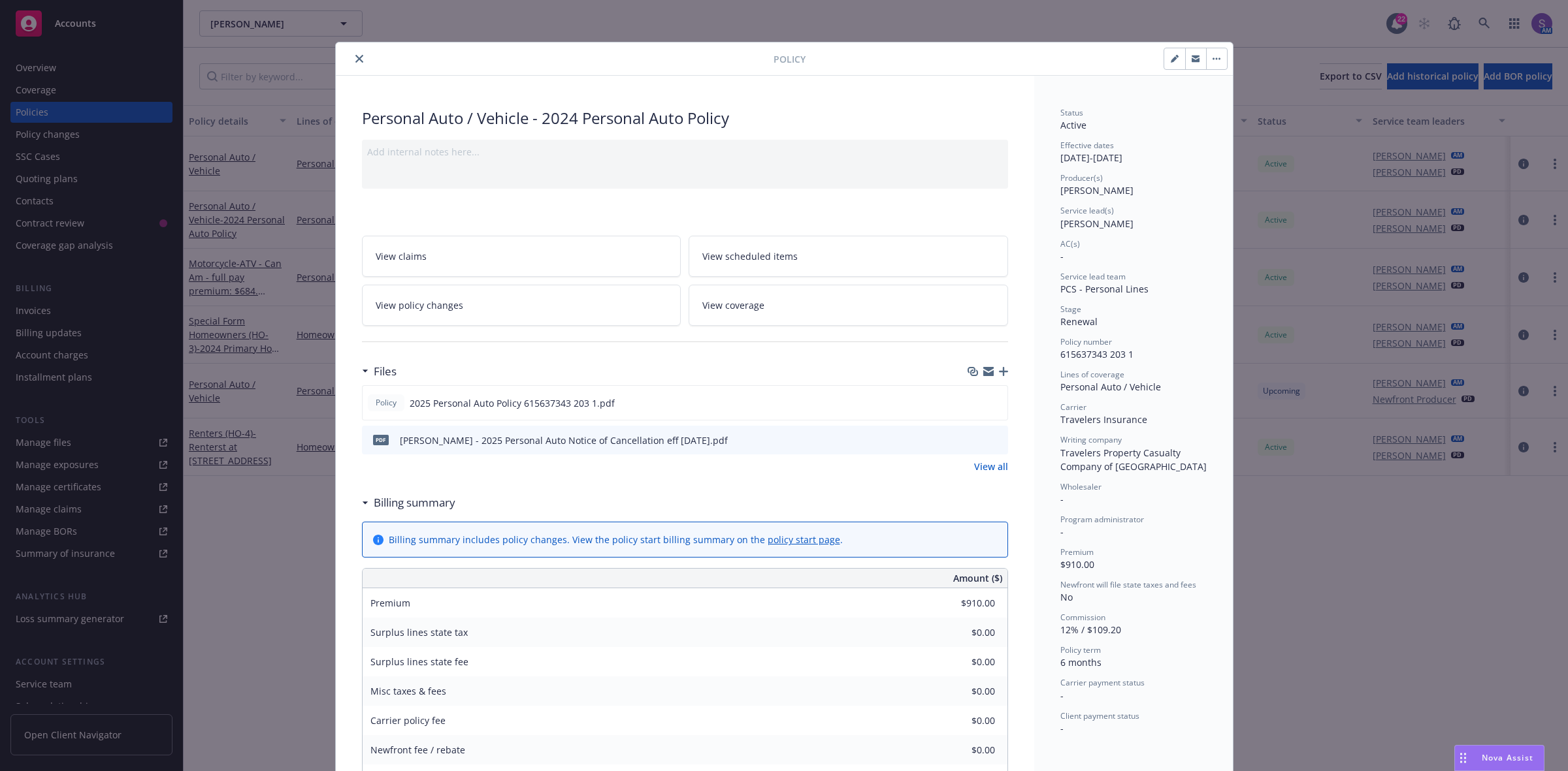
click at [356, 60] on icon "close" at bounding box center [360, 59] width 8 height 8
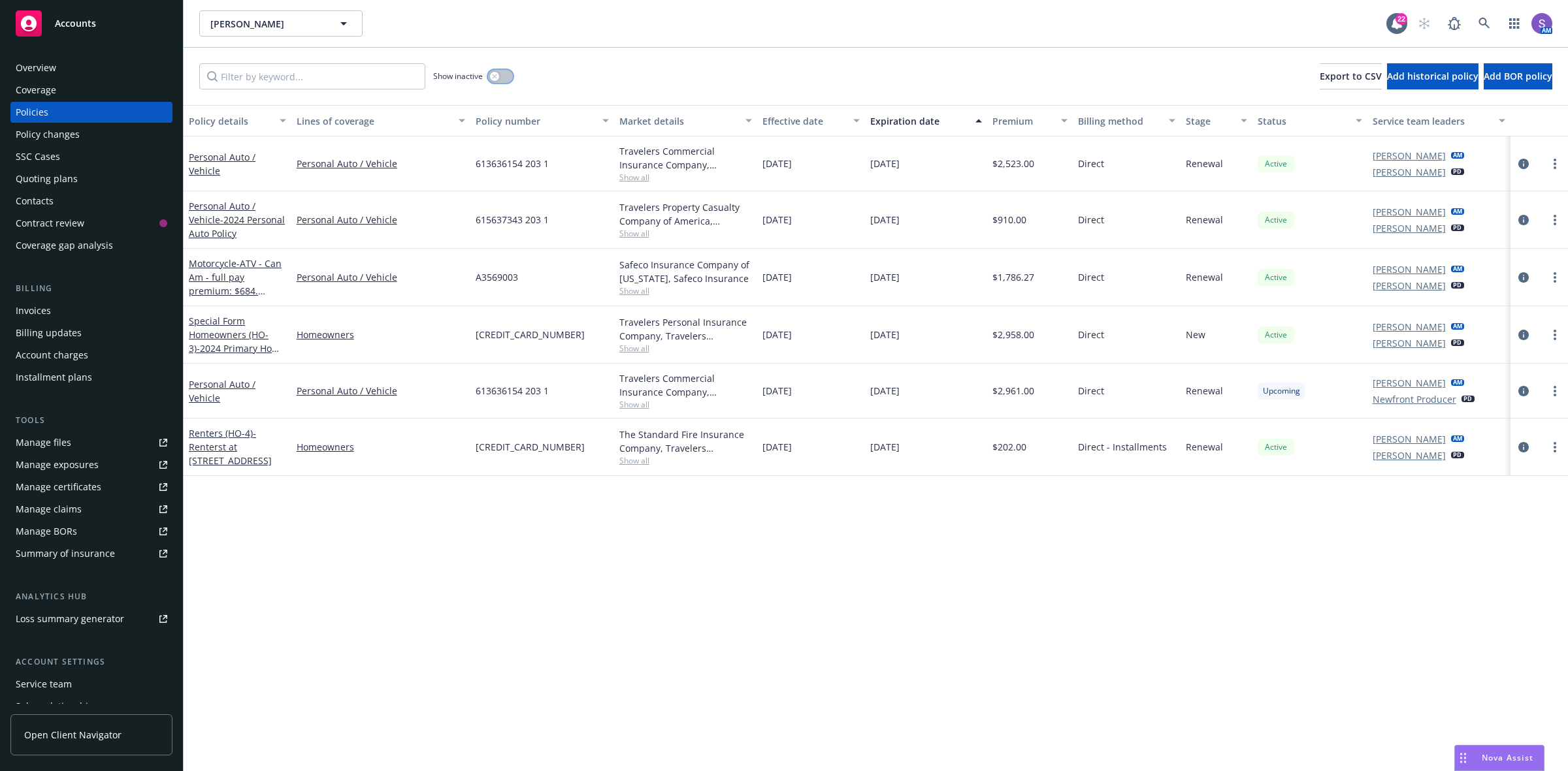
click at [497, 76] on icon "button" at bounding box center [494, 77] width 5 height 5
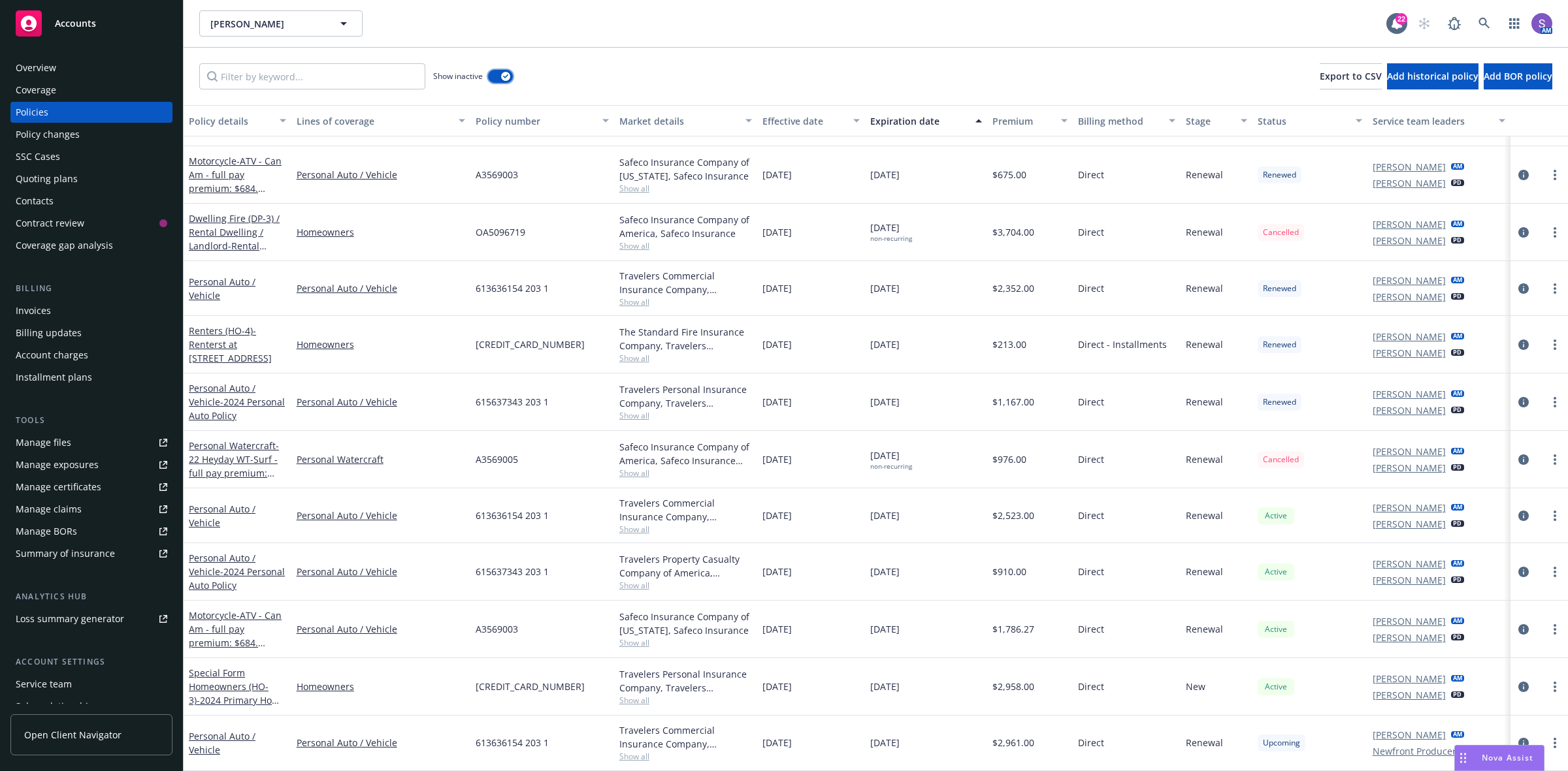
scroll to position [327, 0]
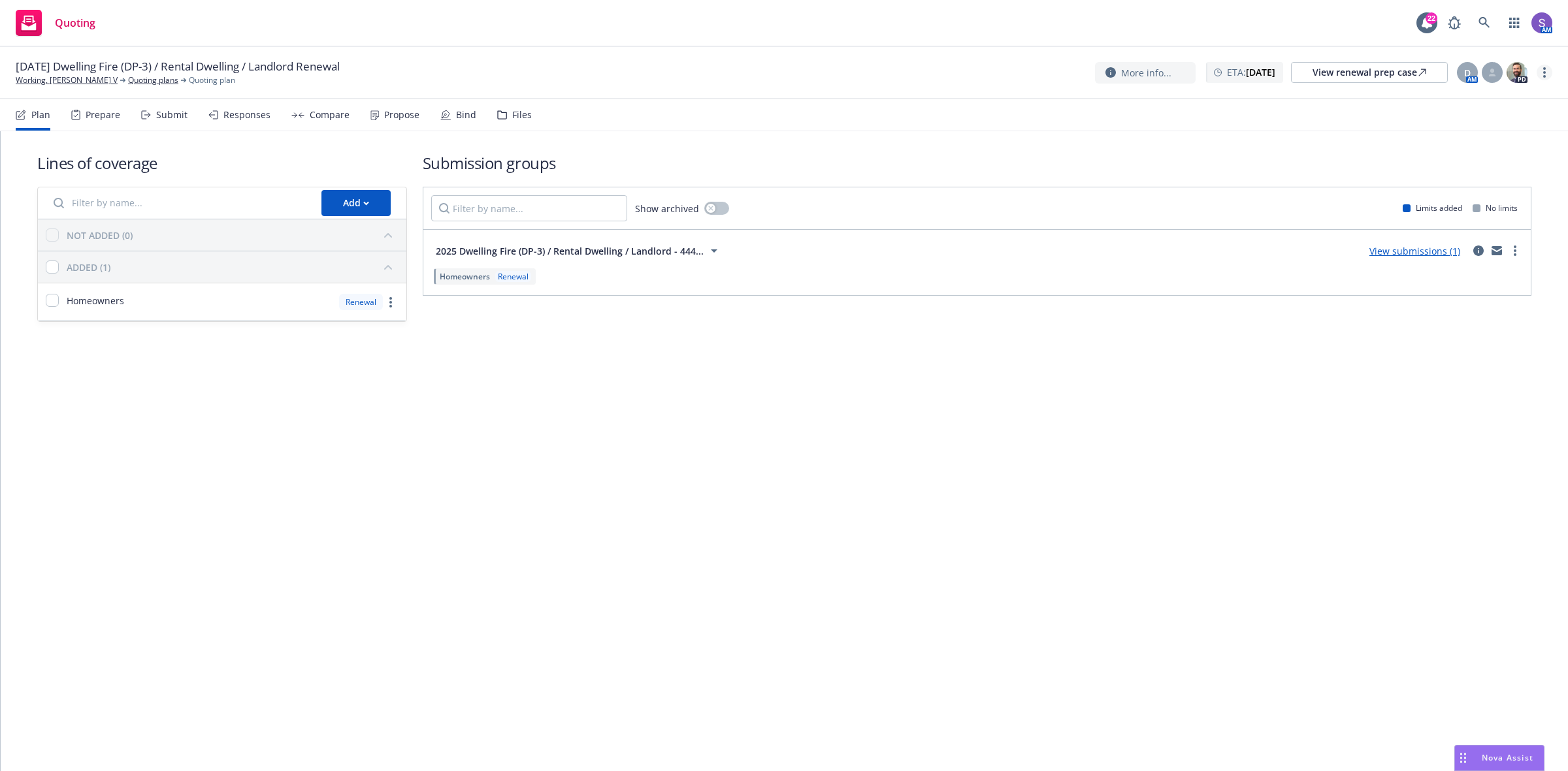
click at [1540, 71] on link "more" at bounding box center [1544, 72] width 15 height 15
click at [1458, 178] on link "Archive quoting plan" at bounding box center [1478, 177] width 145 height 26
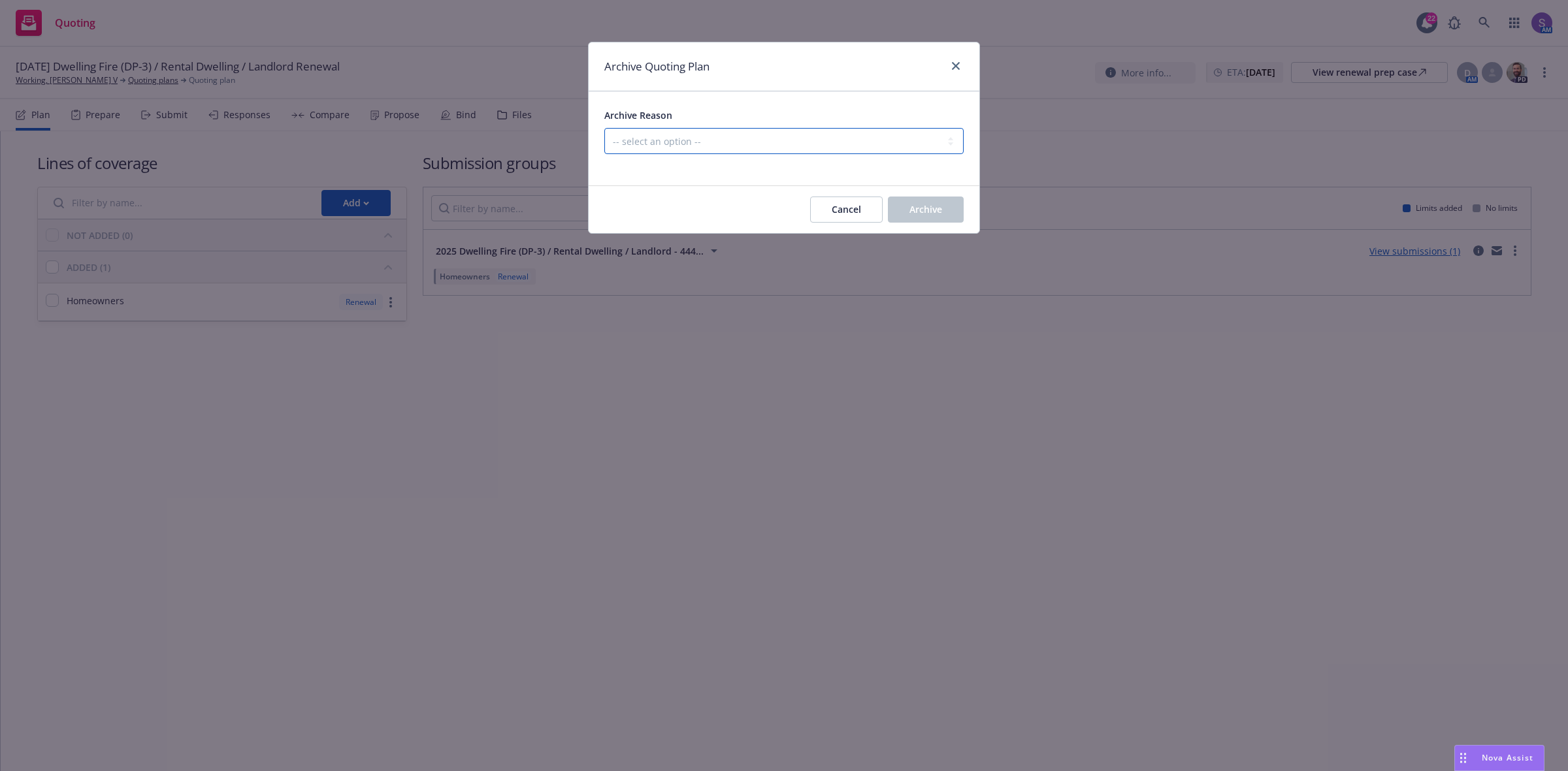
click at [674, 142] on select "-- select an option -- All policies in this renewal plan are auto-renewed Creat…" at bounding box center [783, 141] width 359 height 26
select select "ARCHIVED_RENEWAL_POLICY_AUTO_RENEWED"
click at [604, 128] on select "-- select an option -- All policies in this renewal plan are auto-renewed Creat…" at bounding box center [783, 141] width 359 height 26
click at [921, 213] on span "Archive" at bounding box center [925, 209] width 32 height 12
click at [671, 137] on select "-- select an option -- All policies in this renewal plan are auto-renewed Creat…" at bounding box center [783, 141] width 359 height 26
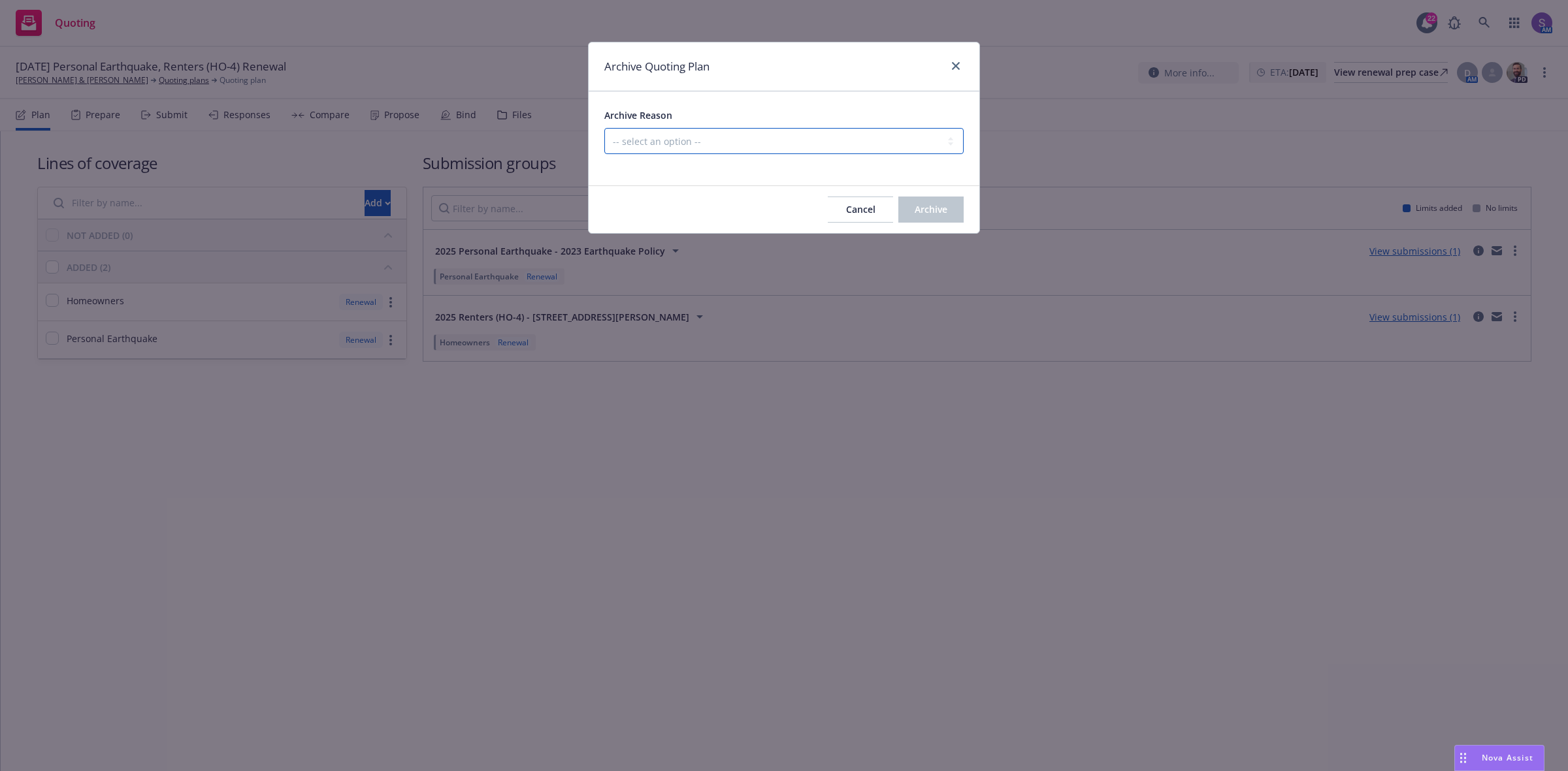
select select "ARCHIVED_RENEWAL_POLICY_AUTO_RENEWED"
click at [604, 128] on select "-- select an option -- All policies in this renewal plan are auto-renewed Creat…" at bounding box center [783, 141] width 359 height 26
click at [931, 215] on span "Archive" at bounding box center [931, 209] width 32 height 12
